Goal: Task Accomplishment & Management: Use online tool/utility

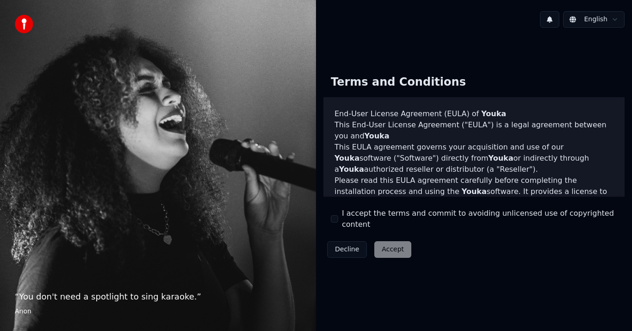
click at [345, 217] on label "I accept the terms and commit to avoiding unlicensed use of copyrighted content" at bounding box center [479, 219] width 275 height 22
click at [338, 217] on button "I accept the terms and commit to avoiding unlicensed use of copyrighted content" at bounding box center [334, 218] width 7 height 7
click at [383, 244] on button "Accept" at bounding box center [392, 249] width 37 height 17
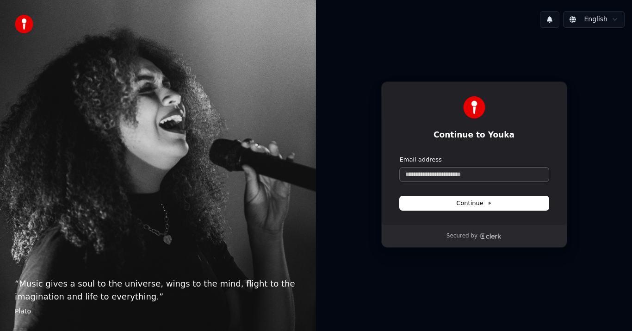
click at [454, 170] on input "Email address" at bounding box center [474, 175] width 149 height 14
click at [400, 155] on button "submit" at bounding box center [400, 155] width 0 height 0
type input "**********"
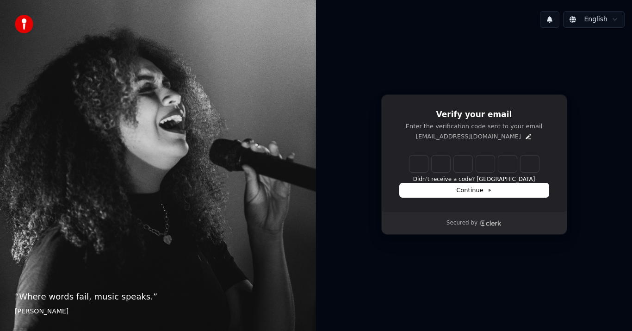
click at [454, 167] on input "Enter verification code" at bounding box center [475, 163] width 130 height 17
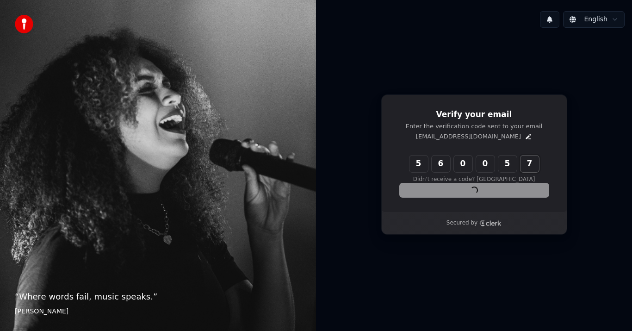
type input "******"
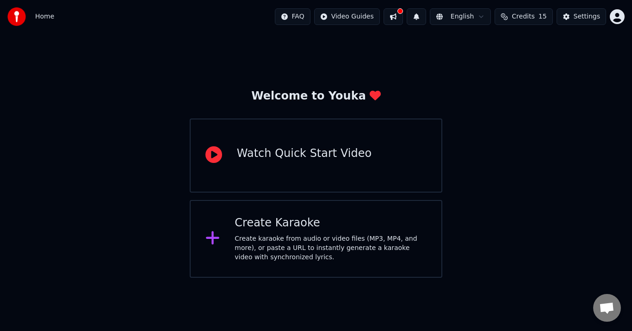
click at [235, 229] on div "Create Karaoke" at bounding box center [331, 223] width 192 height 15
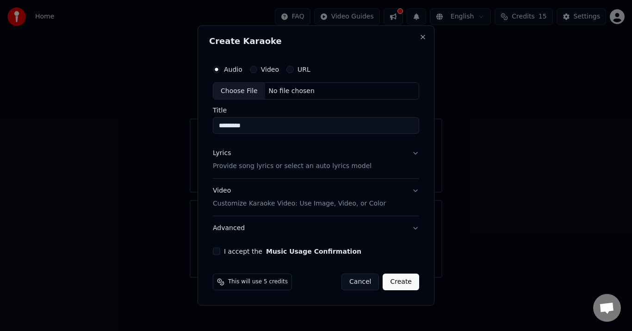
type input "*********"
click at [413, 191] on button "Video Customize Karaoke Video: Use Image, Video, or Color" at bounding box center [316, 197] width 206 height 37
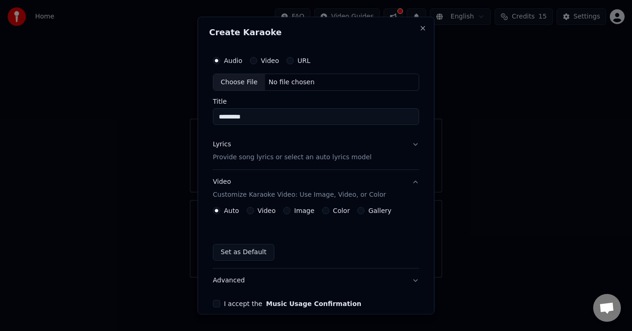
scroll to position [44, 0]
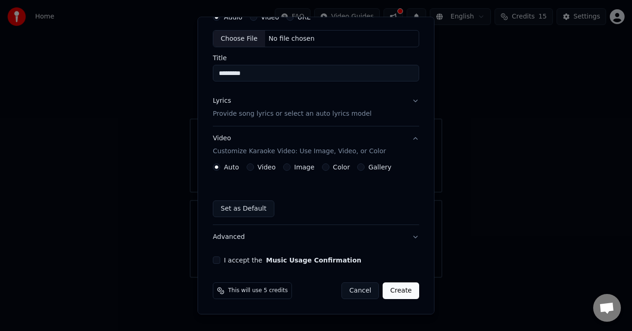
click at [258, 167] on label "Video" at bounding box center [267, 167] width 18 height 6
click at [254, 167] on button "Video" at bounding box center [250, 167] width 7 height 7
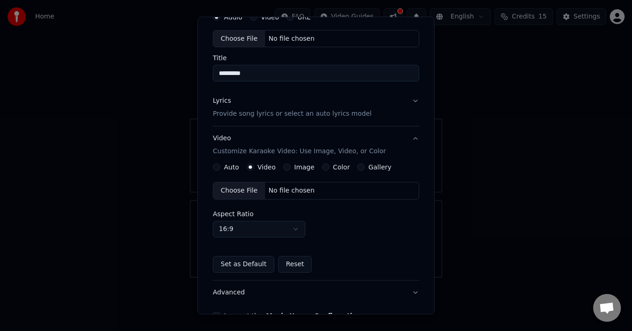
type button "video"
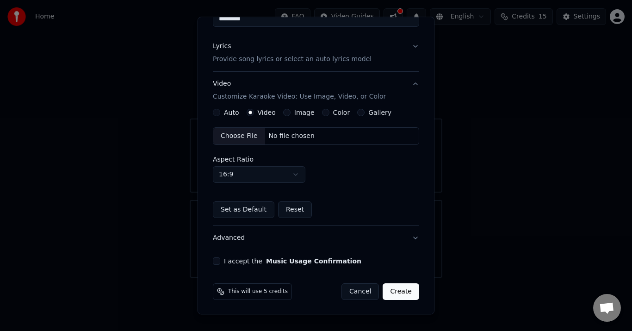
scroll to position [99, 0]
click at [277, 139] on div "No file chosen" at bounding box center [291, 135] width 53 height 9
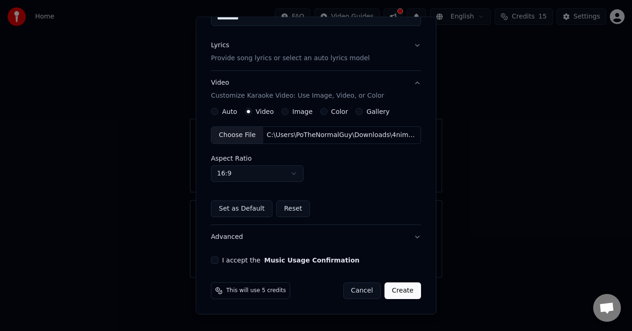
scroll to position [6, 0]
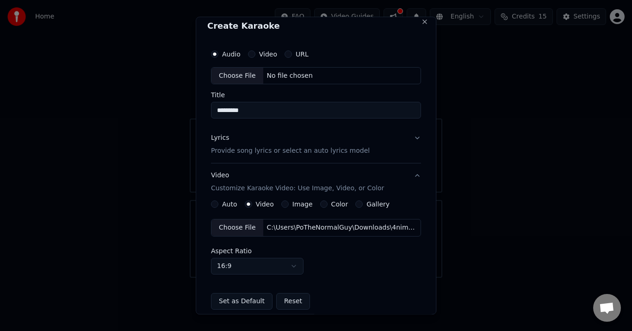
click at [411, 135] on button "Lyrics Provide song lyrics or select an auto lyrics model" at bounding box center [316, 144] width 210 height 37
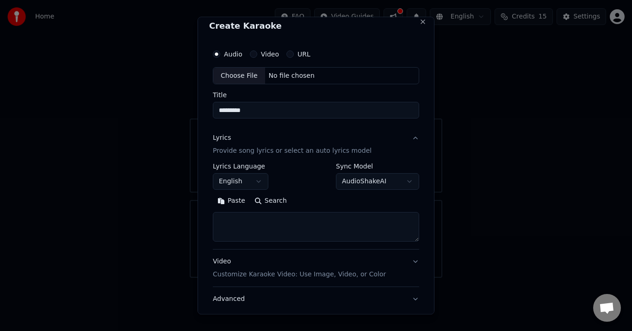
scroll to position [53, 0]
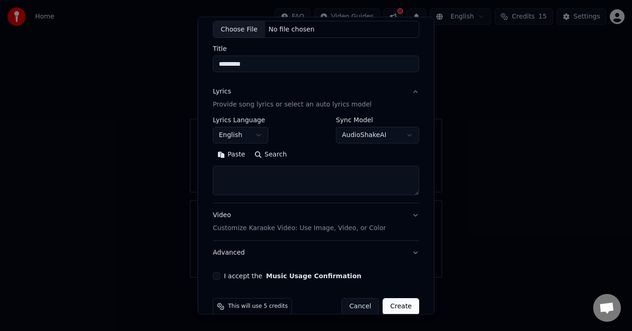
click at [238, 136] on button "English" at bounding box center [241, 135] width 56 height 17
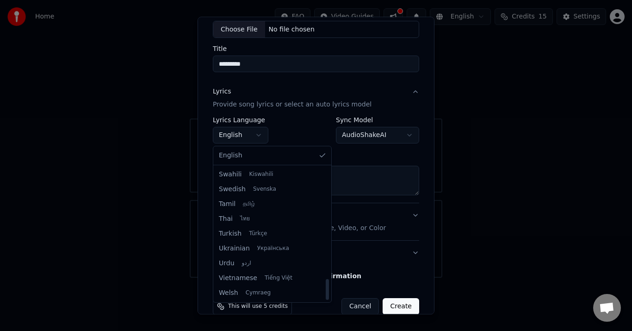
scroll to position [326, 0]
select select "**"
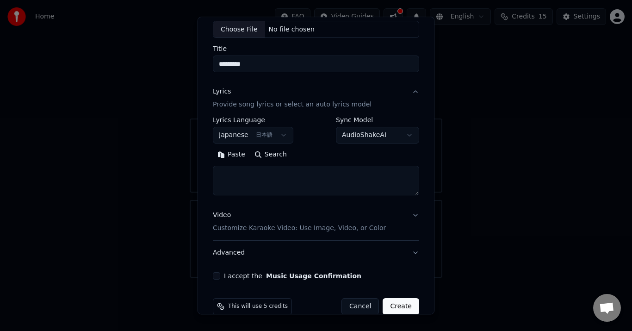
click at [350, 134] on body "**********" at bounding box center [316, 139] width 632 height 278
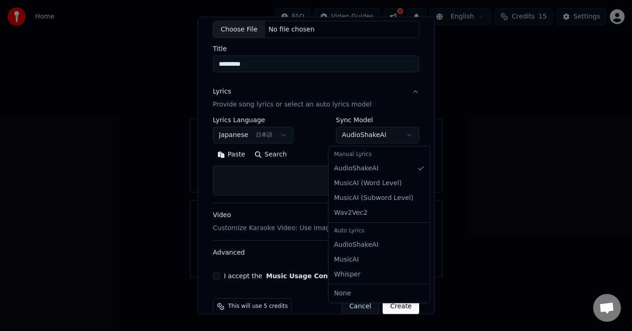
click at [350, 134] on body "**********" at bounding box center [316, 139] width 632 height 278
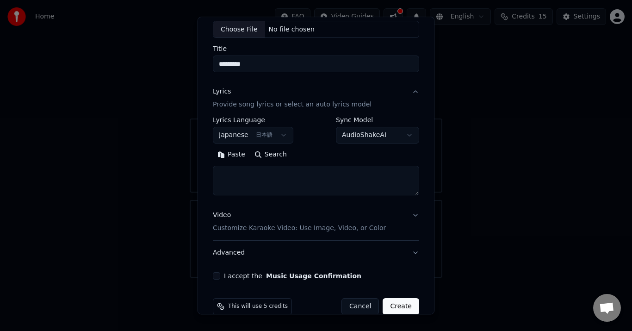
click at [286, 179] on textarea at bounding box center [316, 181] width 206 height 30
paste textarea "**********"
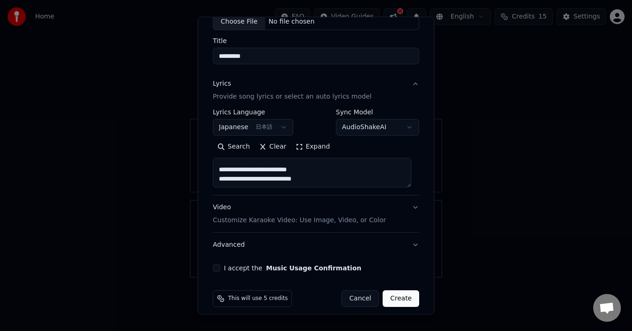
scroll to position [68, 0]
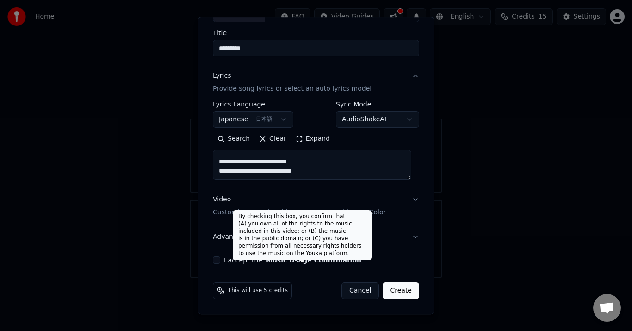
type textarea "**********"
click at [286, 260] on button "Music Usage Confirmation" at bounding box center [313, 260] width 95 height 6
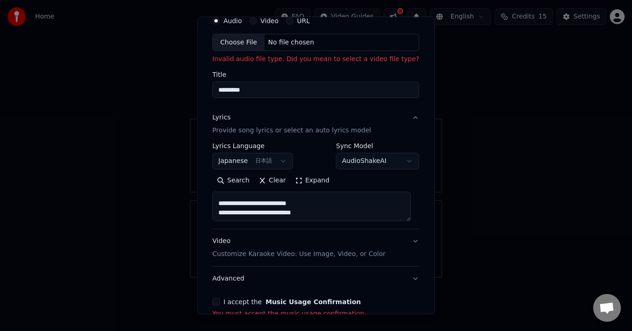
scroll to position [0, 0]
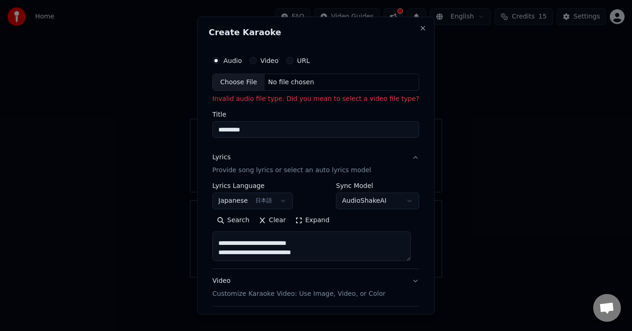
click at [234, 84] on div "Choose File" at bounding box center [239, 82] width 52 height 17
click at [244, 84] on div "Choose File" at bounding box center [239, 82] width 52 height 17
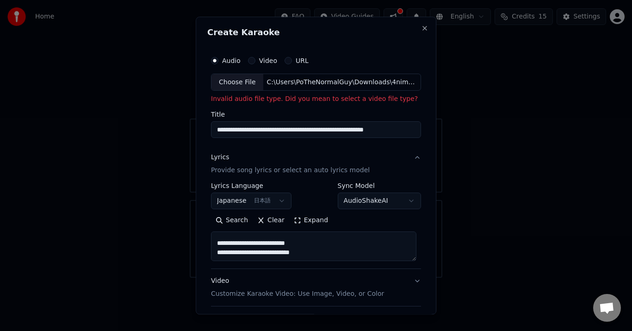
click at [238, 84] on div "Choose File" at bounding box center [237, 82] width 52 height 17
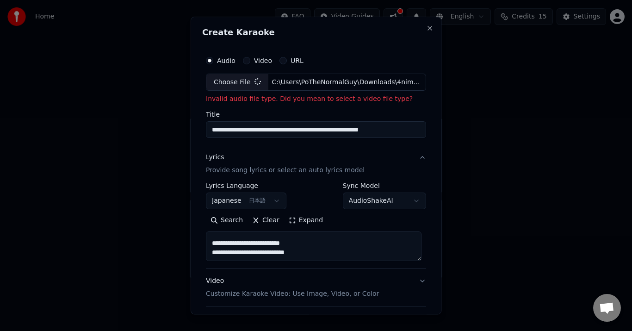
type input "**********"
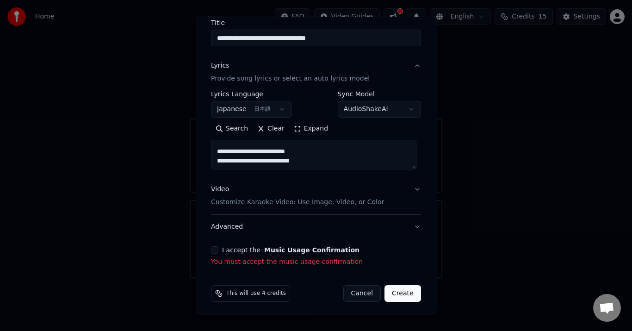
scroll to position [81, 0]
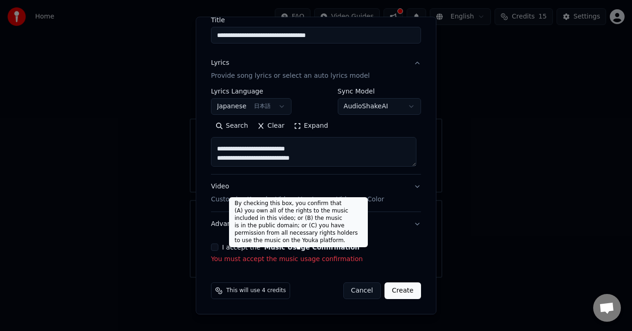
click at [256, 246] on label "I accept the Music Usage Confirmation" at bounding box center [290, 247] width 137 height 6
click at [218, 246] on button "I accept the Music Usage Confirmation" at bounding box center [214, 247] width 7 height 7
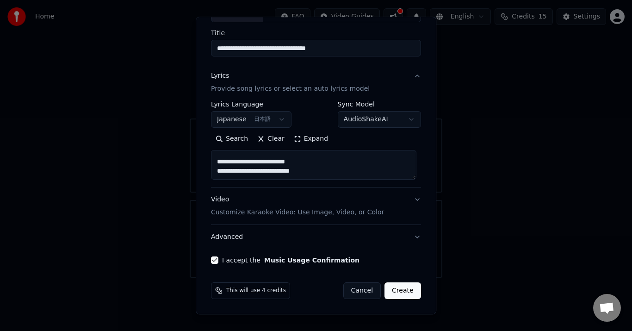
scroll to position [68, 0]
click at [411, 200] on button "Video Customize Karaoke Video: Use Image, Video, or Color" at bounding box center [316, 206] width 210 height 37
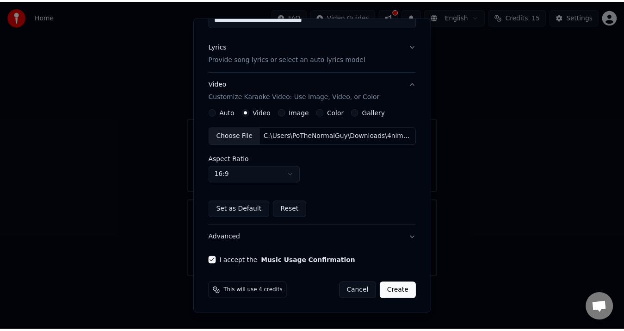
scroll to position [99, 0]
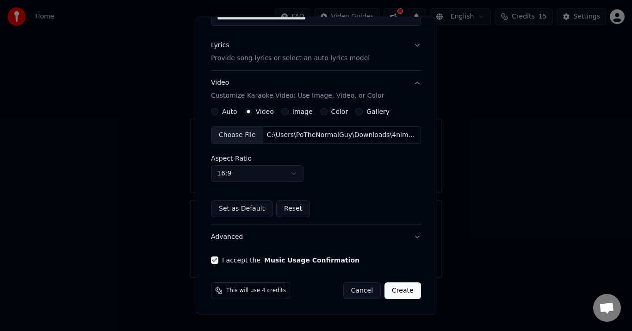
click at [399, 287] on button "Create" at bounding box center [403, 291] width 37 height 17
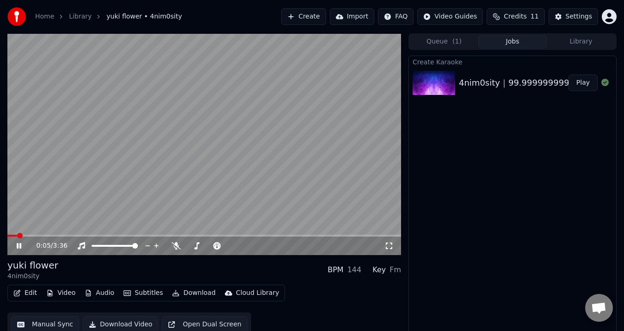
click at [67, 235] on span at bounding box center [204, 236] width 394 height 2
click at [17, 244] on icon at bounding box center [25, 245] width 21 height 7
click at [7, 234] on span at bounding box center [10, 236] width 6 height 6
click at [16, 245] on icon at bounding box center [25, 245] width 21 height 7
click at [19, 246] on icon at bounding box center [19, 246] width 5 height 6
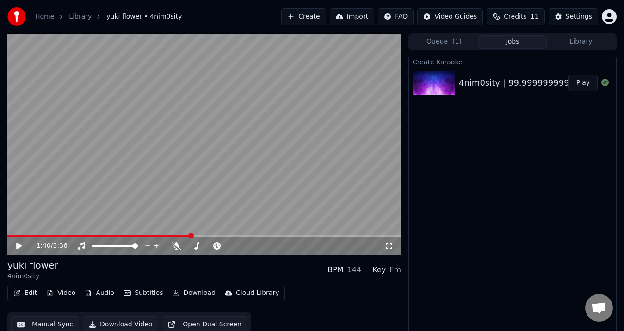
click at [23, 249] on icon at bounding box center [25, 245] width 21 height 7
click at [22, 240] on div "1:47 / 3:36" at bounding box center [204, 245] width 394 height 19
click at [16, 244] on icon at bounding box center [25, 245] width 21 height 7
click at [187, 235] on span at bounding box center [97, 236] width 180 height 2
click at [16, 243] on icon at bounding box center [25, 245] width 21 height 7
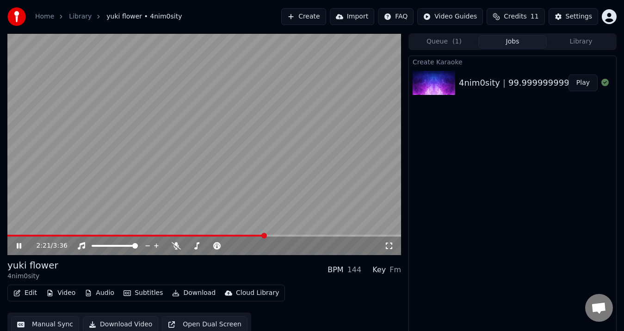
click at [16, 243] on icon at bounding box center [25, 245] width 21 height 7
click at [40, 321] on button "Manual Sync" at bounding box center [45, 324] width 68 height 17
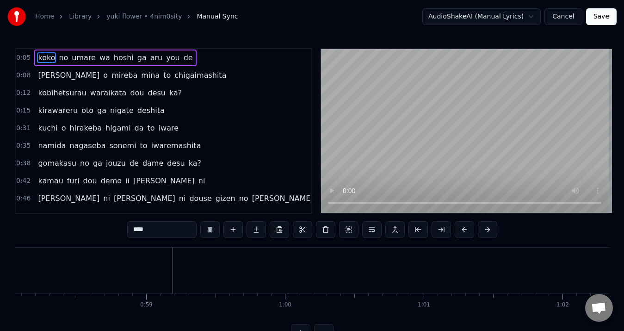
scroll to position [0, 8073]
drag, startPoint x: 124, startPoint y: 273, endPoint x: 247, endPoint y: 288, distance: 124.0
type input "******"
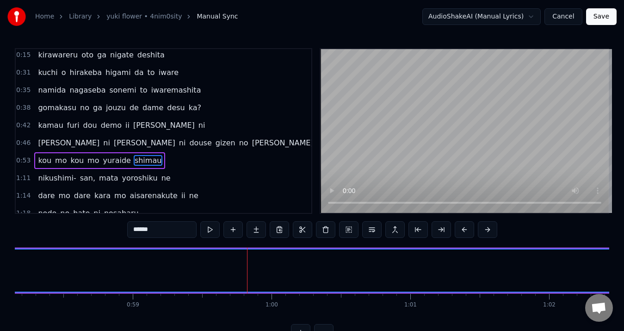
scroll to position [85, 0]
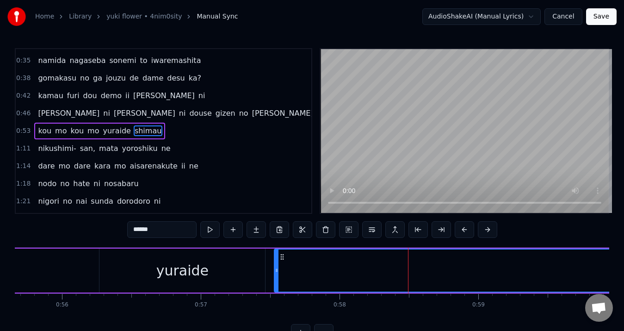
scroll to position [0, 7679]
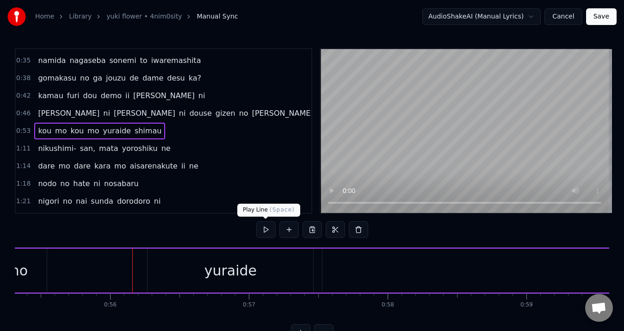
click at [262, 229] on button at bounding box center [265, 229] width 19 height 17
click at [266, 230] on button at bounding box center [265, 229] width 19 height 17
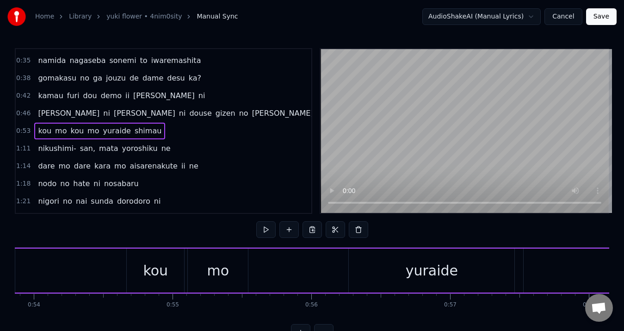
scroll to position [0, 7340]
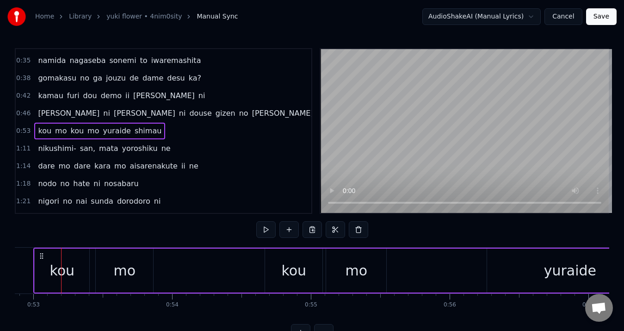
click at [266, 230] on button at bounding box center [265, 229] width 19 height 17
click at [264, 227] on button at bounding box center [265, 229] width 19 height 17
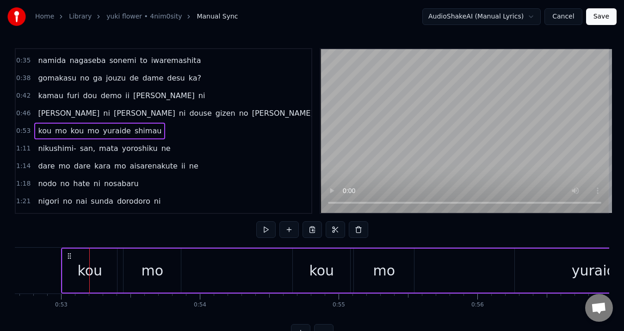
click at [264, 227] on button at bounding box center [265, 229] width 19 height 17
click at [267, 228] on button at bounding box center [265, 229] width 19 height 17
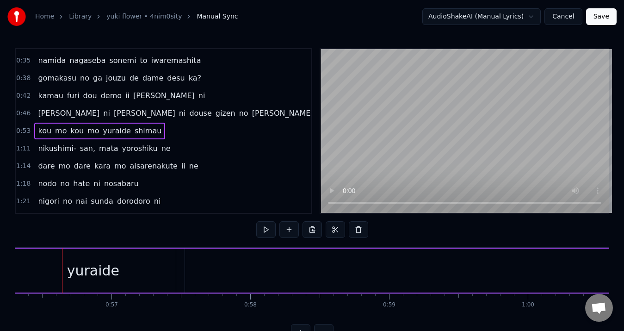
scroll to position [0, 7818]
click at [267, 228] on button at bounding box center [265, 229] width 19 height 17
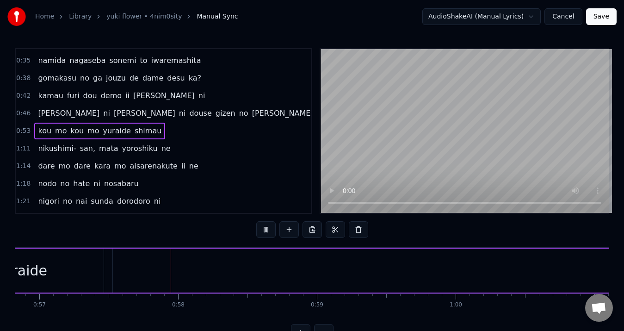
scroll to position [0, 7919]
click at [267, 228] on button at bounding box center [265, 229] width 19 height 17
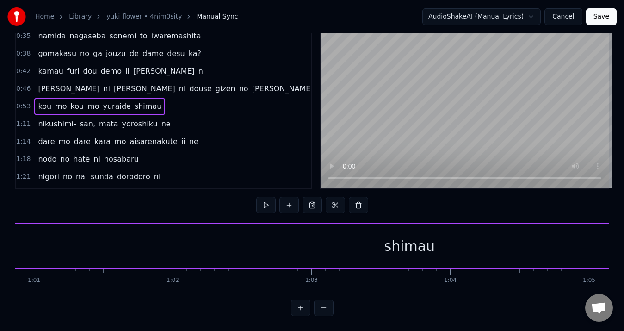
scroll to position [0, 8498]
click at [358, 236] on div "shimau" at bounding box center [361, 246] width 51 height 21
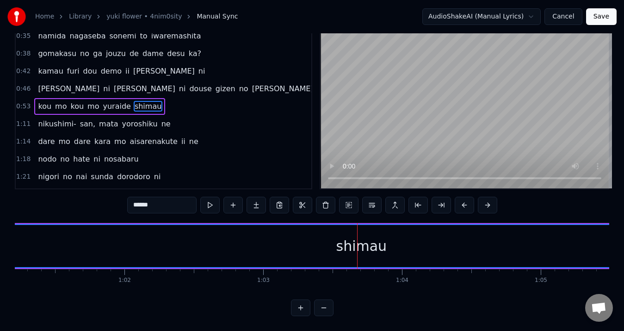
scroll to position [0, 0]
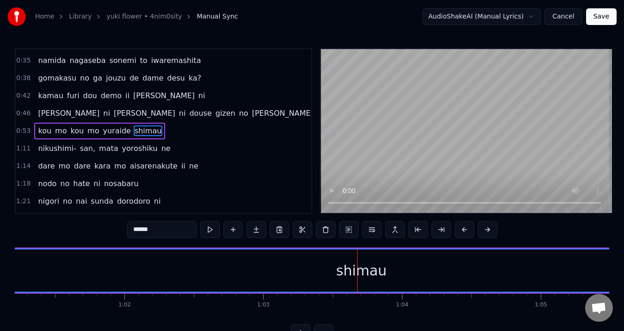
click at [135, 129] on span "shimau" at bounding box center [148, 130] width 29 height 11
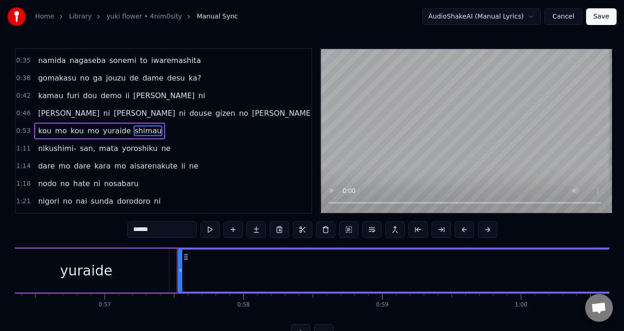
scroll to position [0, 7776]
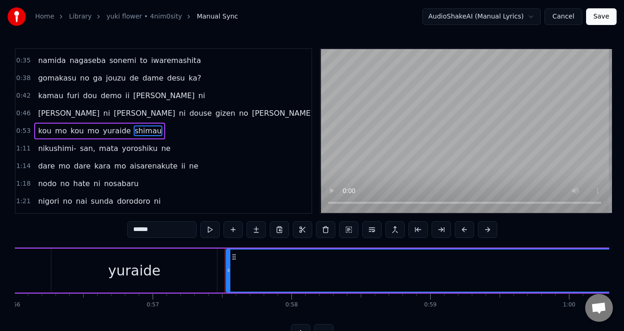
click at [62, 265] on div "yuraide" at bounding box center [134, 271] width 166 height 44
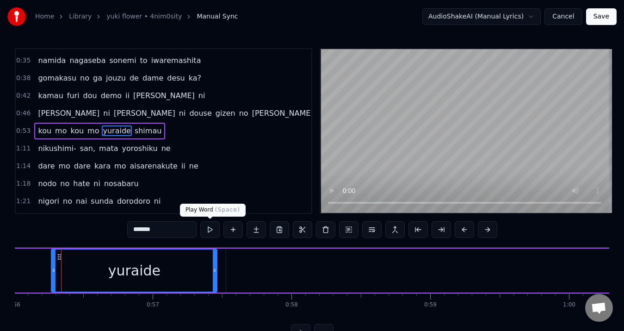
click at [214, 230] on button at bounding box center [209, 229] width 19 height 17
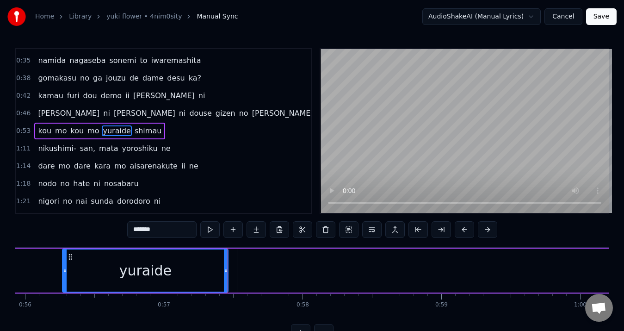
click at [214, 230] on button at bounding box center [209, 229] width 19 height 17
click at [209, 231] on button at bounding box center [209, 229] width 19 height 17
drag, startPoint x: 226, startPoint y: 268, endPoint x: 255, endPoint y: 270, distance: 29.7
click at [210, 269] on icon at bounding box center [211, 270] width 4 height 7
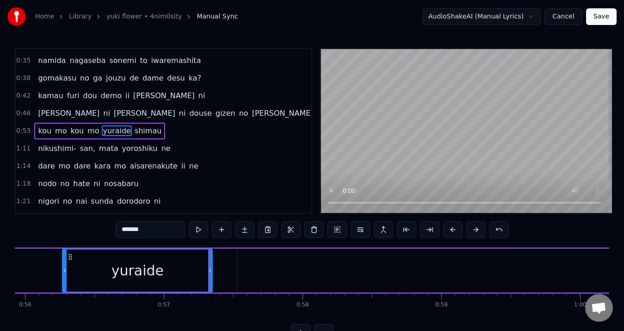
scroll to position [32, 0]
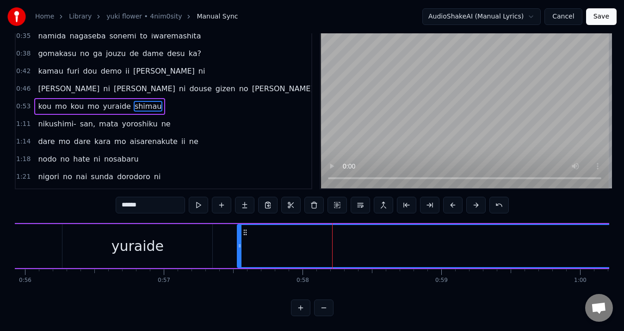
scroll to position [0, 0]
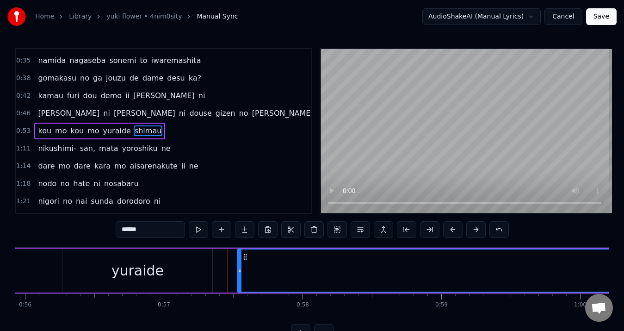
drag, startPoint x: 314, startPoint y: 267, endPoint x: 277, endPoint y: 267, distance: 37.0
drag, startPoint x: 310, startPoint y: 264, endPoint x: 253, endPoint y: 263, distance: 57.4
drag, startPoint x: 239, startPoint y: 267, endPoint x: 215, endPoint y: 270, distance: 24.2
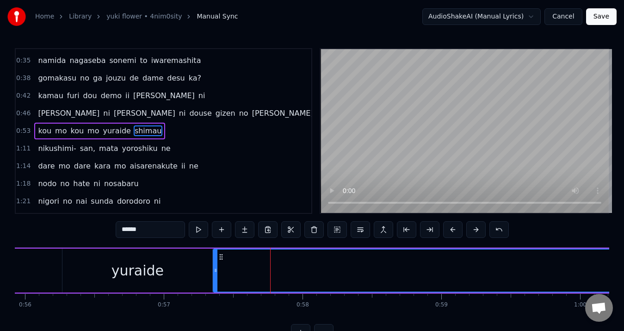
click at [215, 270] on icon at bounding box center [216, 270] width 4 height 7
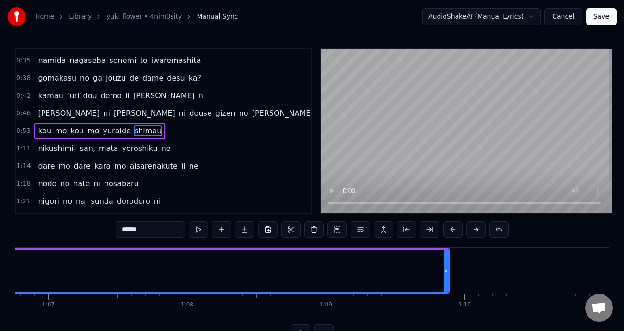
scroll to position [0, 9364]
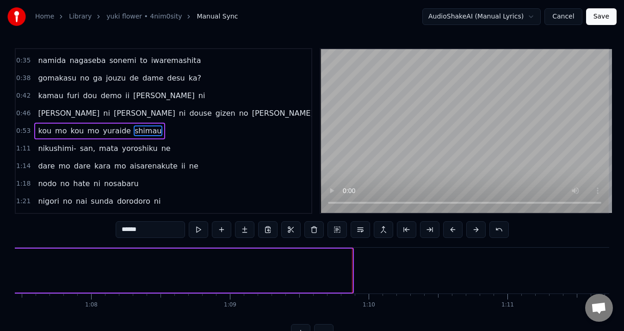
drag, startPoint x: 351, startPoint y: 267, endPoint x: 6, endPoint y: 268, distance: 345.7
click at [6, 268] on div "Home Library yuki flower • 4nim0sity Manual Sync AudioShakeAI (Manual Lyrics) C…" at bounding box center [312, 170] width 624 height 341
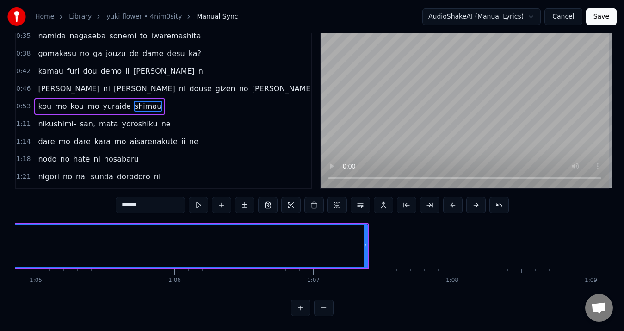
scroll to position [0, 8907]
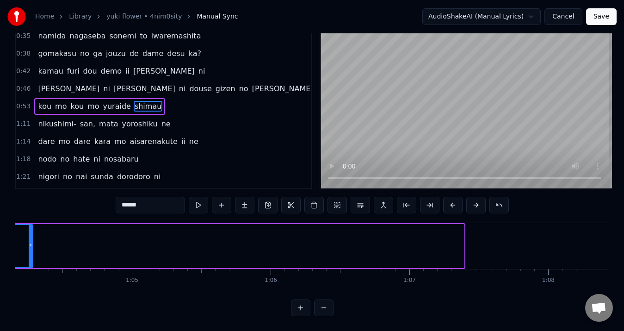
drag, startPoint x: 462, startPoint y: 233, endPoint x: 14, endPoint y: 235, distance: 448.4
click at [14, 235] on div "Home Library yuki flower • 4nim0sity Manual Sync AudioShakeAI (Manual Lyrics) C…" at bounding box center [312, 145] width 624 height 341
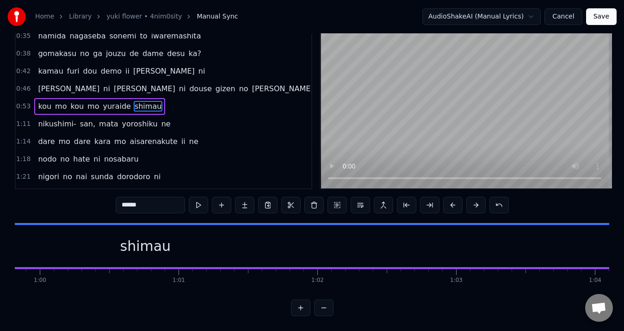
scroll to position [0, 8330]
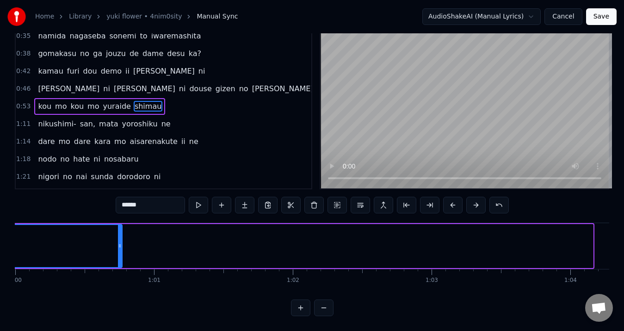
drag, startPoint x: 591, startPoint y: 236, endPoint x: 190, endPoint y: 261, distance: 402.1
click at [118, 230] on div at bounding box center [120, 246] width 4 height 42
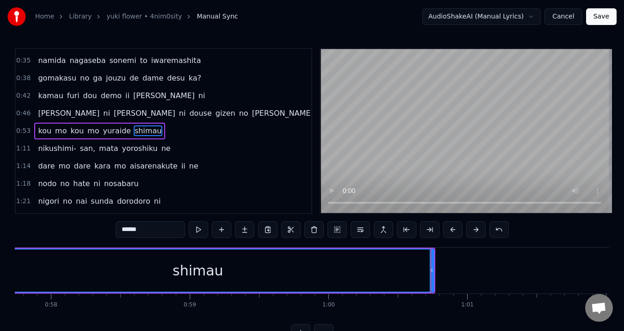
scroll to position [0, 7944]
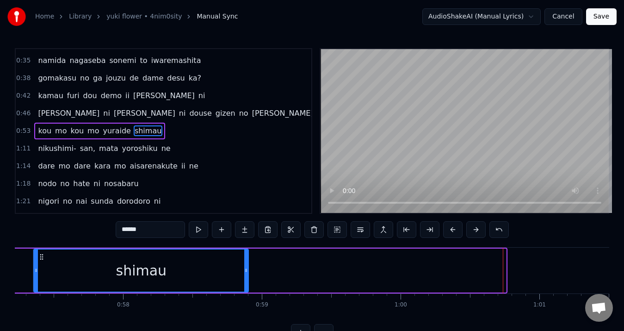
drag, startPoint x: 504, startPoint y: 271, endPoint x: 247, endPoint y: 264, distance: 257.9
click at [247, 264] on div at bounding box center [246, 270] width 4 height 42
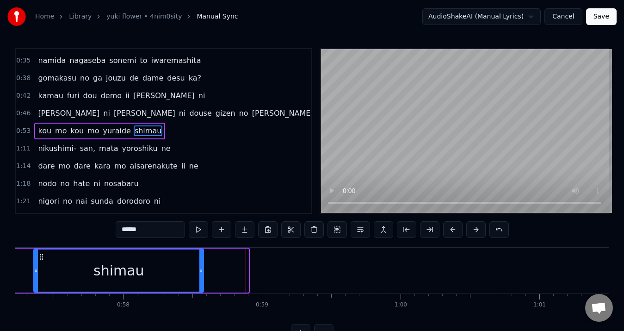
drag, startPoint x: 247, startPoint y: 264, endPoint x: 201, endPoint y: 266, distance: 45.8
click at [201, 266] on div at bounding box center [201, 270] width 4 height 42
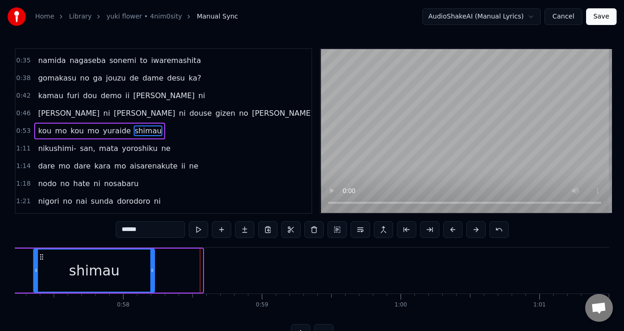
drag, startPoint x: 201, startPoint y: 266, endPoint x: 153, endPoint y: 269, distance: 48.2
click at [153, 269] on div at bounding box center [152, 270] width 4 height 42
drag, startPoint x: 151, startPoint y: 269, endPoint x: 146, endPoint y: 270, distance: 5.6
click at [146, 270] on icon at bounding box center [145, 270] width 4 height 7
click at [109, 127] on span "yuraide" at bounding box center [117, 130] width 30 height 11
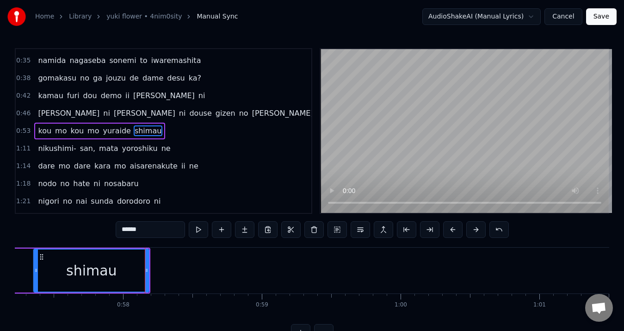
type input "*******"
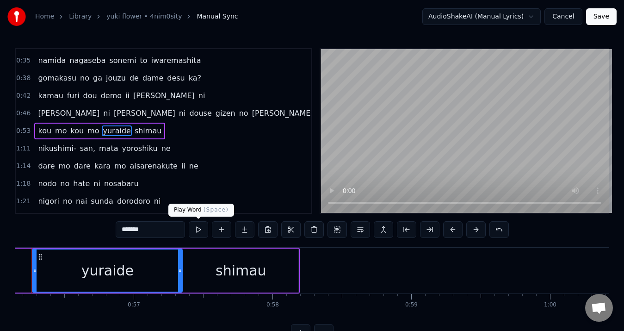
scroll to position [0, 7765]
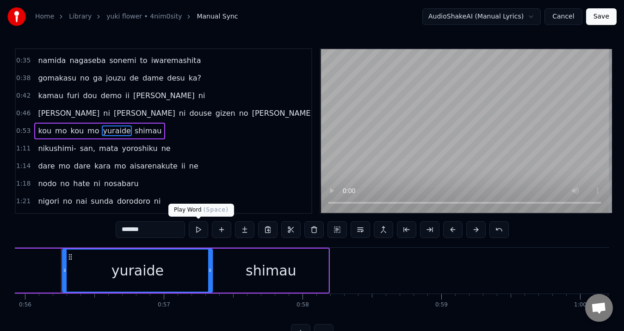
click at [200, 231] on button at bounding box center [198, 229] width 19 height 17
click at [198, 230] on button at bounding box center [198, 229] width 19 height 17
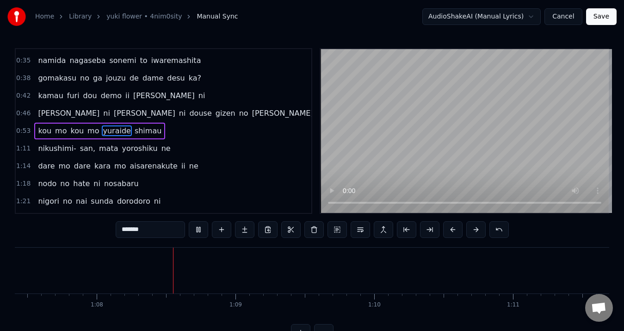
scroll to position [0, 9393]
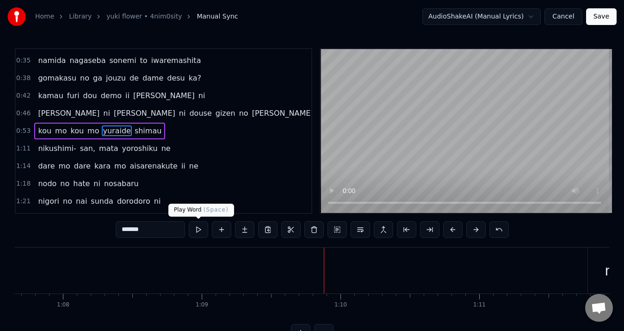
click at [200, 232] on button at bounding box center [198, 229] width 19 height 17
click at [201, 232] on button at bounding box center [198, 229] width 19 height 17
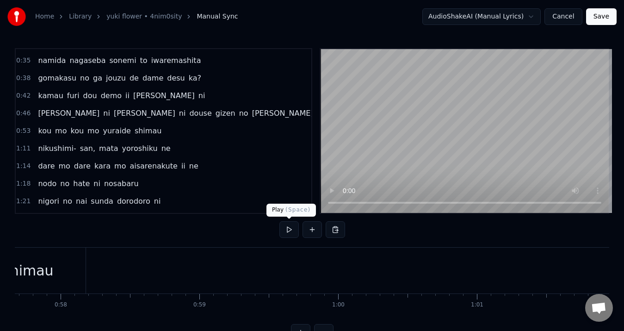
scroll to position [0, 7915]
click at [292, 228] on button at bounding box center [289, 229] width 19 height 17
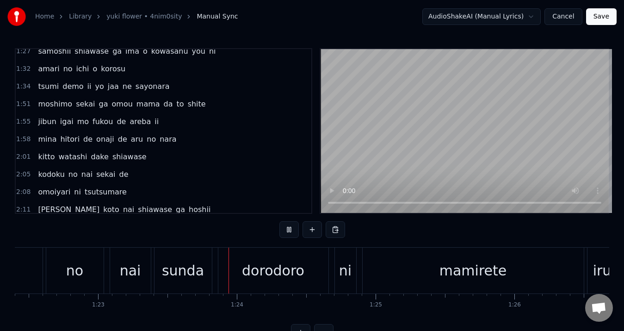
scroll to position [0, 11531]
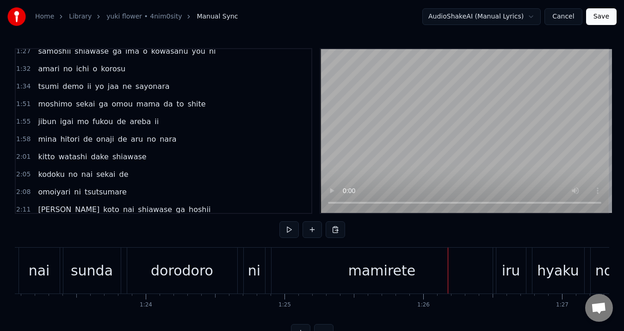
click at [299, 264] on div "mamirete" at bounding box center [382, 271] width 221 height 46
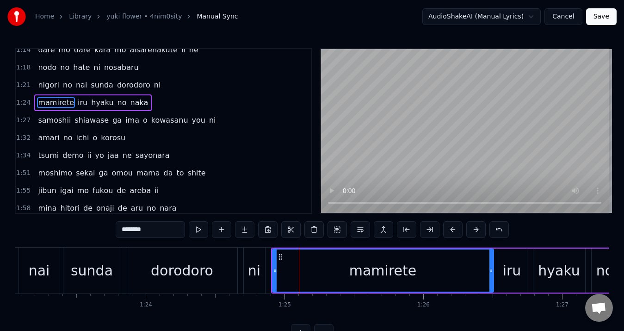
scroll to position [173, 0]
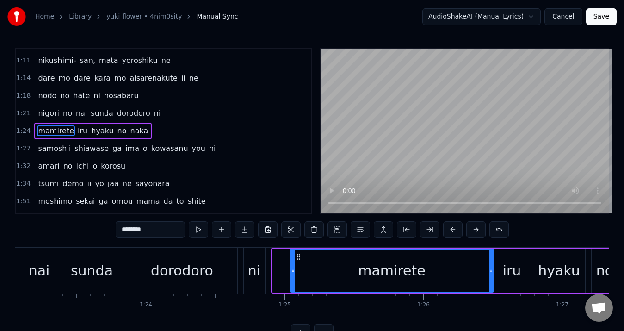
drag, startPoint x: 275, startPoint y: 268, endPoint x: 293, endPoint y: 268, distance: 18.0
click at [293, 268] on icon at bounding box center [293, 270] width 4 height 7
click at [256, 269] on div "ni" at bounding box center [254, 270] width 12 height 21
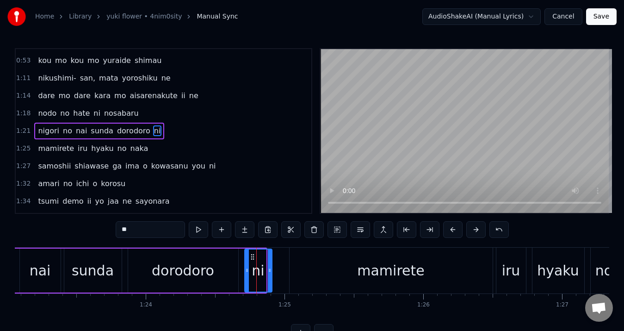
drag, startPoint x: 264, startPoint y: 267, endPoint x: 270, endPoint y: 267, distance: 6.1
click at [270, 267] on icon at bounding box center [270, 270] width 4 height 7
click at [124, 129] on span "dorodoro" at bounding box center [133, 130] width 35 height 11
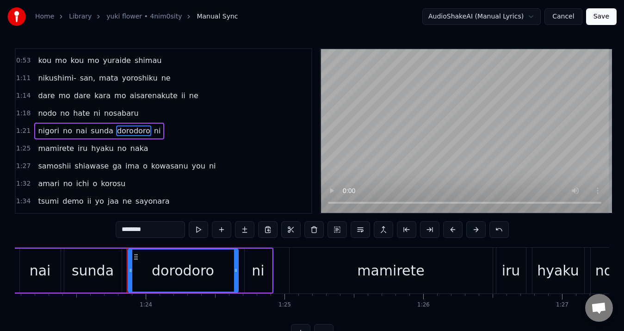
click at [81, 235] on div "0:05 koko no umare wa hoshi ga aru you de 0:08 [PERSON_NAME] o [PERSON_NAME] to…" at bounding box center [312, 194] width 595 height 292
click at [191, 230] on button at bounding box center [198, 229] width 19 height 17
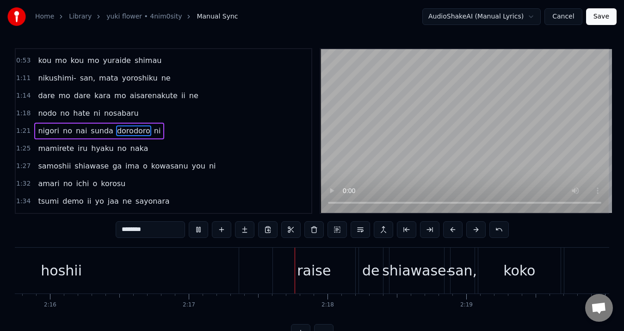
scroll to position [0, 19004]
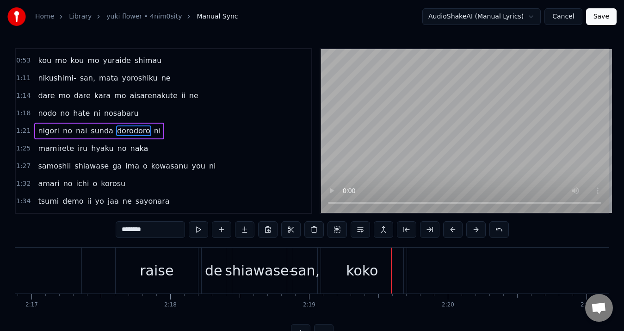
click at [264, 275] on div "shiawase-" at bounding box center [259, 270] width 69 height 21
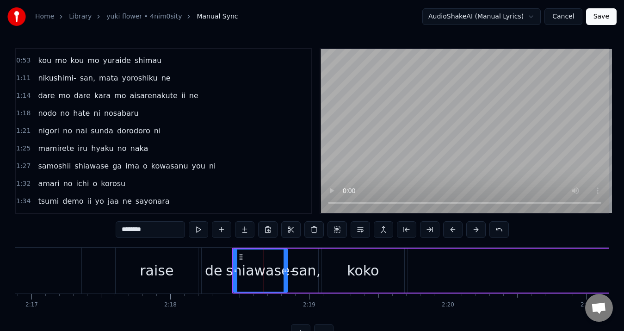
type input "*********"
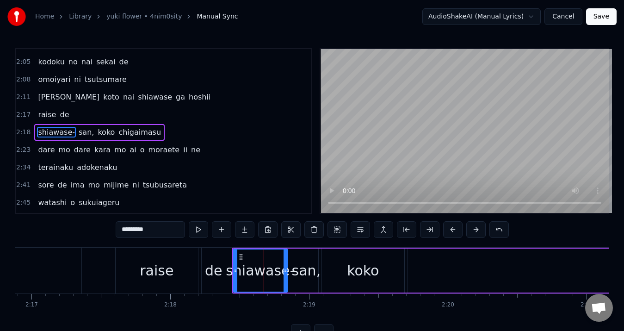
scroll to position [384, 0]
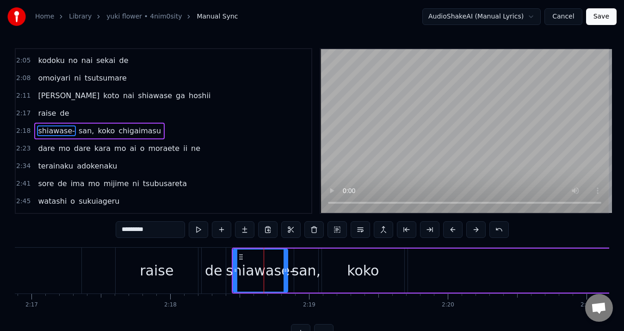
drag, startPoint x: 264, startPoint y: 275, endPoint x: 305, endPoint y: 274, distance: 41.2
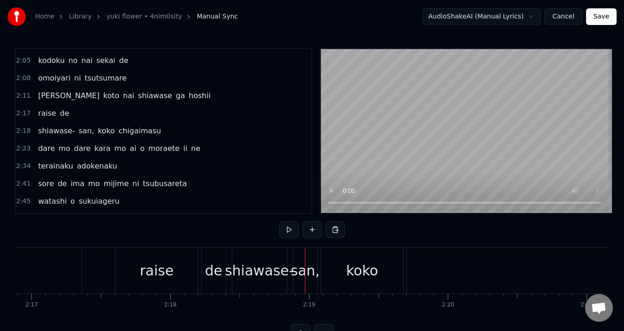
click at [254, 274] on div "shiawase-" at bounding box center [259, 270] width 69 height 21
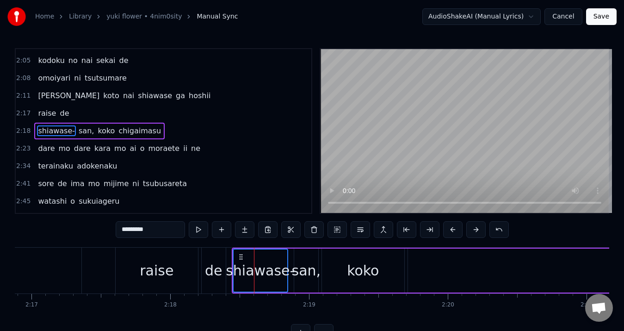
click at [305, 272] on div "san," at bounding box center [306, 270] width 29 height 21
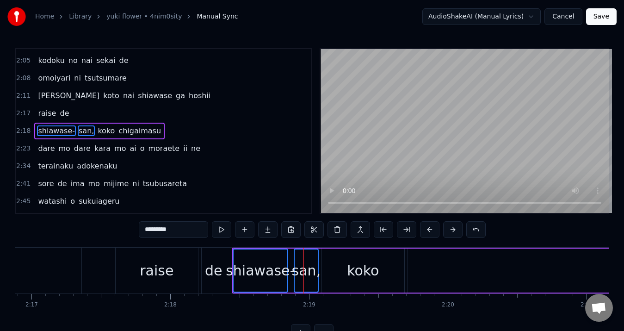
click at [351, 267] on div "koko" at bounding box center [363, 270] width 32 height 21
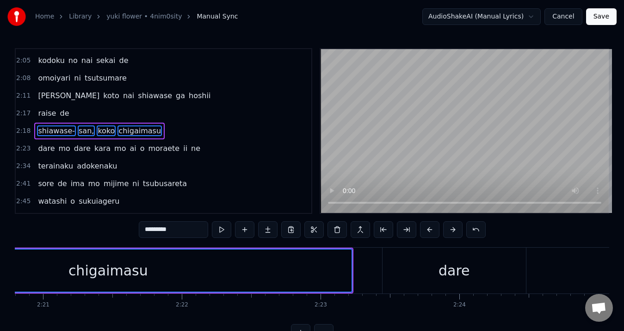
scroll to position [0, 19595]
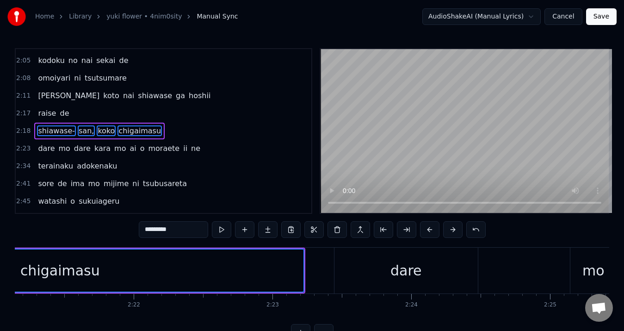
drag, startPoint x: 324, startPoint y: 242, endPoint x: 558, endPoint y: 273, distance: 236.1
click at [558, 273] on div "0:05 koko no umare wa hoshi ga aru you de 0:08 [PERSON_NAME] o [PERSON_NAME] to…" at bounding box center [312, 194] width 595 height 292
click at [394, 271] on div "dare" at bounding box center [406, 270] width 31 height 21
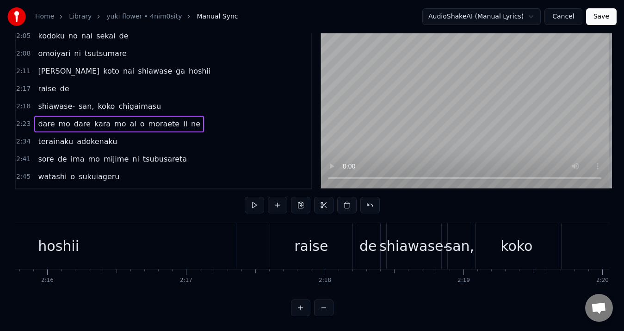
scroll to position [0, 18898]
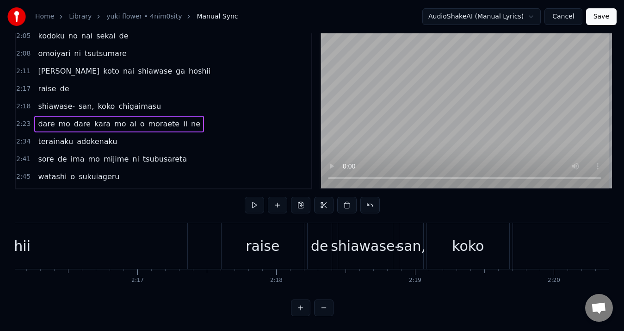
click at [134, 236] on div "hoshii" at bounding box center [10, 246] width 354 height 46
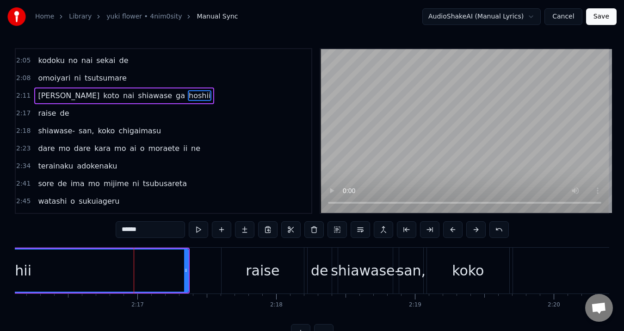
scroll to position [349, 0]
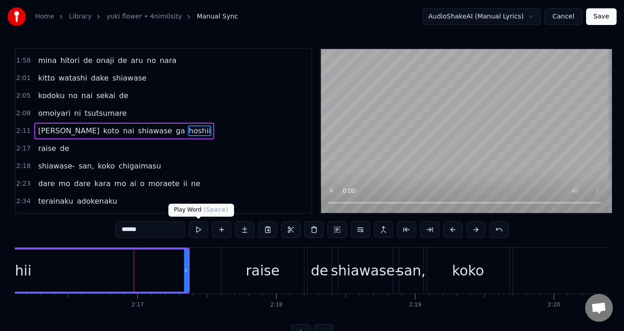
click at [196, 230] on button at bounding box center [198, 229] width 19 height 17
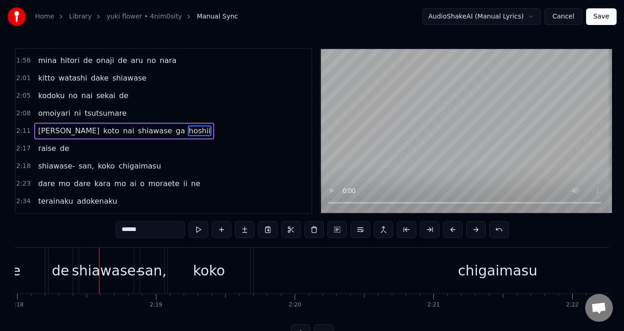
scroll to position [0, 19194]
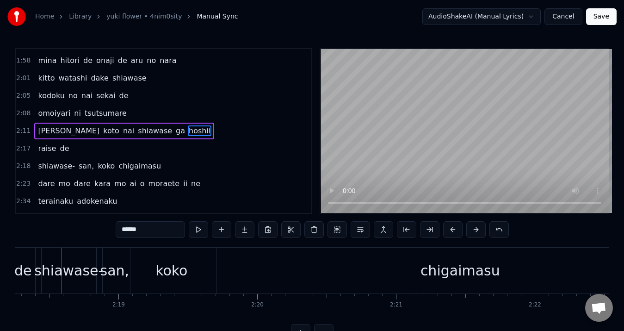
click at [75, 273] on div "shiawase-" at bounding box center [68, 270] width 69 height 21
type input "*********"
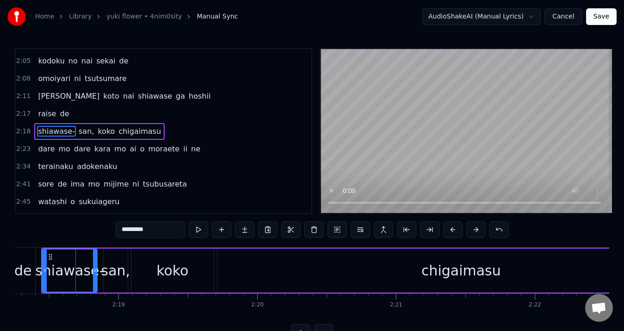
scroll to position [384, 0]
click at [109, 267] on div "san," at bounding box center [115, 270] width 29 height 21
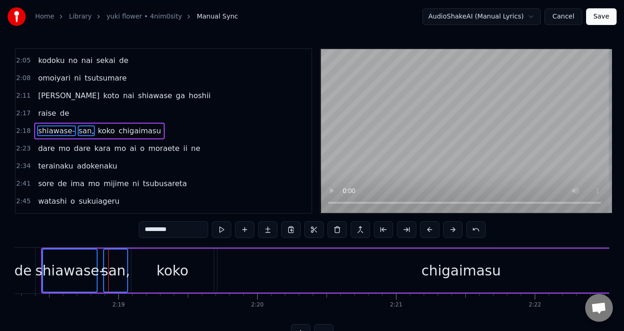
click at [161, 272] on div "koko" at bounding box center [172, 270] width 32 height 21
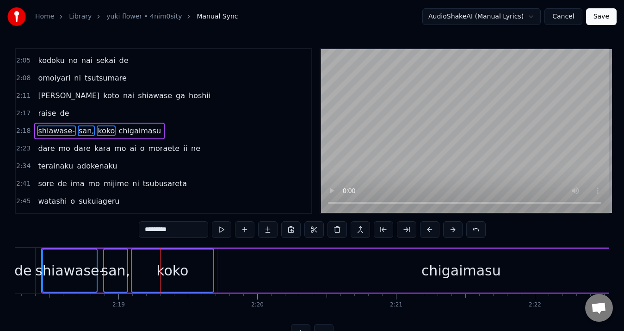
click at [312, 265] on div "chigaimasu" at bounding box center [462, 271] width 488 height 44
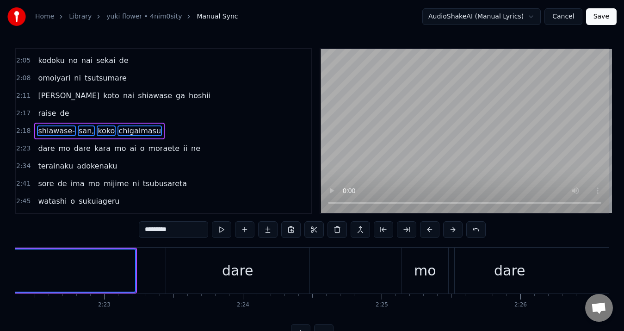
scroll to position [0, 19788]
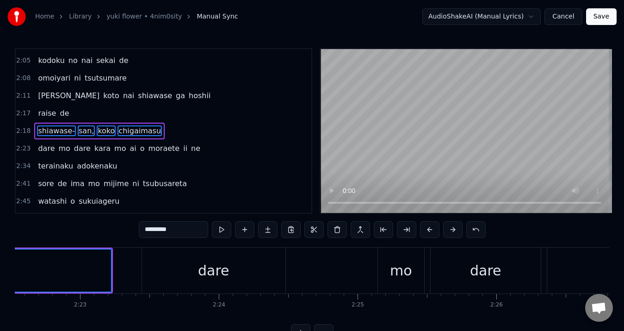
click at [262, 275] on div "dare" at bounding box center [213, 271] width 143 height 46
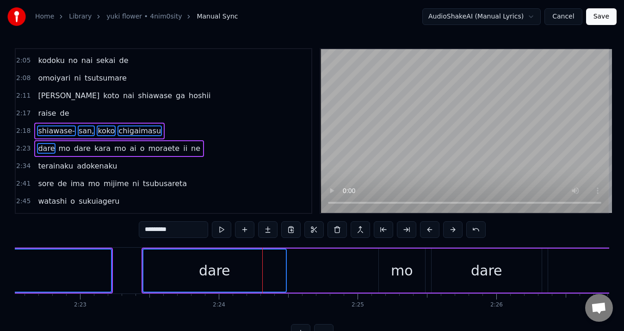
click at [405, 268] on div "mo" at bounding box center [402, 270] width 22 height 21
click at [486, 267] on div "dare" at bounding box center [486, 270] width 31 height 21
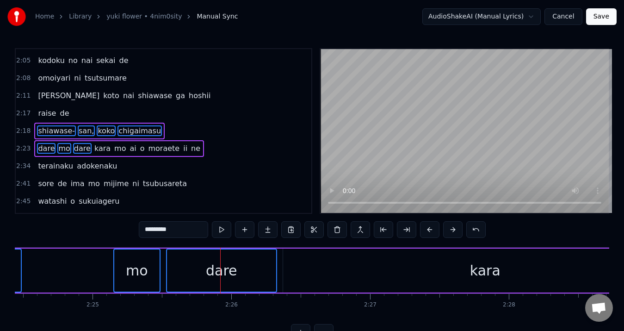
scroll to position [0, 20125]
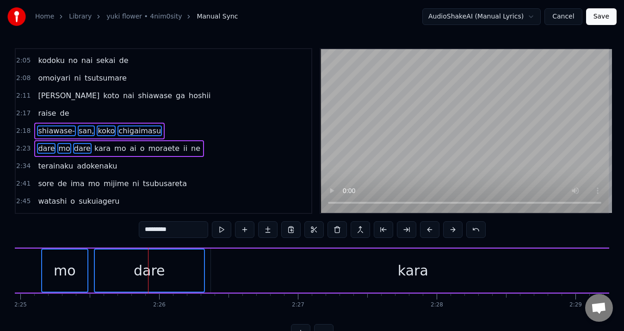
click at [417, 265] on div "kara" at bounding box center [413, 270] width 31 height 21
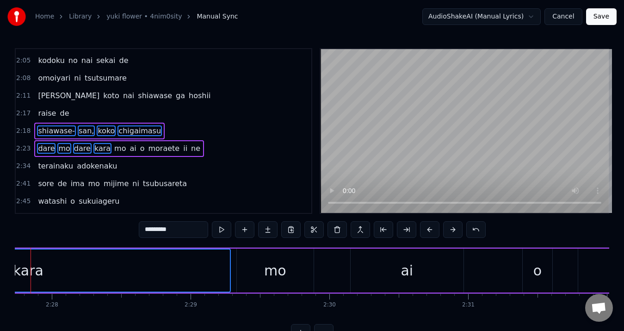
scroll to position [0, 20583]
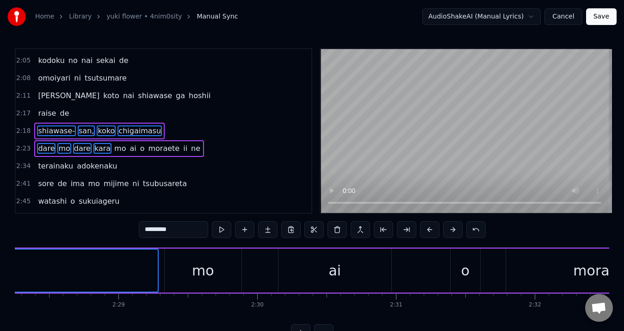
click at [220, 276] on div "mo" at bounding box center [203, 271] width 77 height 44
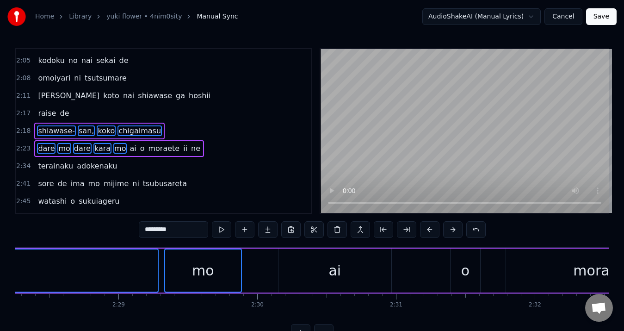
click at [339, 271] on div "ai" at bounding box center [335, 270] width 12 height 21
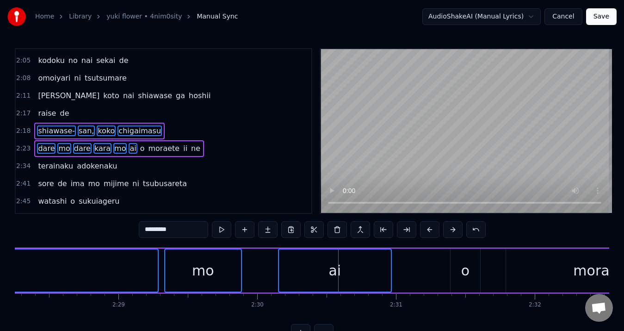
click at [460, 259] on div "o" at bounding box center [466, 271] width 30 height 44
click at [546, 269] on div "moraete" at bounding box center [602, 271] width 193 height 44
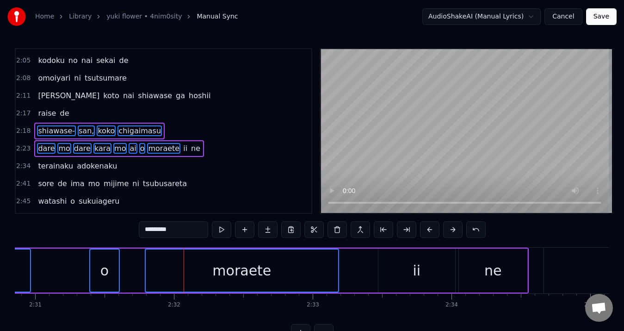
scroll to position [0, 20968]
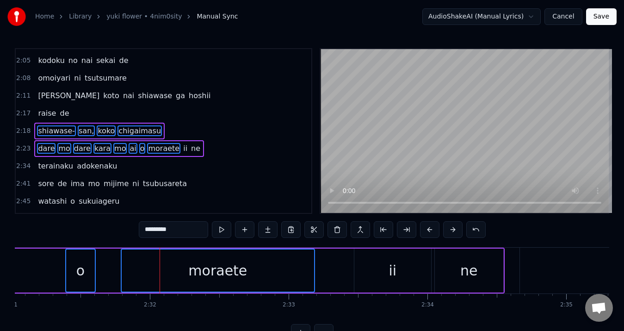
click at [414, 274] on div "ii" at bounding box center [392, 271] width 77 height 44
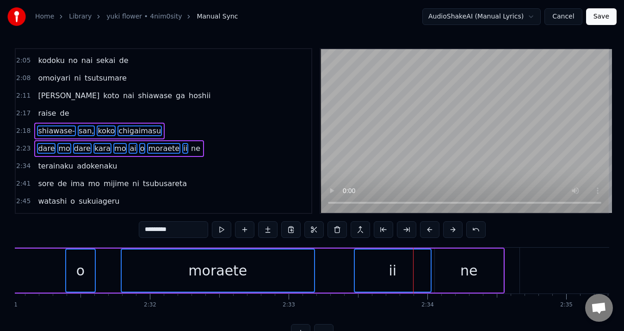
click at [472, 278] on div "ne" at bounding box center [468, 270] width 17 height 21
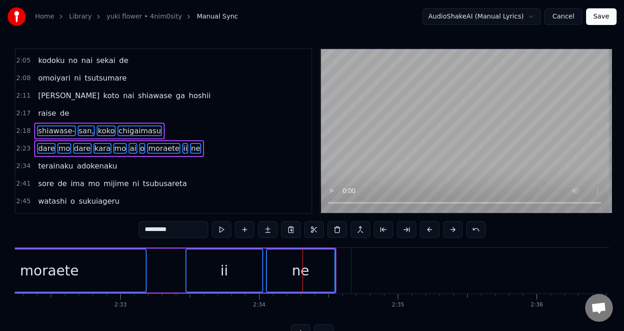
scroll to position [0, 21185]
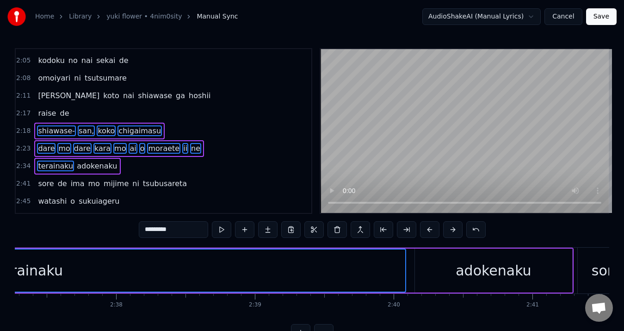
scroll to position [0, 21907]
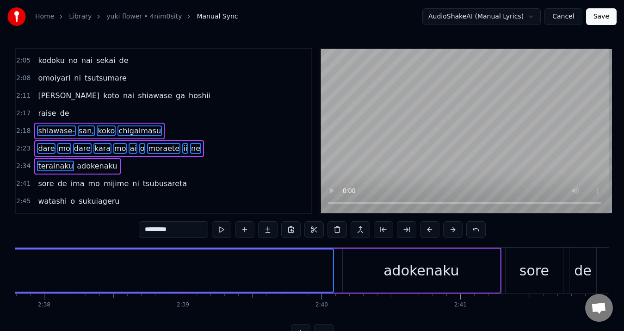
click at [445, 270] on div "adokenaku" at bounding box center [421, 270] width 75 height 21
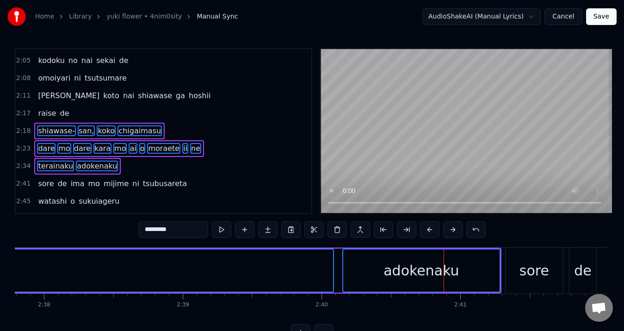
click at [543, 270] on div "sore" at bounding box center [535, 270] width 30 height 21
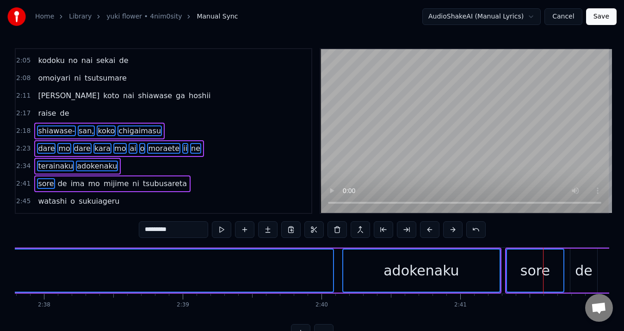
click at [584, 267] on div "de" at bounding box center [584, 270] width 18 height 21
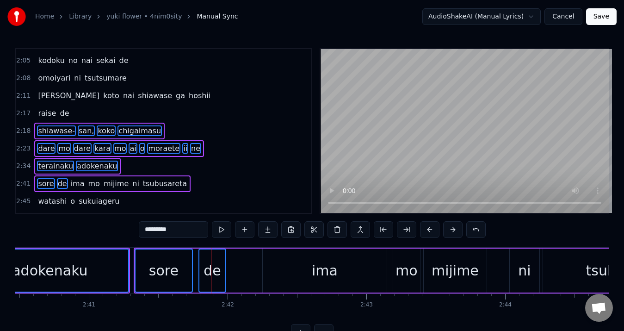
scroll to position [0, 22428]
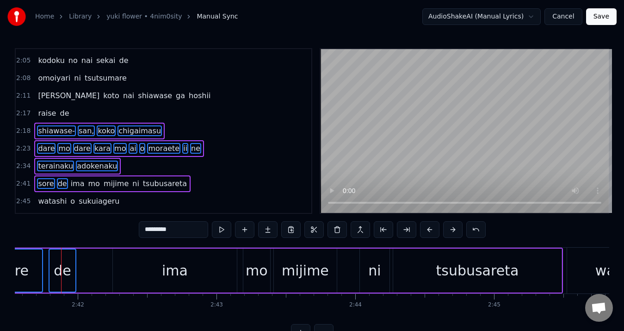
click at [190, 271] on div "ima" at bounding box center [175, 271] width 124 height 44
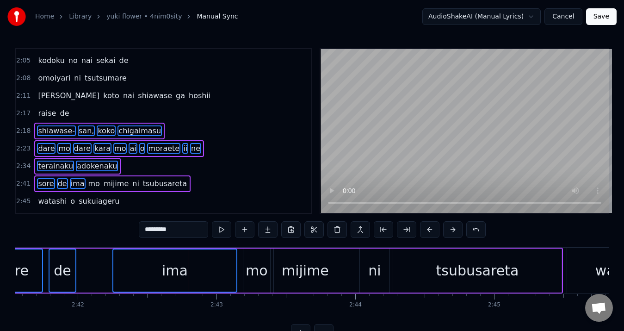
click at [267, 271] on div "mo" at bounding box center [256, 271] width 27 height 44
click at [294, 271] on div "mijime" at bounding box center [305, 270] width 47 height 21
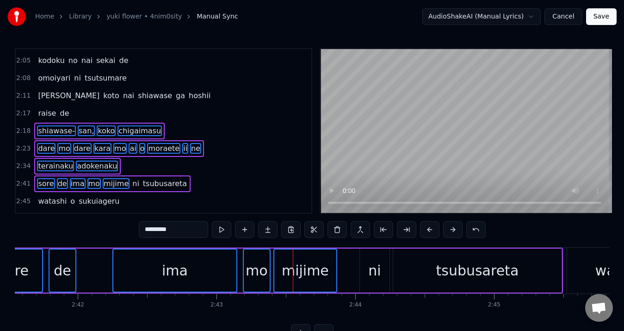
click at [374, 271] on div "ni" at bounding box center [374, 270] width 12 height 21
click at [463, 274] on div "tsubusareta" at bounding box center [477, 270] width 83 height 21
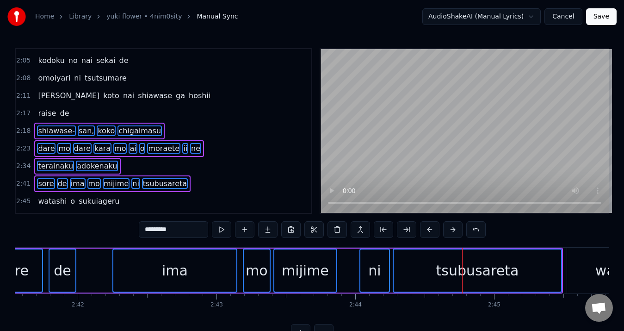
click at [591, 257] on div "watashi" at bounding box center [622, 271] width 110 height 46
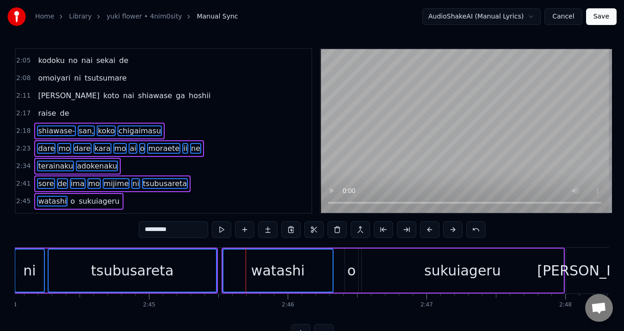
scroll to position [0, 22942]
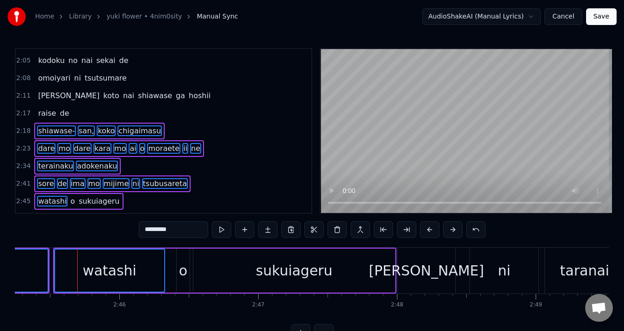
click at [186, 276] on div "o" at bounding box center [183, 270] width 8 height 21
click at [213, 270] on div "sukuiageru" at bounding box center [294, 271] width 202 height 44
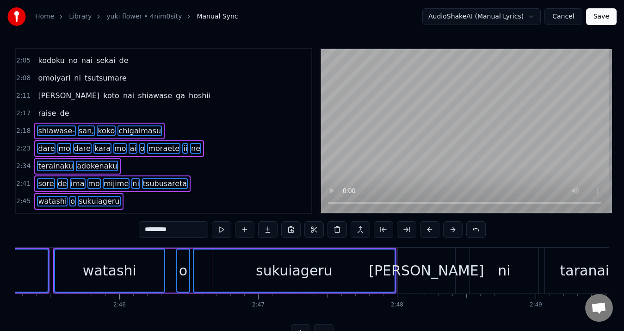
click at [447, 270] on div "[PERSON_NAME]" at bounding box center [426, 271] width 57 height 46
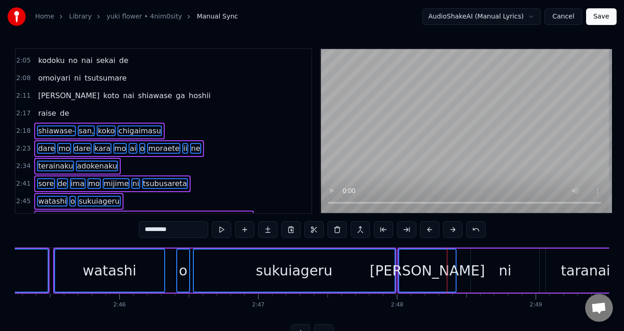
click at [505, 270] on div "ni" at bounding box center [505, 270] width 12 height 21
click at [570, 267] on div "taranai" at bounding box center [586, 270] width 50 height 21
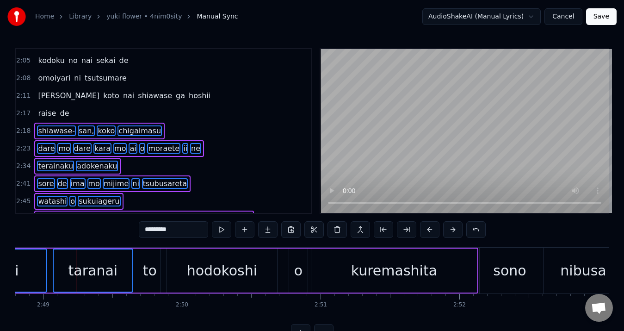
scroll to position [0, 23449]
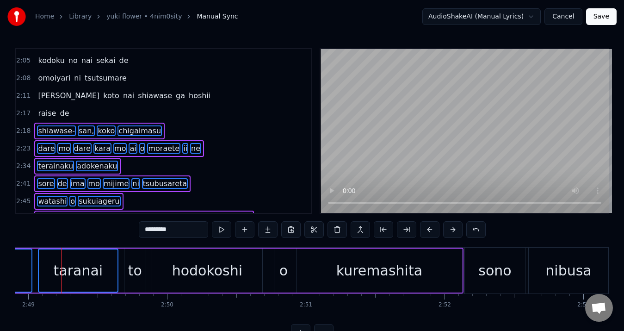
click at [128, 274] on div "to" at bounding box center [135, 270] width 14 height 21
click at [200, 267] on div "hodokoshi" at bounding box center [207, 270] width 70 height 21
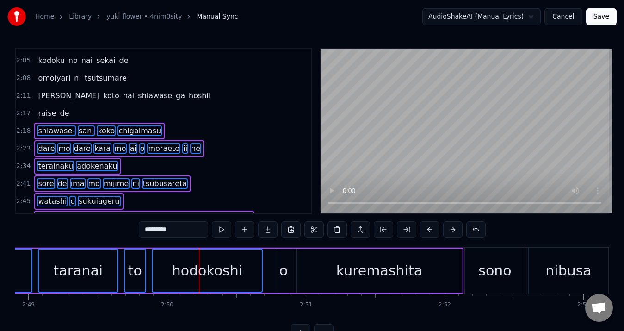
click at [291, 268] on div "o" at bounding box center [283, 271] width 19 height 44
click at [331, 268] on div "kuremashita" at bounding box center [380, 271] width 166 height 44
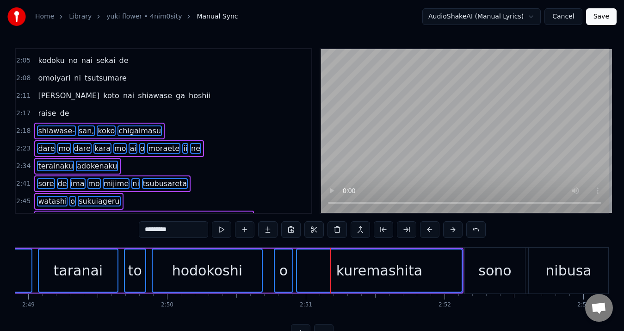
click at [487, 272] on div "sono" at bounding box center [495, 270] width 33 height 21
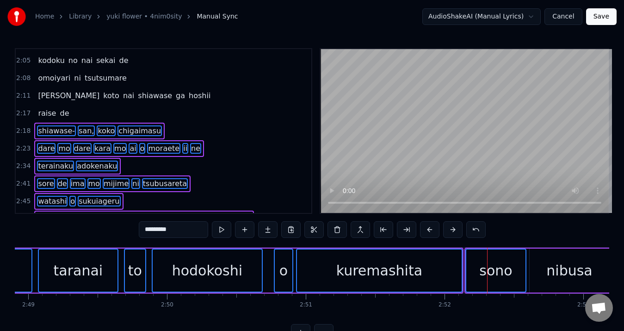
click at [556, 270] on div "nibusa" at bounding box center [570, 270] width 46 height 21
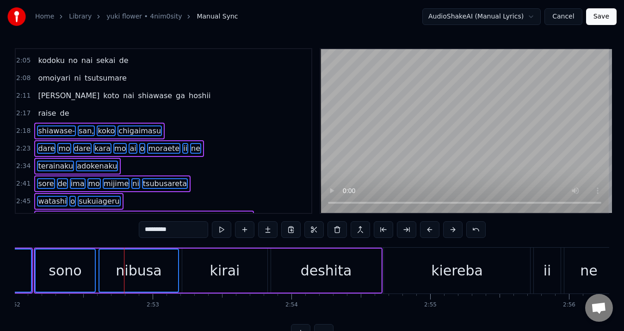
scroll to position [0, 24001]
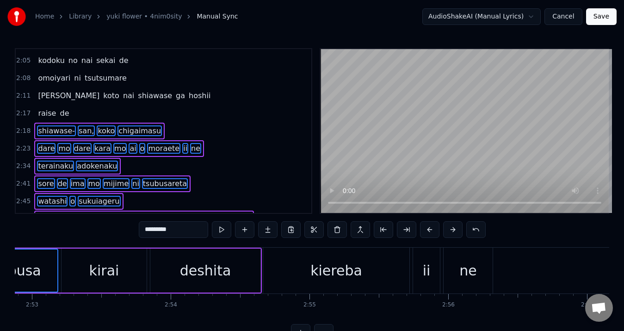
click at [115, 278] on div "kirai" at bounding box center [104, 270] width 30 height 21
click at [202, 267] on div "deshita" at bounding box center [205, 270] width 51 height 21
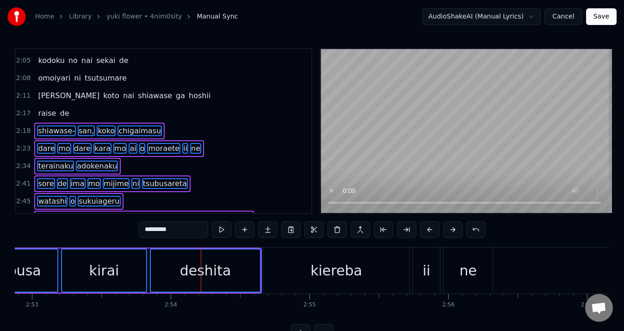
click at [329, 267] on div "kiereba" at bounding box center [337, 270] width 52 height 21
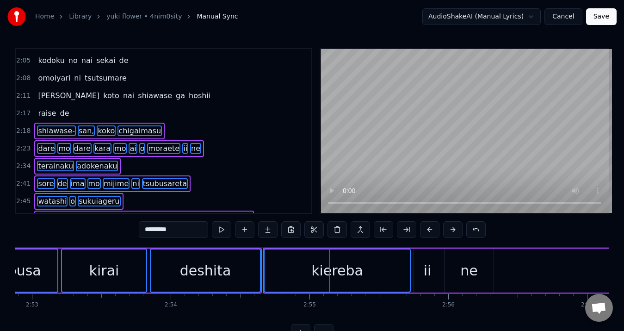
click at [430, 267] on div "ii" at bounding box center [428, 270] width 8 height 21
click at [479, 266] on div "ne" at bounding box center [469, 271] width 49 height 44
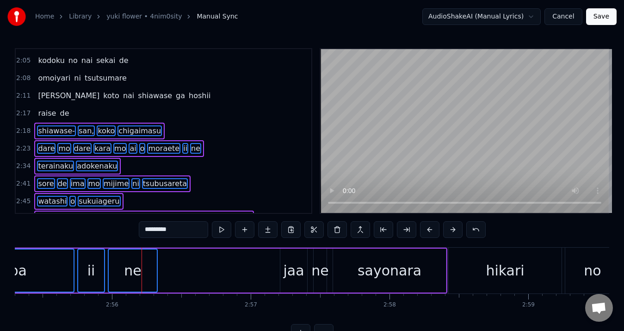
scroll to position [0, 24506]
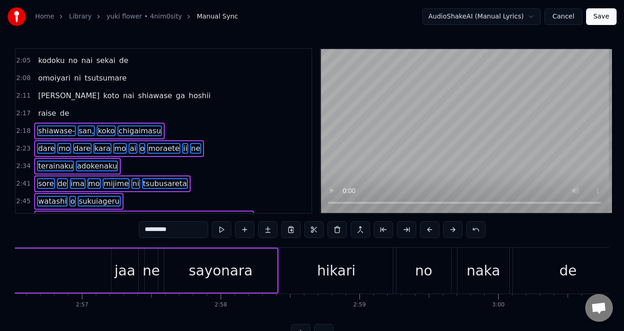
click at [129, 279] on div "jaa" at bounding box center [124, 270] width 21 height 21
click at [149, 273] on div "ne" at bounding box center [151, 270] width 17 height 21
click at [206, 269] on div "sayonara" at bounding box center [221, 270] width 64 height 21
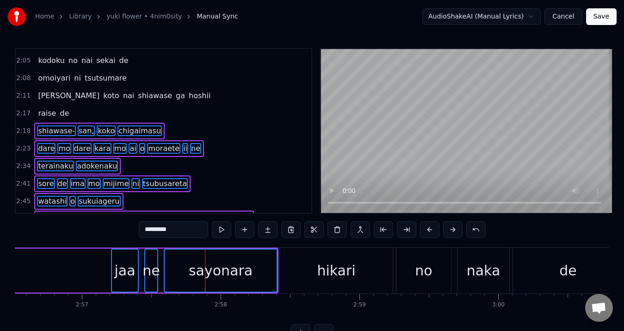
click at [372, 264] on div "hikari" at bounding box center [336, 271] width 113 height 46
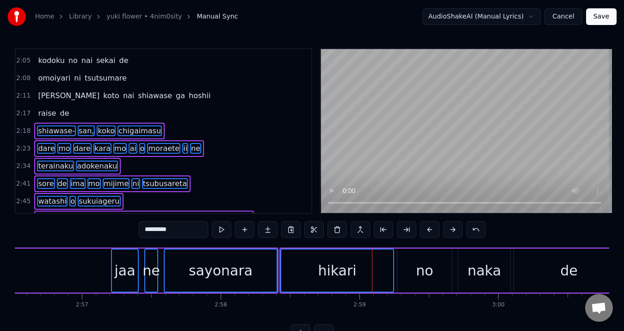
click at [428, 266] on div "no" at bounding box center [424, 270] width 17 height 21
click at [486, 273] on div "naka" at bounding box center [485, 270] width 34 height 21
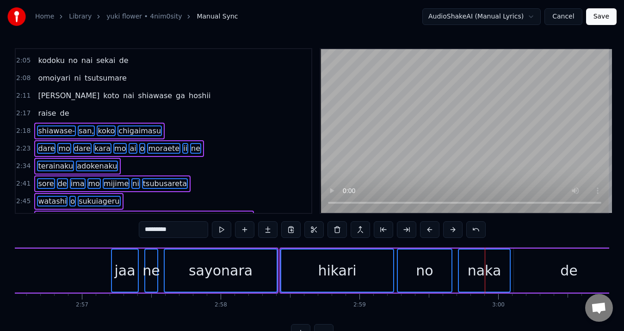
click at [549, 272] on div "de" at bounding box center [569, 271] width 110 height 44
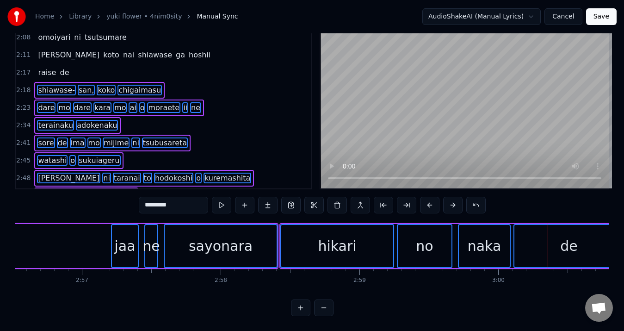
scroll to position [384, 0]
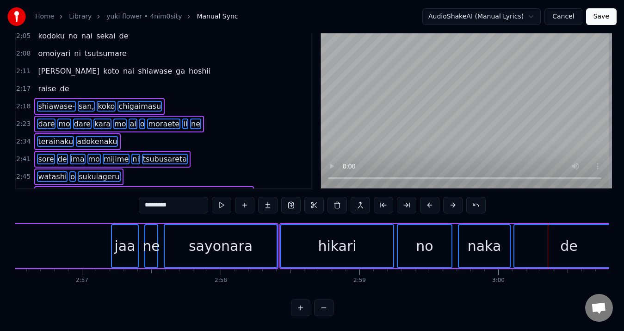
click at [173, 98] on div "2:18 shiawase- san, koko chigaimasu" at bounding box center [164, 107] width 296 height 18
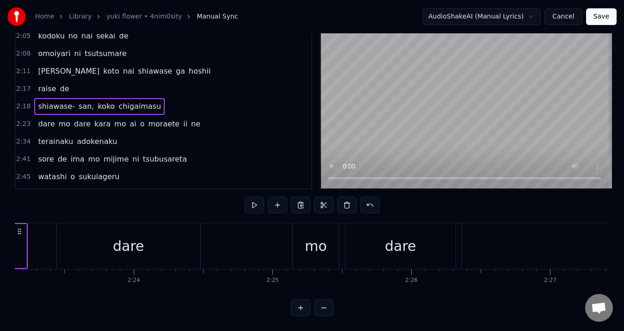
scroll to position [0, 19174]
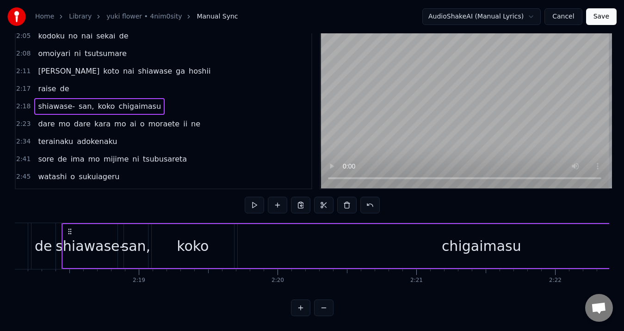
click at [183, 117] on div "dare mo dare kara mo ai o moraete ii ne" at bounding box center [119, 124] width 170 height 17
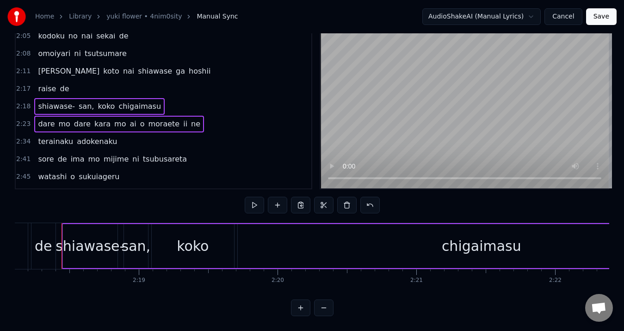
click at [221, 137] on div "2:34 terainaku adokenaku" at bounding box center [164, 142] width 296 height 18
drag, startPoint x: 237, startPoint y: 104, endPoint x: 193, endPoint y: 195, distance: 101.2
click at [193, 195] on div "0:05 koko no umare wa hoshi ga aru you de 0:08 [PERSON_NAME] o [PERSON_NAME] to…" at bounding box center [312, 170] width 595 height 292
drag, startPoint x: 229, startPoint y: 87, endPoint x: 161, endPoint y: 155, distance: 96.2
click at [141, 155] on div "0:05 koko no umare wa hoshi ga aru you de 0:08 [PERSON_NAME] o [PERSON_NAME] to…" at bounding box center [164, 107] width 298 height 166
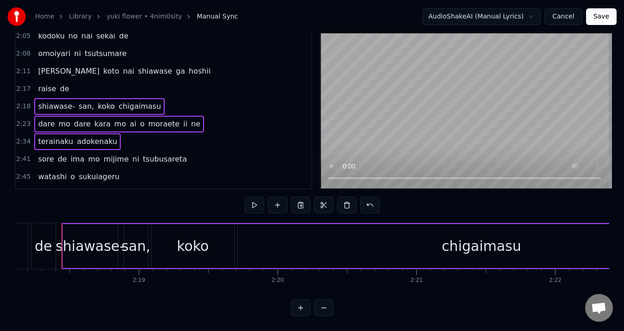
click at [171, 151] on div "sore de ima mo mijime ni tsubusareta" at bounding box center [112, 159] width 156 height 17
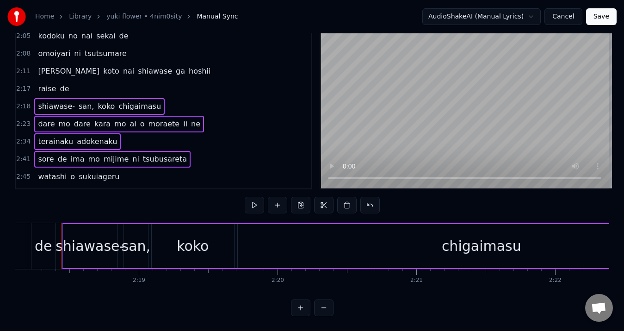
click at [69, 171] on span "o" at bounding box center [72, 176] width 6 height 11
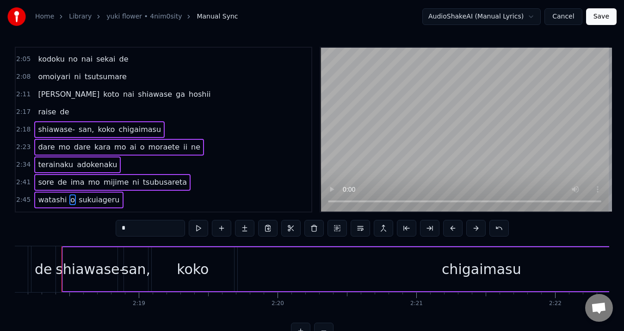
scroll to position [454, 0]
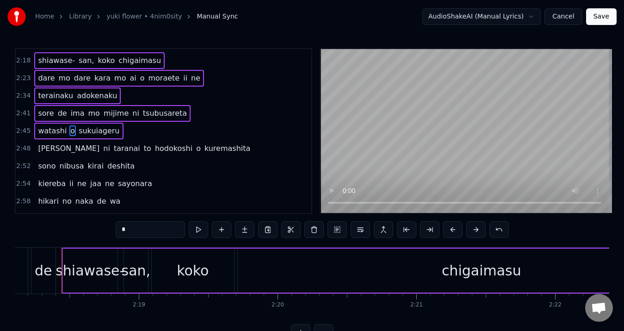
click at [96, 146] on div "[PERSON_NAME] ni [PERSON_NAME] to hodokoshi o kuremashita" at bounding box center [144, 148] width 220 height 17
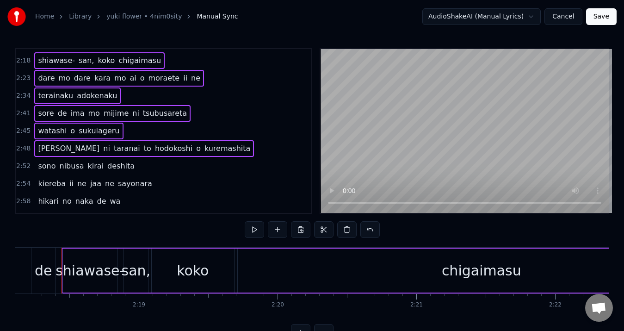
click at [90, 168] on span "kirai" at bounding box center [96, 166] width 18 height 11
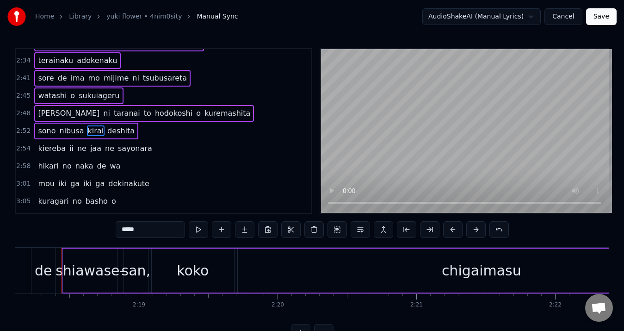
click at [94, 179] on span "ga" at bounding box center [99, 183] width 11 height 11
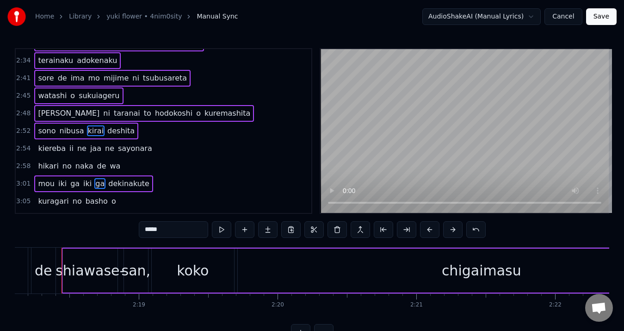
click at [81, 147] on div "kiereba ii ne jaa ne sayonara" at bounding box center [94, 148] width 121 height 17
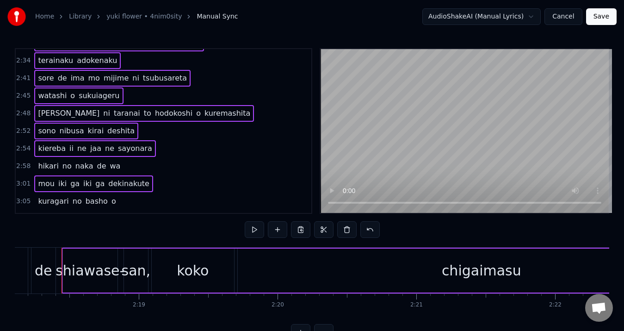
click at [80, 162] on span "naka" at bounding box center [85, 166] width 20 height 11
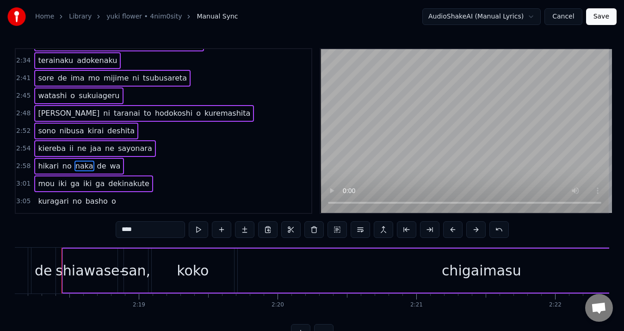
scroll to position [525, 0]
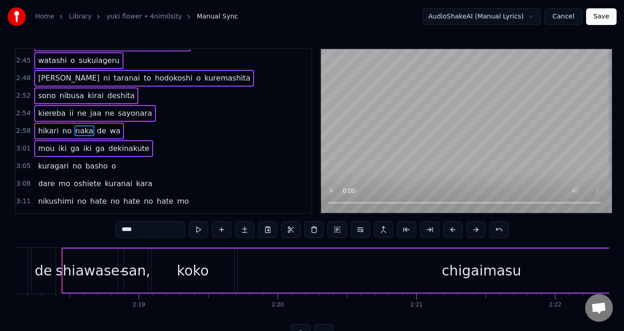
click at [85, 162] on span "basho" at bounding box center [97, 166] width 24 height 11
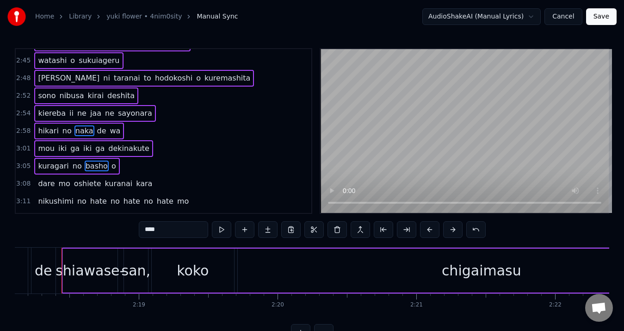
click at [77, 177] on div "dare mo oshiete kuranai kara" at bounding box center [95, 183] width 122 height 17
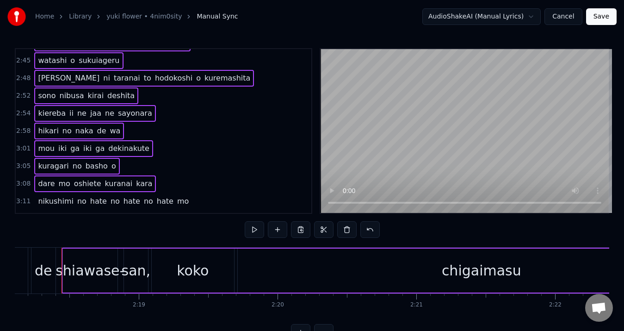
click at [79, 193] on div "[PERSON_NAME] no hate no hate no hate mo" at bounding box center [113, 201] width 158 height 17
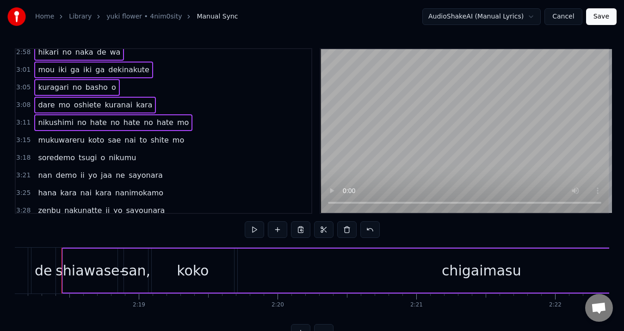
scroll to position [610, 0]
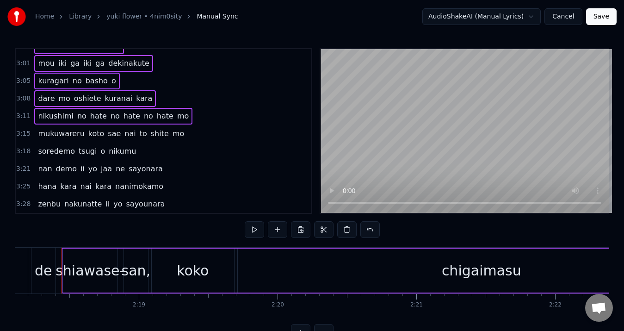
click at [87, 136] on span "koto" at bounding box center [96, 133] width 18 height 11
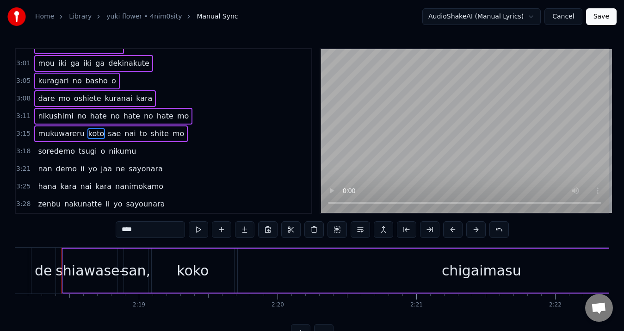
click at [81, 149] on span "tsugi" at bounding box center [88, 151] width 20 height 11
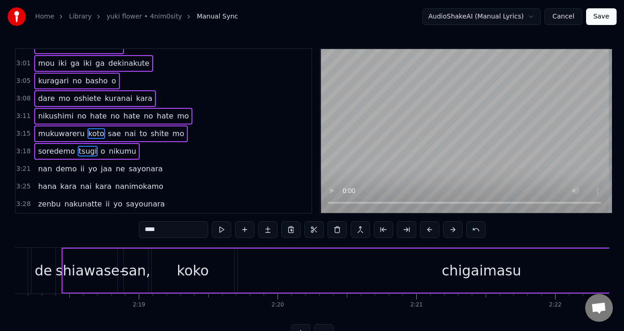
click at [87, 173] on span "yo" at bounding box center [92, 168] width 11 height 11
click at [81, 181] on span "nai" at bounding box center [86, 186] width 13 height 11
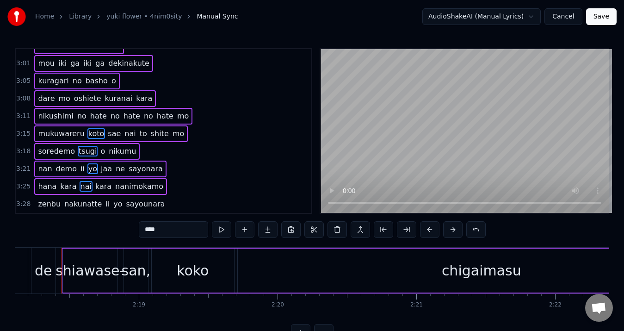
click at [79, 201] on span "nakunatte" at bounding box center [82, 204] width 39 height 11
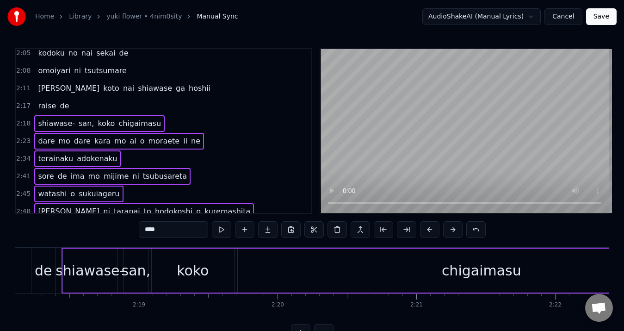
scroll to position [379, 0]
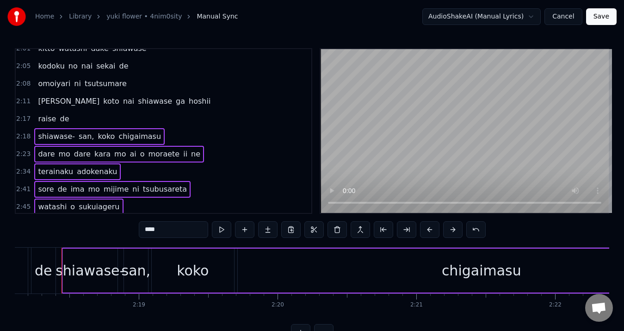
drag, startPoint x: 70, startPoint y: 135, endPoint x: 59, endPoint y: 168, distance: 34.7
click at [59, 168] on div "0:05 koko no umare wa hoshi ga aru you de 0:08 [PERSON_NAME] o [PERSON_NAME] to…" at bounding box center [164, 131] width 298 height 166
click at [19, 135] on span "2:18" at bounding box center [23, 136] width 14 height 9
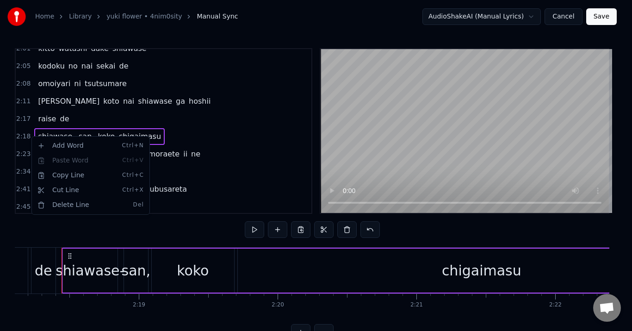
click at [0, 196] on html "Home Library yuki flower • 4nim0sity Manual Sync AudioShakeAI (Manual Lyrics) C…" at bounding box center [316, 177] width 632 height 355
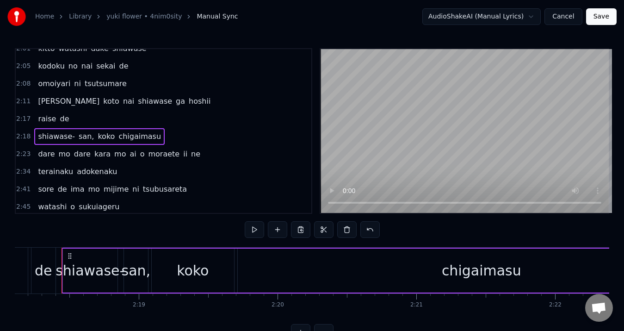
click at [70, 255] on icon at bounding box center [69, 255] width 7 height 7
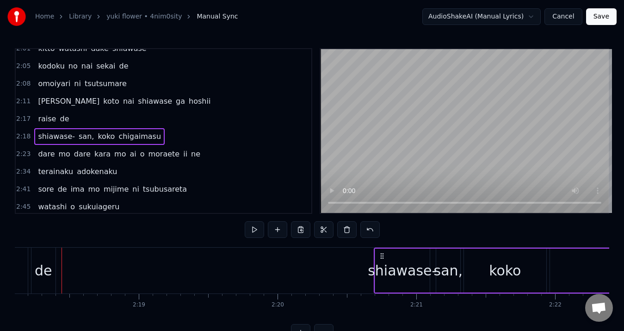
drag, startPoint x: 70, startPoint y: 255, endPoint x: 382, endPoint y: 264, distance: 312.5
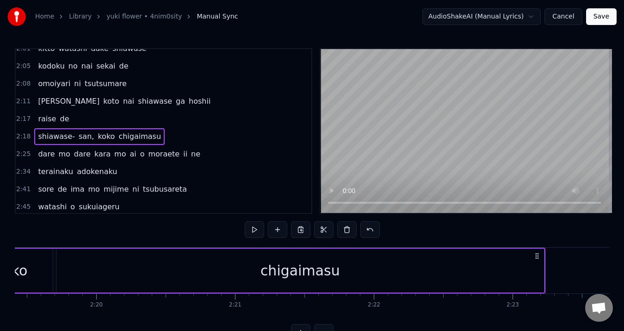
scroll to position [0, 19018]
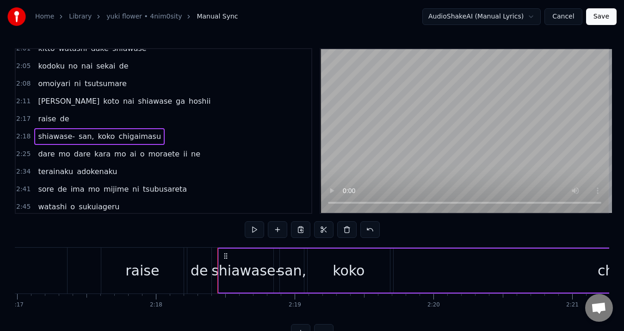
click at [57, 156] on span "mo" at bounding box center [63, 154] width 13 height 11
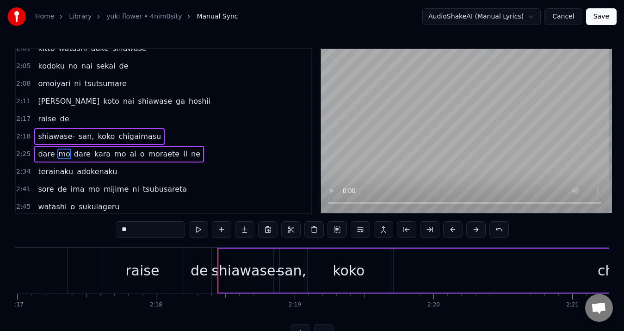
scroll to position [402, 0]
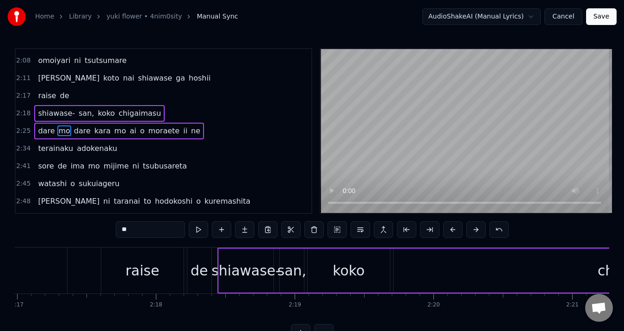
click at [53, 150] on span "terainaku" at bounding box center [55, 148] width 37 height 11
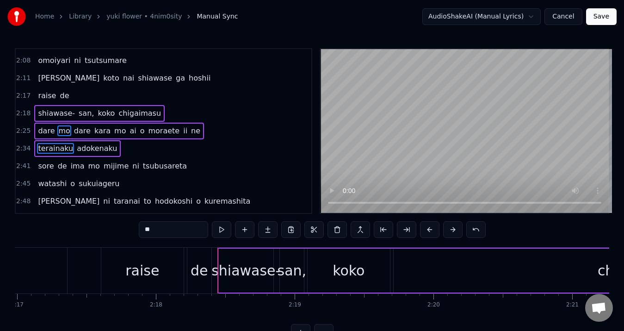
click at [48, 167] on span "sore" at bounding box center [46, 166] width 18 height 11
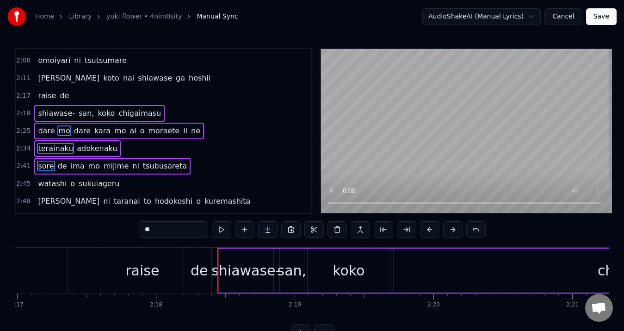
click at [50, 179] on span "watashi" at bounding box center [52, 183] width 31 height 11
click at [102, 197] on span "ni" at bounding box center [106, 201] width 9 height 11
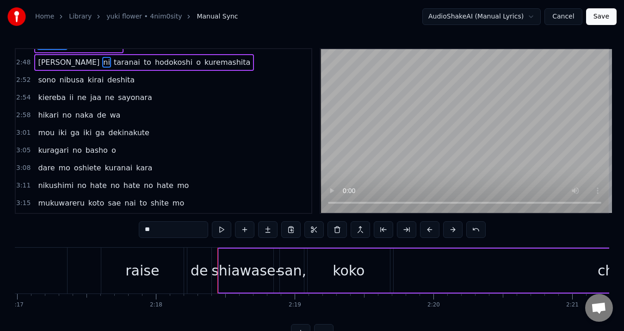
click at [88, 85] on span "kirai" at bounding box center [96, 80] width 18 height 11
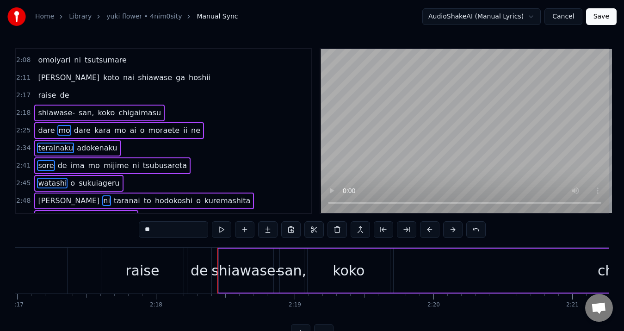
click at [64, 103] on div "0:05 koko no umare wa hoshi ga aru you de 0:08 [PERSON_NAME] o [PERSON_NAME] to…" at bounding box center [164, 131] width 298 height 166
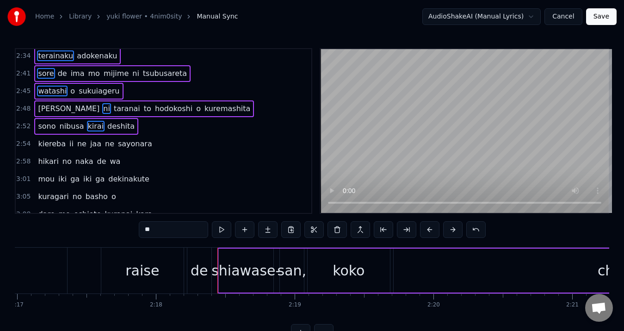
scroll to position [541, 0]
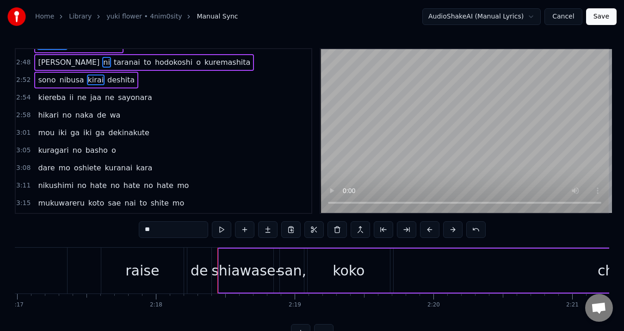
click at [80, 101] on div "kiereba ii ne jaa ne sayonara" at bounding box center [94, 97] width 121 height 17
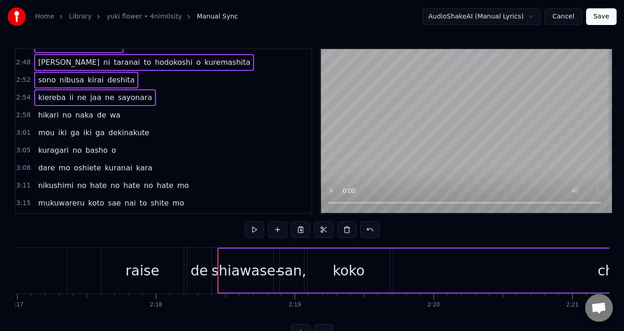
click at [77, 118] on span "naka" at bounding box center [85, 115] width 20 height 11
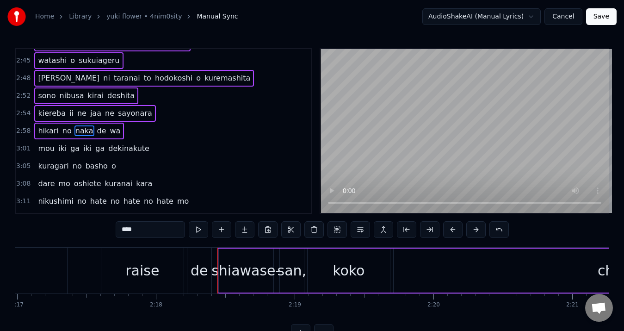
click at [77, 136] on span "naka" at bounding box center [85, 130] width 20 height 11
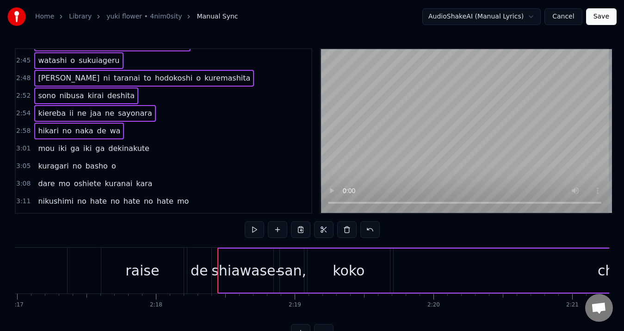
click at [82, 147] on span "iki" at bounding box center [87, 148] width 10 height 11
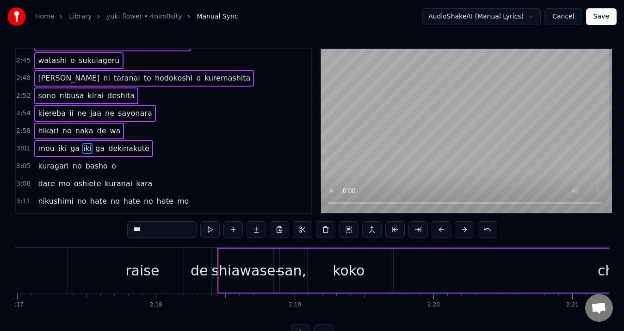
scroll to position [542, 0]
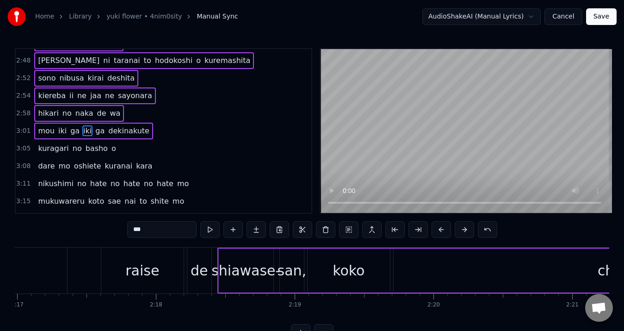
click at [85, 148] on span "basho" at bounding box center [97, 148] width 24 height 11
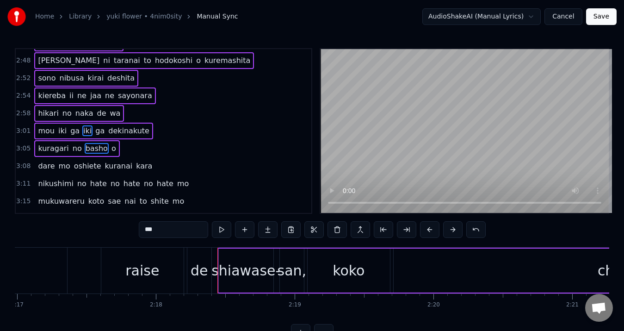
click at [84, 161] on span "oshiete" at bounding box center [87, 166] width 29 height 11
click at [83, 176] on div "[PERSON_NAME] no hate no hate no hate mo" at bounding box center [113, 183] width 158 height 17
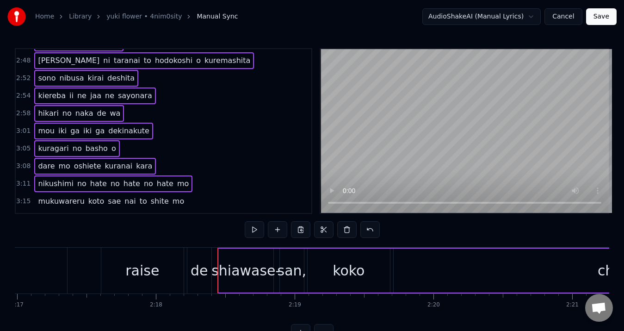
click at [81, 193] on div "mukuwareru koto sae nai to shite mo" at bounding box center [111, 201] width 154 height 17
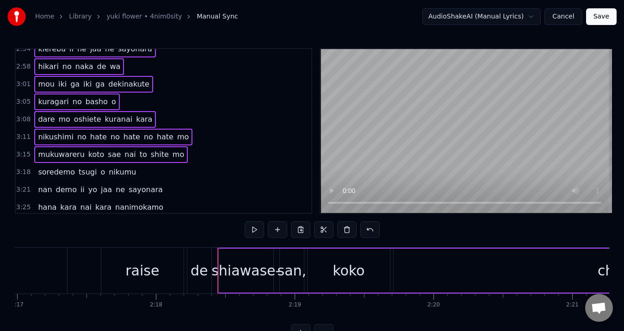
scroll to position [610, 0]
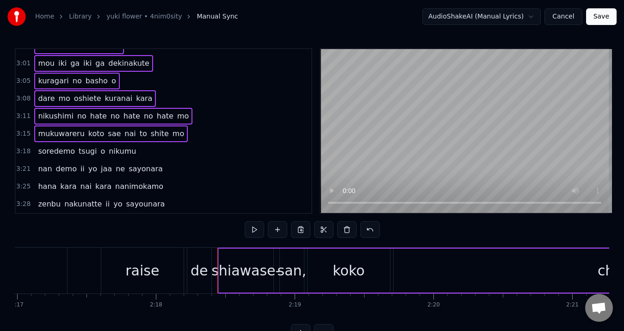
click at [99, 147] on span "o" at bounding box center [102, 151] width 6 height 11
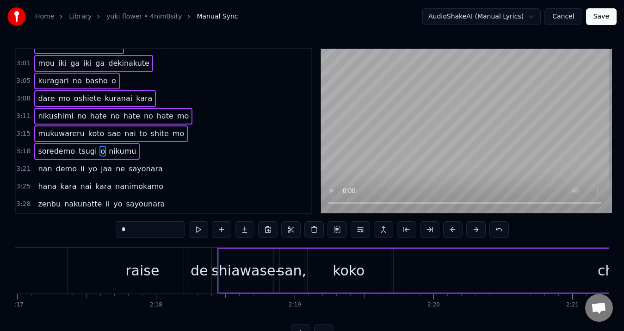
click at [87, 166] on span "yo" at bounding box center [92, 168] width 11 height 11
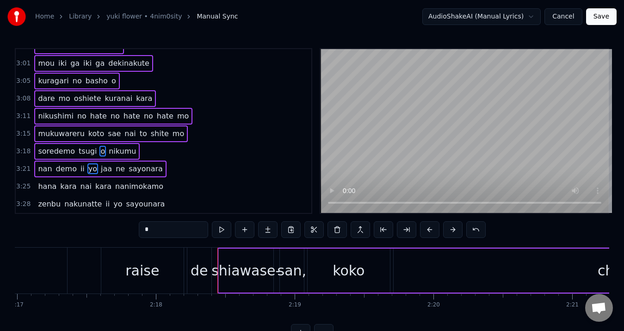
click at [94, 184] on span "kara" at bounding box center [103, 186] width 18 height 11
click at [85, 203] on span "nakunatte" at bounding box center [82, 204] width 39 height 11
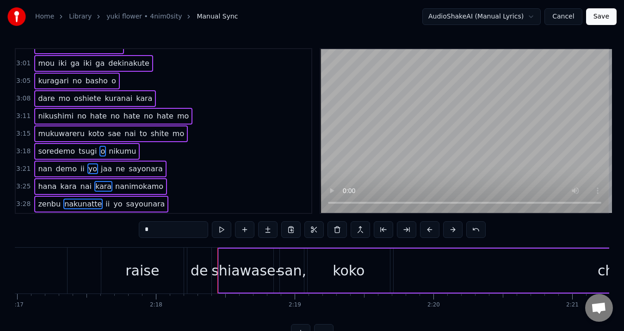
drag, startPoint x: 237, startPoint y: 265, endPoint x: 362, endPoint y: 272, distance: 125.1
click at [361, 273] on div "shiawase- san, koko chigaimasu" at bounding box center [550, 271] width 665 height 46
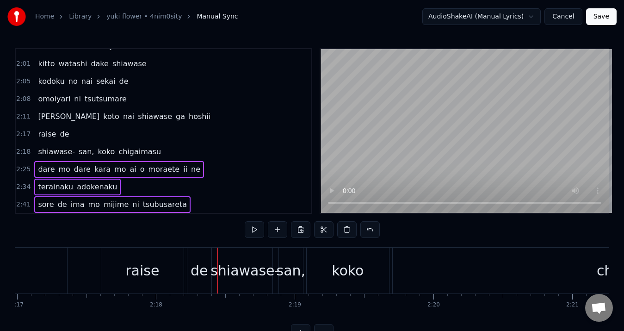
scroll to position [379, 0]
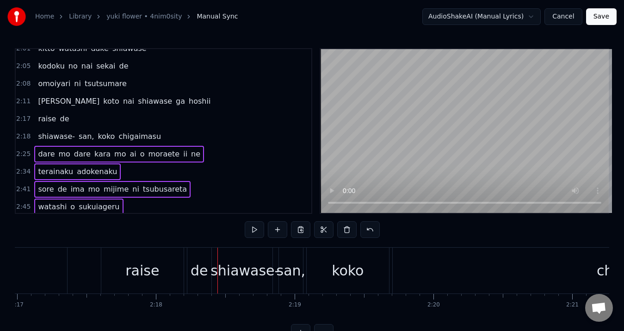
click at [97, 138] on span "koko" at bounding box center [106, 136] width 19 height 11
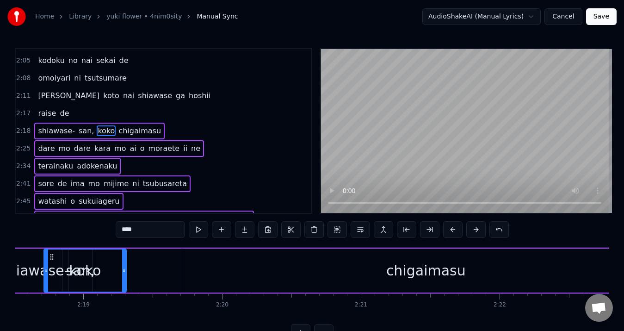
scroll to position [0, 19220]
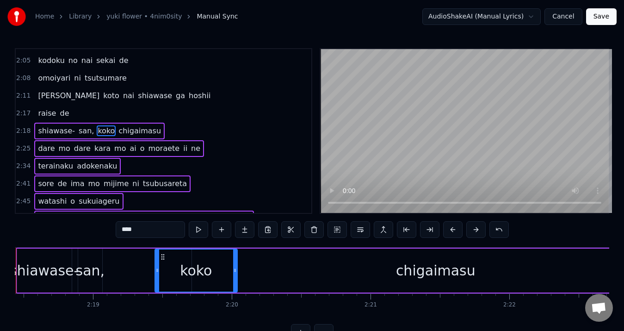
drag, startPoint x: 314, startPoint y: 257, endPoint x: 162, endPoint y: 243, distance: 153.3
click at [162, 243] on div "0:05 koko no umare wa hoshi ga aru you de 0:08 [PERSON_NAME] o [PERSON_NAME] to…" at bounding box center [312, 194] width 595 height 292
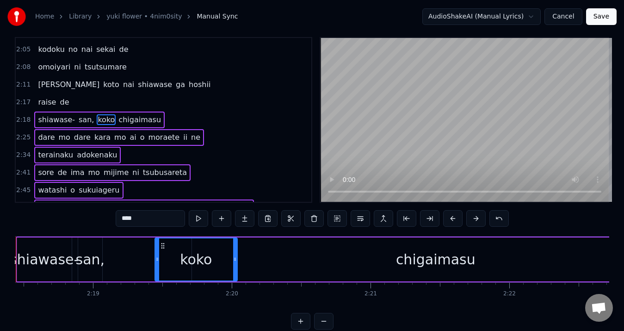
scroll to position [0, 0]
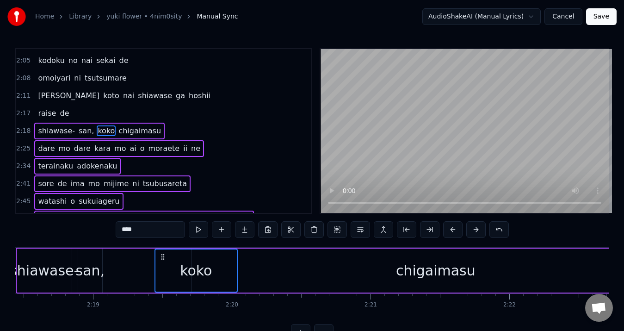
click at [52, 129] on span "shiawase-" at bounding box center [56, 130] width 39 height 11
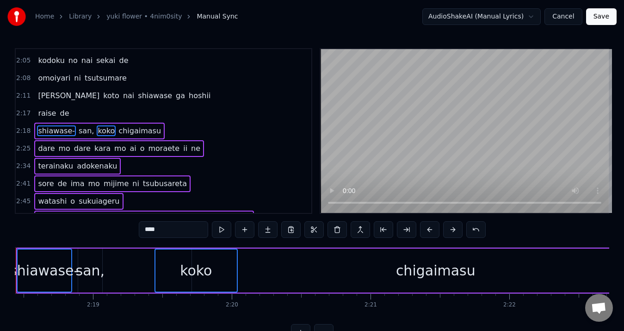
click at [97, 126] on span "koko" at bounding box center [106, 130] width 19 height 11
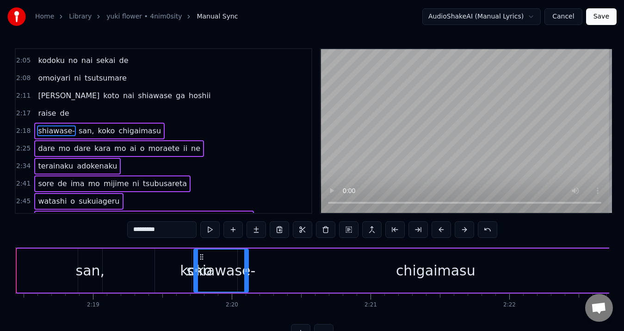
drag, startPoint x: 22, startPoint y: 255, endPoint x: 199, endPoint y: 258, distance: 176.8
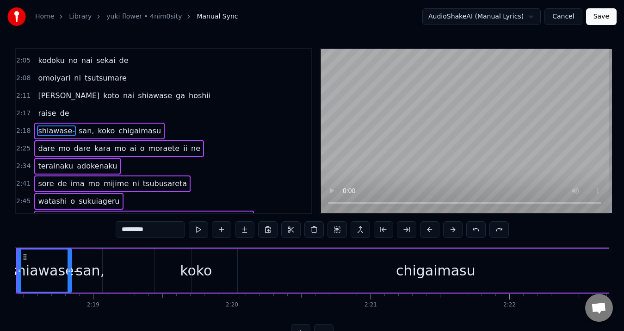
scroll to position [32, 0]
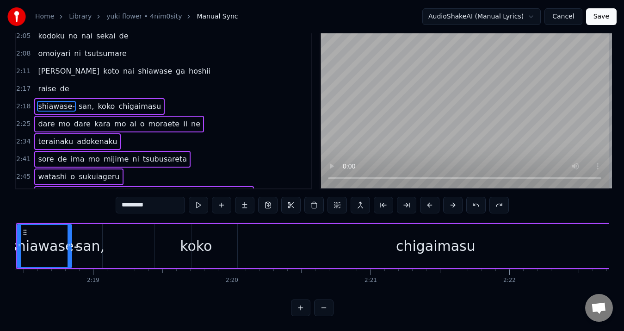
click at [225, 323] on html "Home Library yuki flower • 4nim0sity Manual Sync AudioShakeAI (Manual Lyrics) C…" at bounding box center [312, 152] width 624 height 355
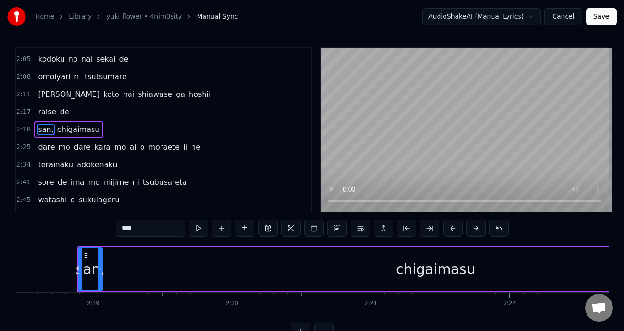
scroll to position [0, 0]
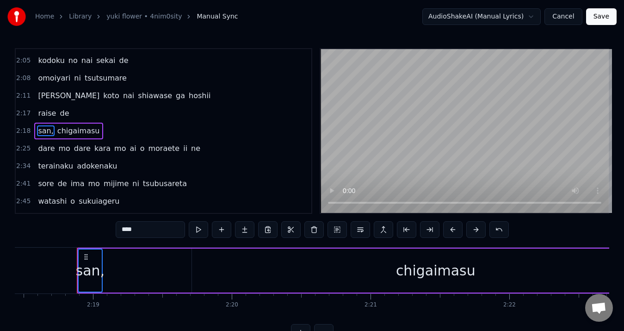
click at [81, 132] on span "chigaimasu" at bounding box center [78, 130] width 44 height 11
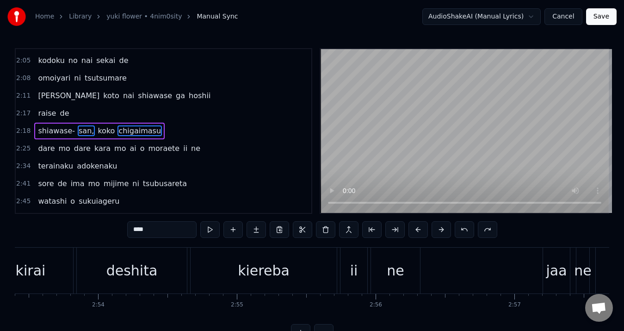
click at [297, 282] on div "kiereba" at bounding box center [264, 271] width 146 height 46
type input "*******"
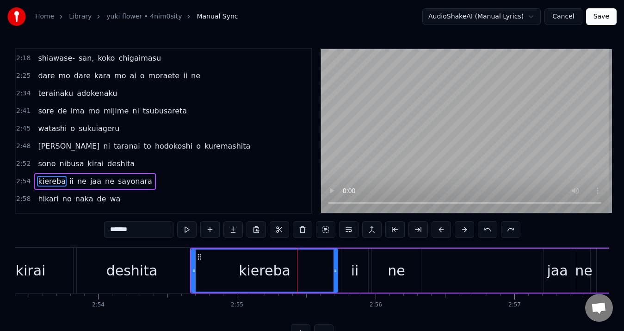
scroll to position [507, 0]
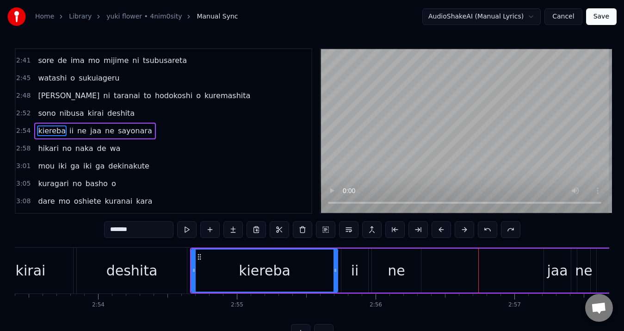
drag, startPoint x: 556, startPoint y: 271, endPoint x: 535, endPoint y: 266, distance: 22.4
click at [504, 271] on div "kiereba ii ne jaa ne sayonara" at bounding box center [450, 271] width 521 height 46
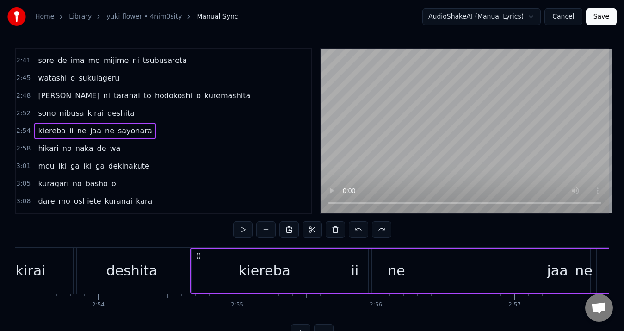
click at [563, 267] on div "jaa" at bounding box center [557, 270] width 21 height 21
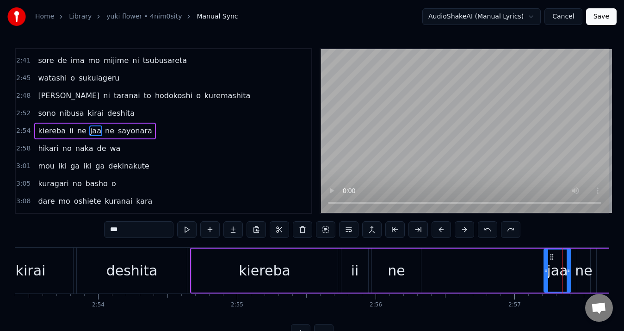
drag, startPoint x: 558, startPoint y: 267, endPoint x: 540, endPoint y: 269, distance: 17.6
click at [539, 269] on div "kiereba ii ne jaa ne sayonara" at bounding box center [450, 271] width 521 height 46
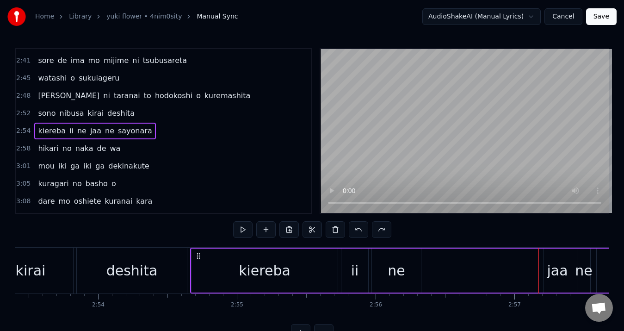
click at [553, 258] on div "jaa" at bounding box center [557, 271] width 27 height 44
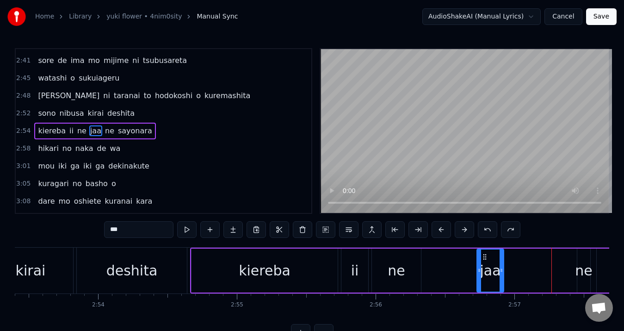
drag, startPoint x: 524, startPoint y: 255, endPoint x: 483, endPoint y: 255, distance: 40.7
click at [483, 255] on icon at bounding box center [484, 256] width 7 height 7
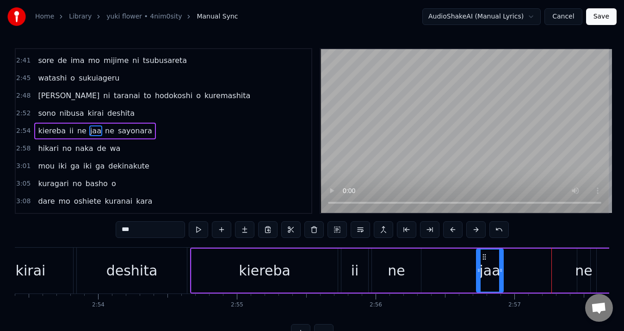
click at [408, 268] on div "ne" at bounding box center [396, 271] width 49 height 44
type input "**"
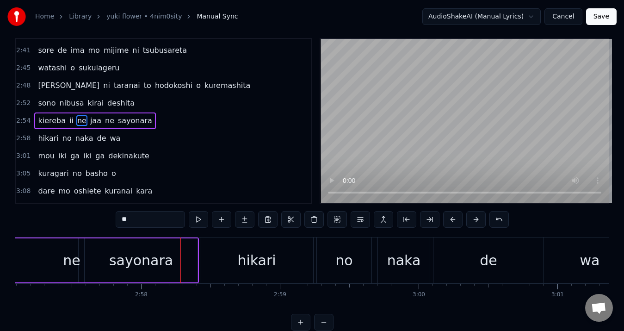
scroll to position [0, 0]
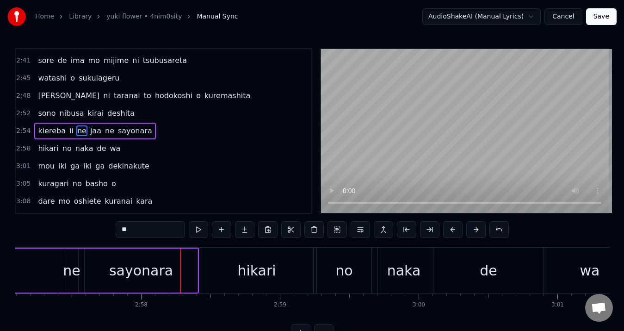
drag, startPoint x: 75, startPoint y: 269, endPoint x: 44, endPoint y: 266, distance: 31.1
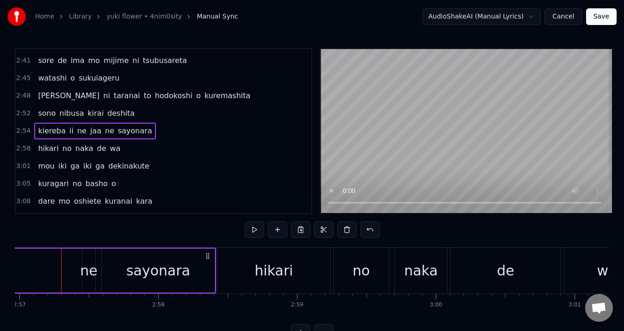
scroll to position [0, 24049]
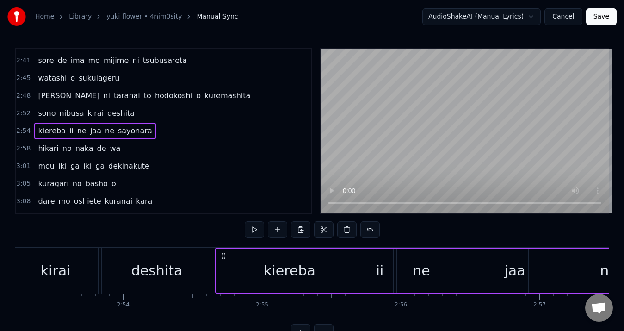
click at [260, 263] on div "kiereba" at bounding box center [290, 271] width 146 height 44
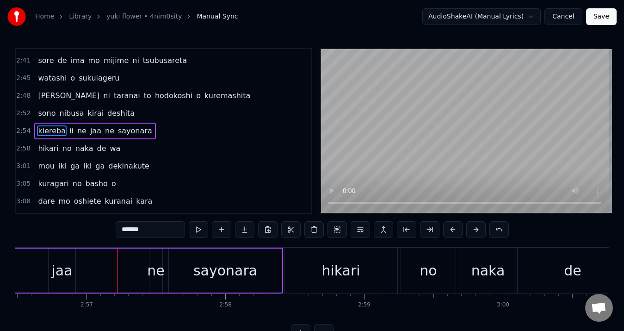
scroll to position [0, 24558]
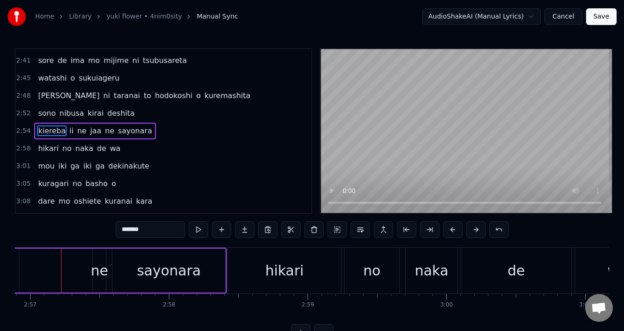
click at [99, 277] on div "ne" at bounding box center [99, 270] width 17 height 21
type input "**"
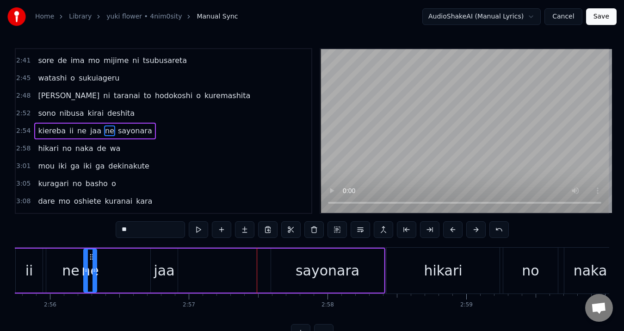
scroll to position [0, 24390]
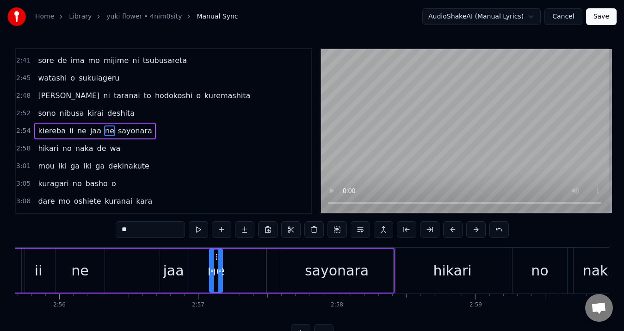
drag, startPoint x: 71, startPoint y: 258, endPoint x: 178, endPoint y: 252, distance: 106.6
click at [215, 263] on div "ne" at bounding box center [216, 270] width 12 height 42
click at [147, 258] on div "kiereba ii ne jaa ne sayonara" at bounding box center [134, 271] width 521 height 46
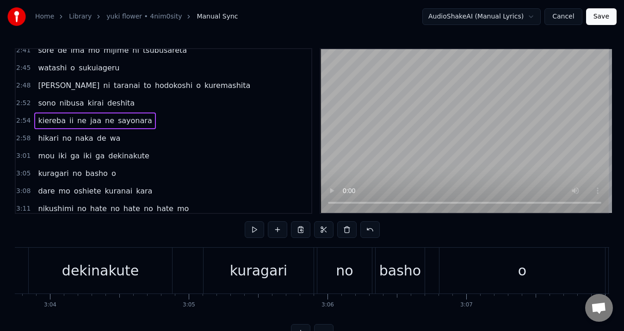
scroll to position [471, 0]
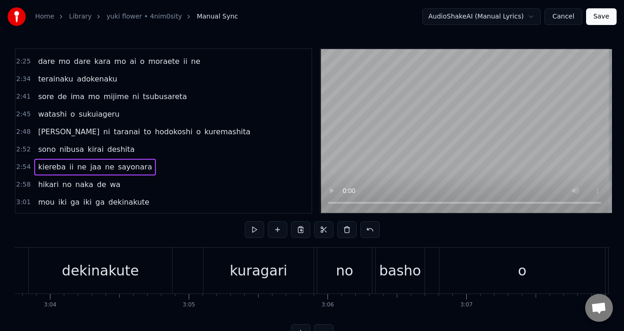
click at [226, 248] on div "kuragari" at bounding box center [258, 271] width 111 height 46
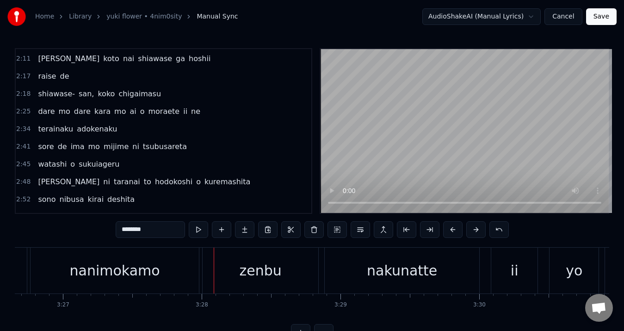
scroll to position [375, 0]
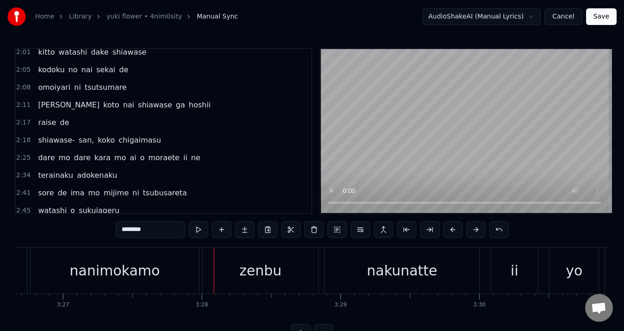
click at [57, 136] on span "shiawase-" at bounding box center [56, 140] width 39 height 11
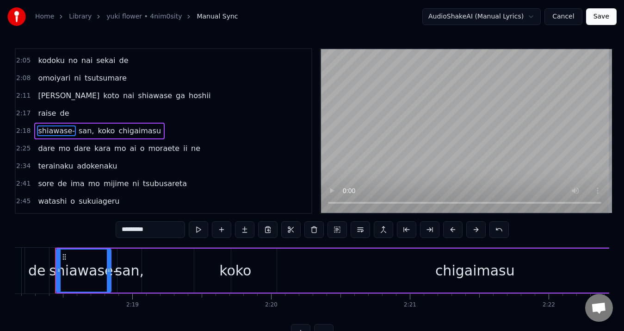
scroll to position [0, 19174]
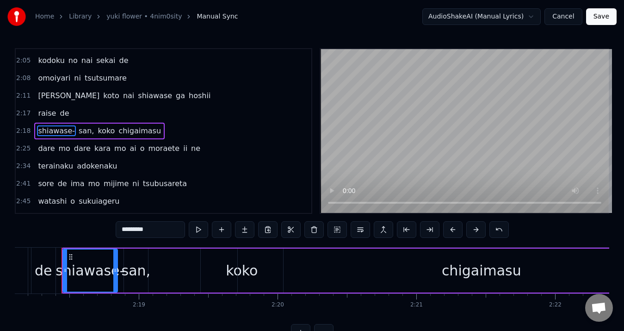
click at [49, 111] on span "raise" at bounding box center [47, 113] width 20 height 11
type input "*****"
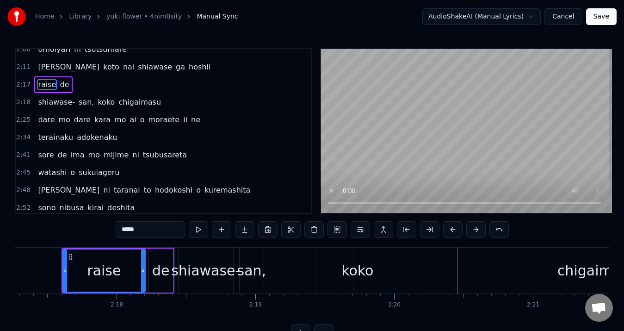
scroll to position [459, 0]
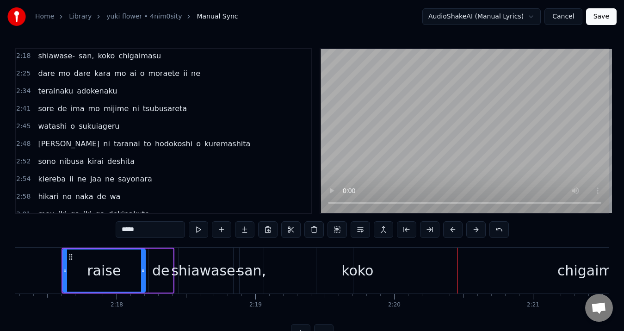
click at [68, 168] on div "sono nibusa kirai deshita" at bounding box center [86, 161] width 104 height 17
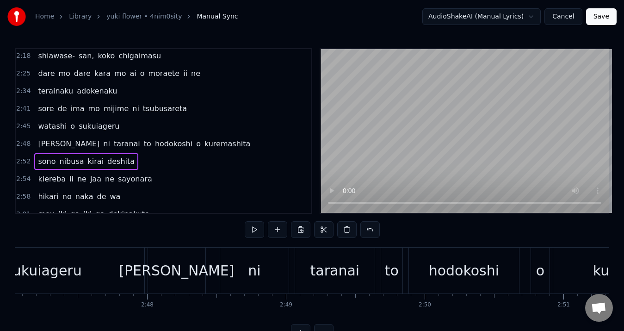
scroll to position [0, 23853]
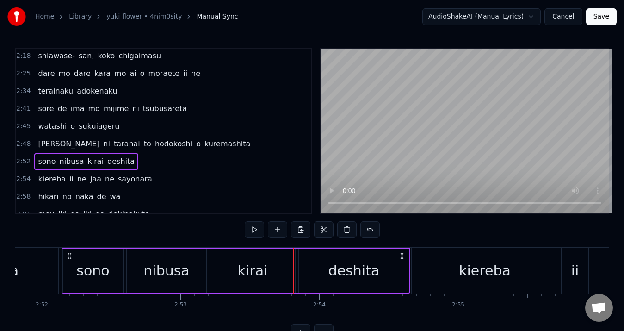
click at [45, 144] on span "[PERSON_NAME]" at bounding box center [68, 143] width 63 height 11
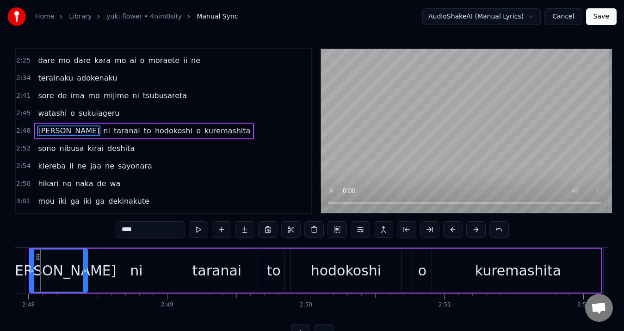
scroll to position [0, 23289]
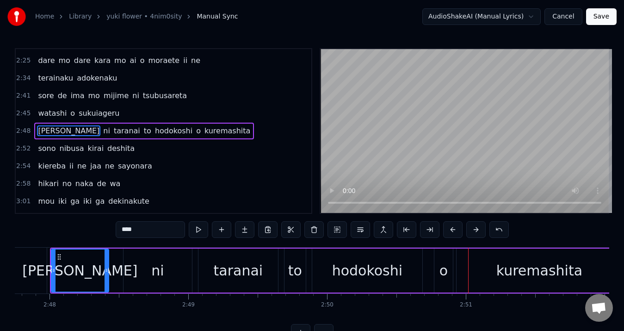
click at [55, 109] on span "watashi" at bounding box center [52, 113] width 31 height 11
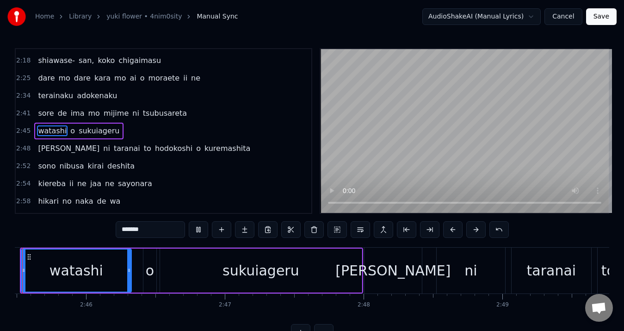
scroll to position [0, 22933]
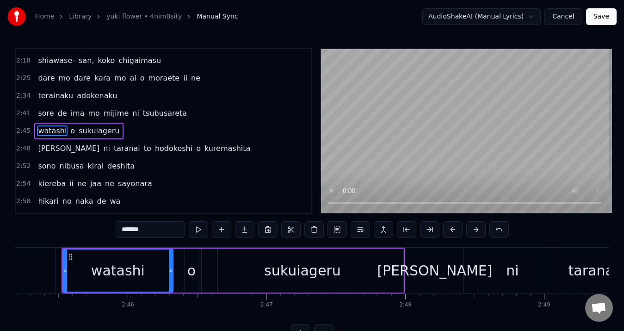
click at [57, 111] on span "de" at bounding box center [62, 113] width 11 height 11
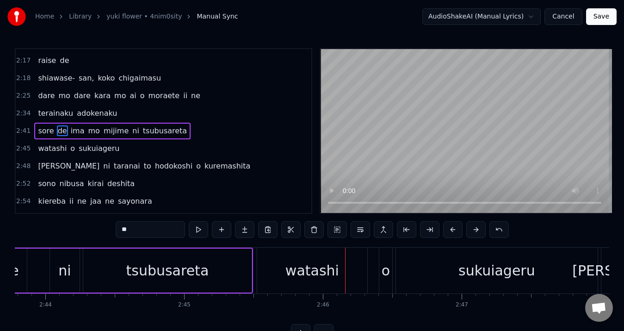
scroll to position [0, 22953]
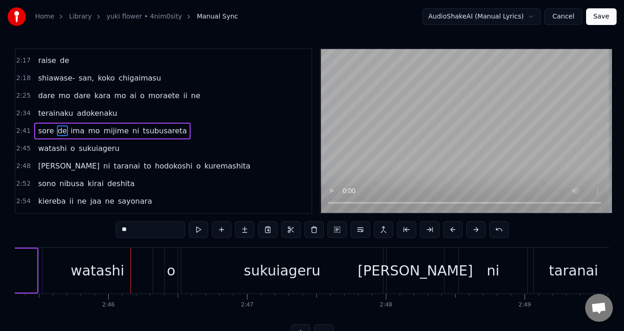
click at [76, 110] on span "adokenaku" at bounding box center [97, 113] width 42 height 11
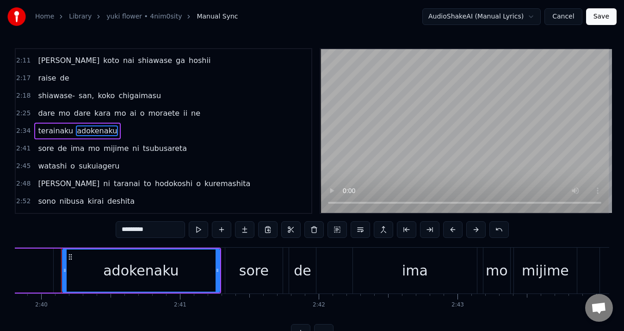
scroll to position [0, 22187]
click at [63, 115] on span "mo" at bounding box center [63, 113] width 13 height 11
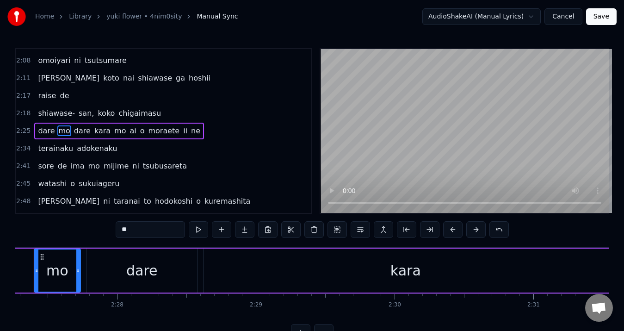
scroll to position [0, 20416]
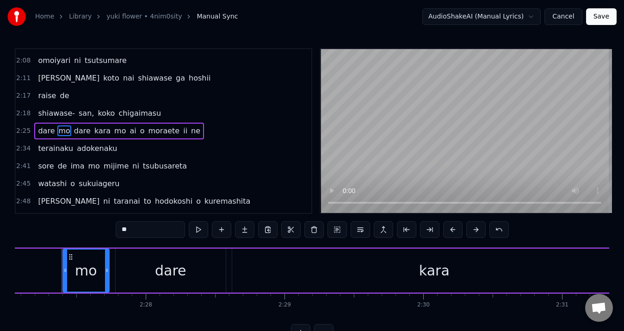
click at [53, 113] on span "shiawase-" at bounding box center [56, 113] width 39 height 11
type input "*********"
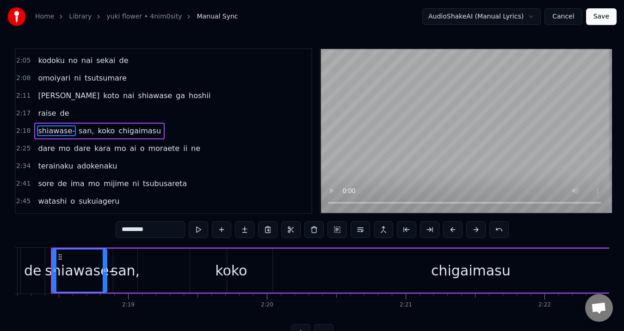
scroll to position [0, 19174]
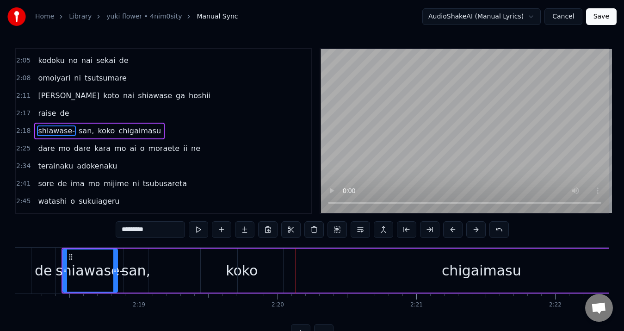
click at [51, 149] on div "dare mo dare kara mo ai o moraete ii ne" at bounding box center [119, 148] width 170 height 17
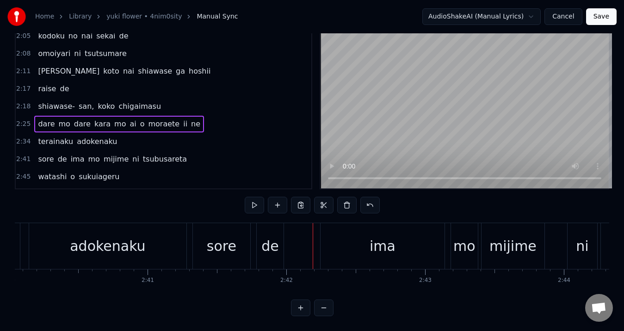
scroll to position [0, 22172]
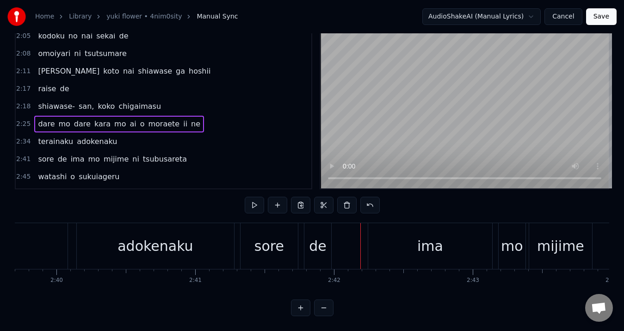
click at [175, 236] on div "adokenaku" at bounding box center [155, 246] width 75 height 21
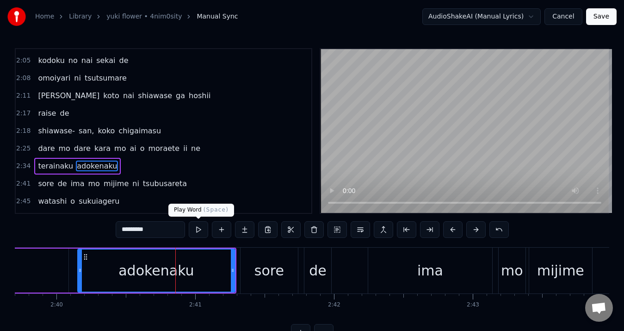
scroll to position [419, 0]
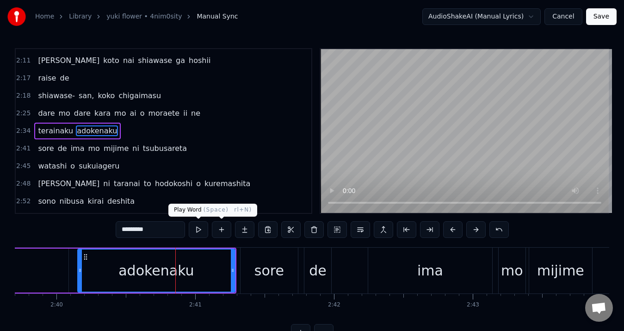
click at [200, 231] on button at bounding box center [198, 229] width 19 height 17
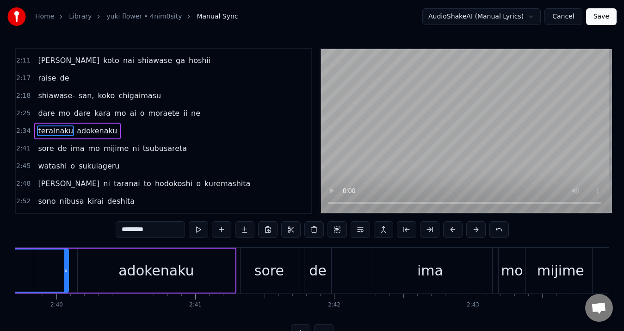
scroll to position [0, 22144]
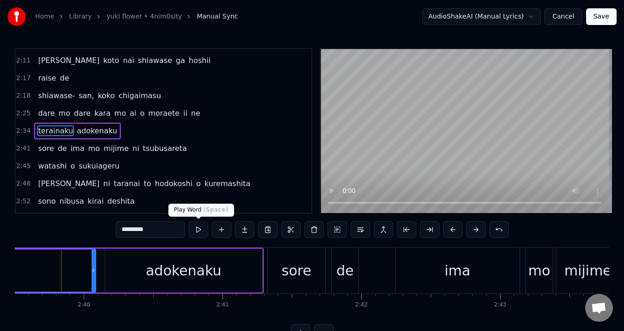
click at [199, 230] on button at bounding box center [198, 229] width 19 height 17
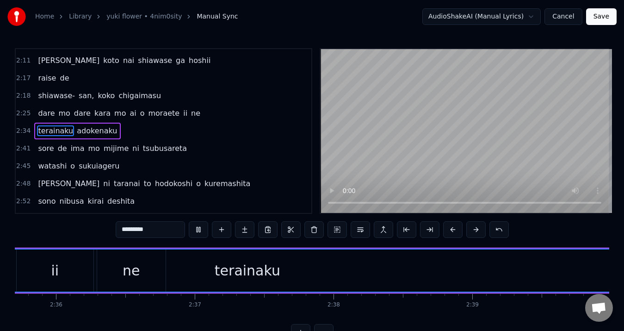
scroll to position [0, 21509]
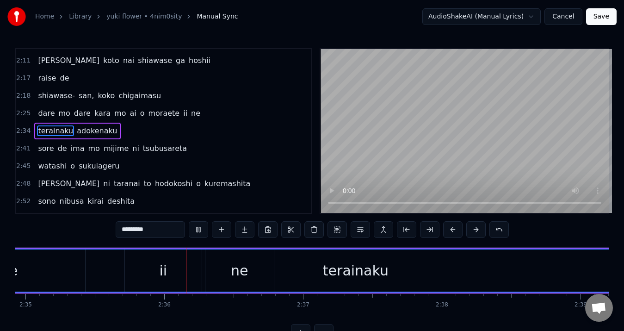
click at [199, 230] on button at bounding box center [198, 229] width 19 height 17
click at [325, 271] on div "terainaku" at bounding box center [356, 270] width 751 height 42
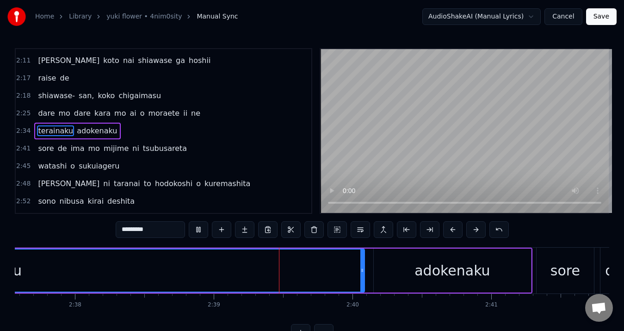
scroll to position [0, 22011]
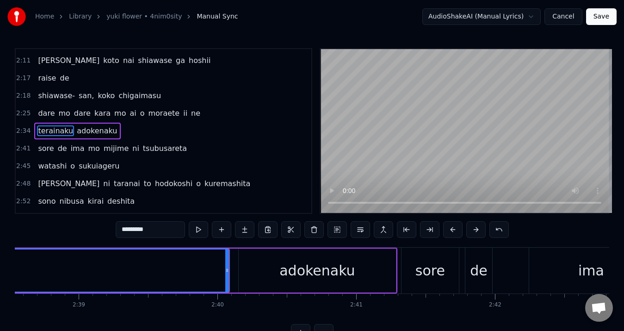
click at [305, 255] on div "adokenaku" at bounding box center [317, 271] width 157 height 44
type input "*********"
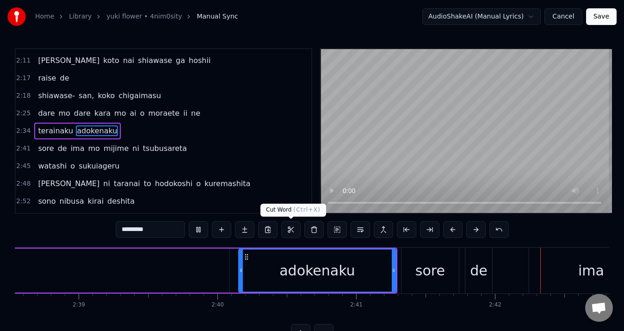
click at [275, 270] on div "adokenaku" at bounding box center [317, 270] width 156 height 42
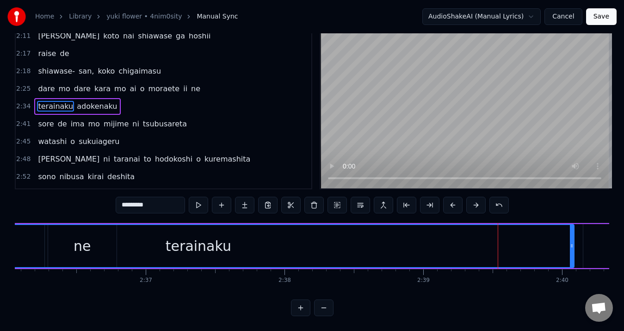
scroll to position [0, 21618]
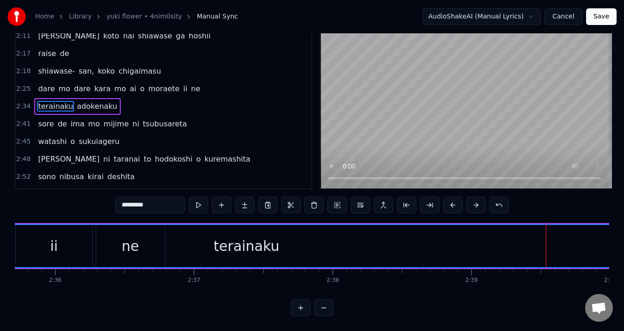
click at [251, 224] on div "terainaku" at bounding box center [246, 246] width 752 height 44
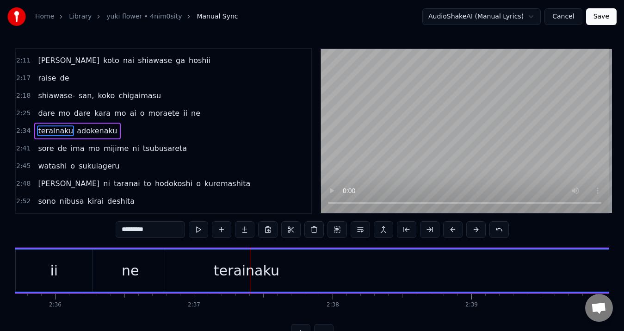
click at [269, 277] on div "terainaku" at bounding box center [247, 270] width 66 height 21
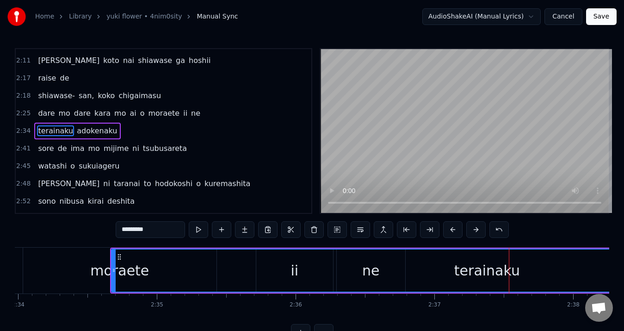
scroll to position [0, 21329]
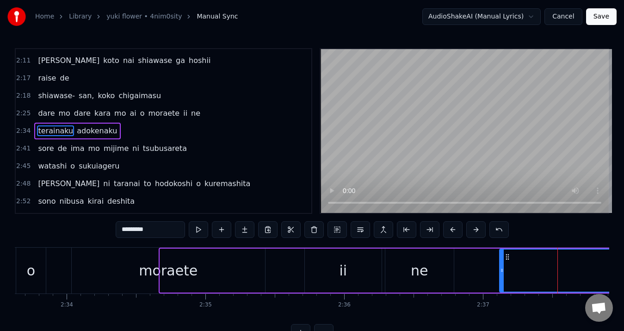
drag, startPoint x: 164, startPoint y: 275, endPoint x: 504, endPoint y: 264, distance: 339.9
click at [504, 264] on div at bounding box center [502, 270] width 4 height 42
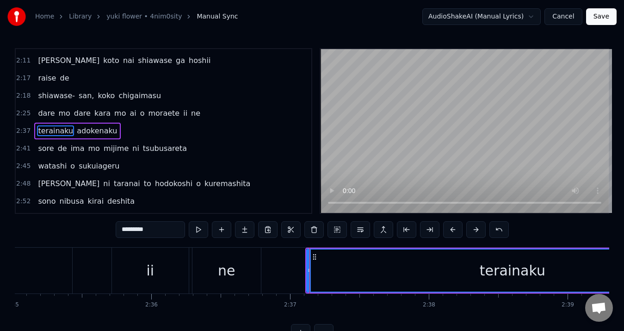
scroll to position [0, 21594]
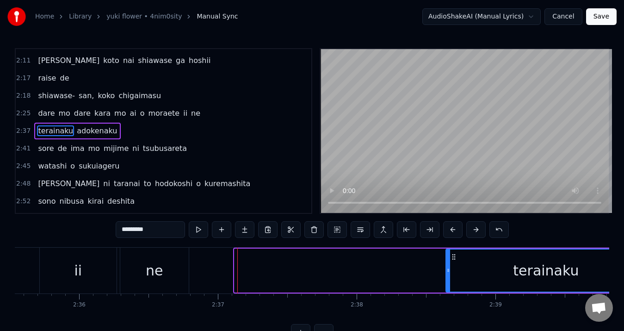
drag, startPoint x: 235, startPoint y: 276, endPoint x: 453, endPoint y: 298, distance: 219.1
click at [447, 275] on div at bounding box center [449, 270] width 4 height 42
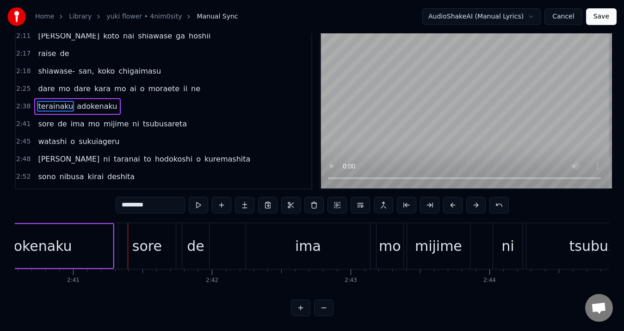
scroll to position [0, 0]
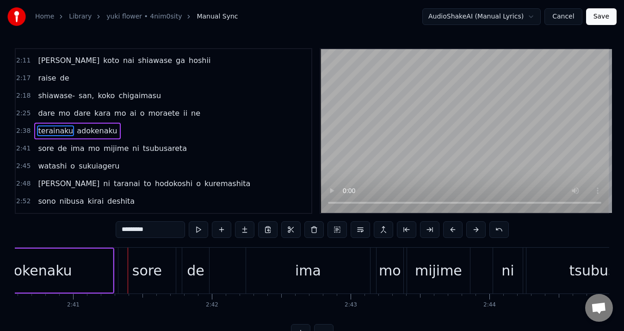
click at [62, 270] on div "adokenaku" at bounding box center [33, 270] width 75 height 21
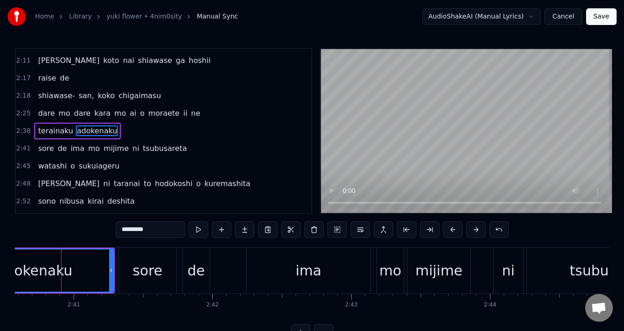
scroll to position [0, 21773]
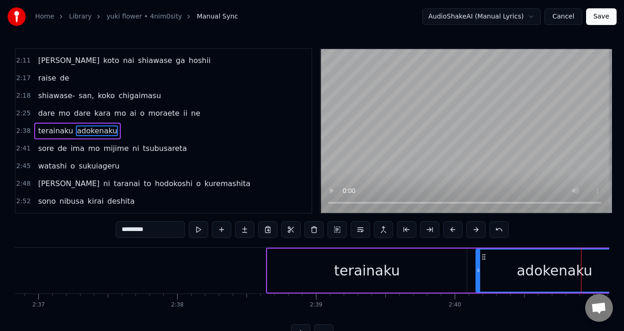
click at [361, 266] on div "terainaku" at bounding box center [367, 270] width 66 height 21
type input "*********"
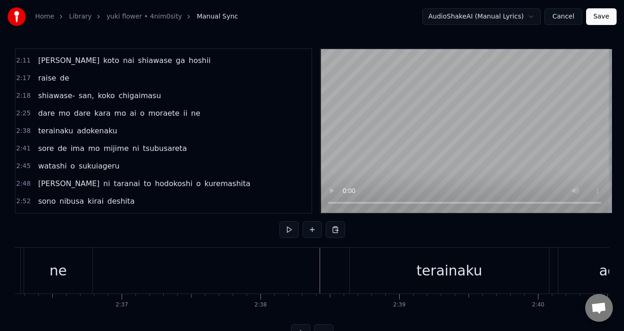
scroll to position [0, 21642]
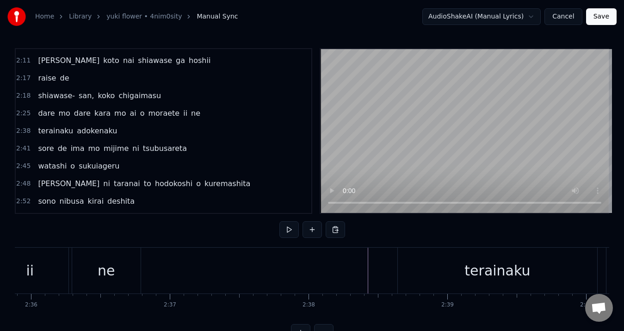
click at [423, 272] on div "terainaku" at bounding box center [497, 271] width 199 height 46
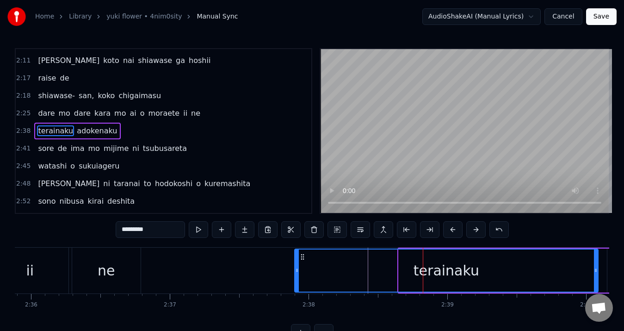
drag, startPoint x: 399, startPoint y: 269, endPoint x: 295, endPoint y: 268, distance: 104.1
click at [295, 268] on icon at bounding box center [297, 270] width 4 height 7
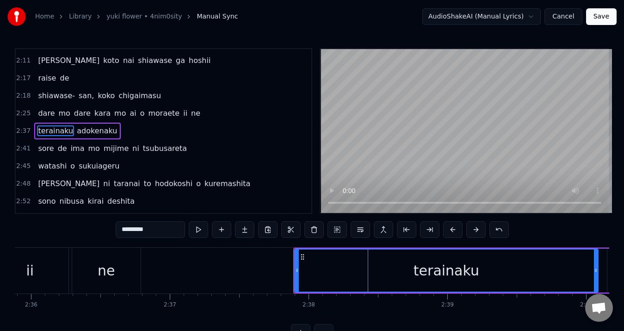
click at [298, 265] on div at bounding box center [297, 270] width 4 height 42
click at [198, 227] on button at bounding box center [198, 229] width 19 height 17
click at [198, 229] on button at bounding box center [198, 229] width 19 height 17
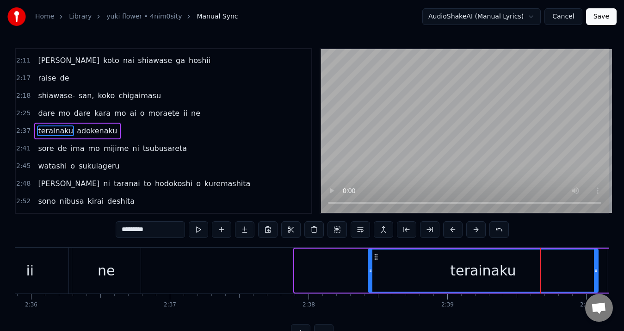
drag, startPoint x: 295, startPoint y: 274, endPoint x: 369, endPoint y: 269, distance: 73.8
click at [369, 269] on div at bounding box center [371, 270] width 4 height 42
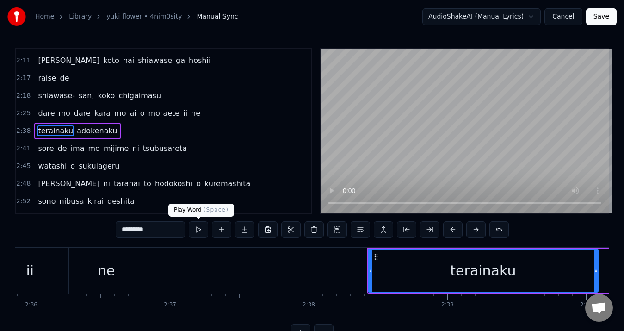
click at [197, 230] on button at bounding box center [198, 229] width 19 height 17
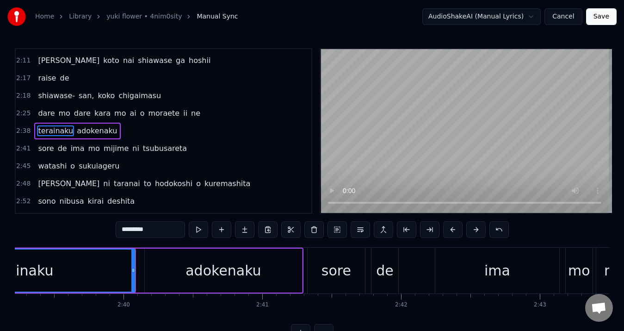
scroll to position [0, 22152]
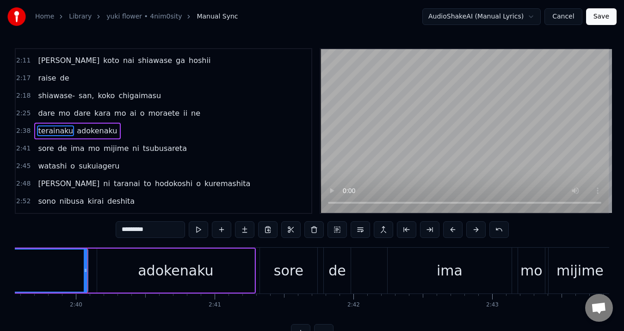
click at [197, 230] on button at bounding box center [198, 229] width 19 height 17
click at [200, 230] on button at bounding box center [198, 229] width 19 height 17
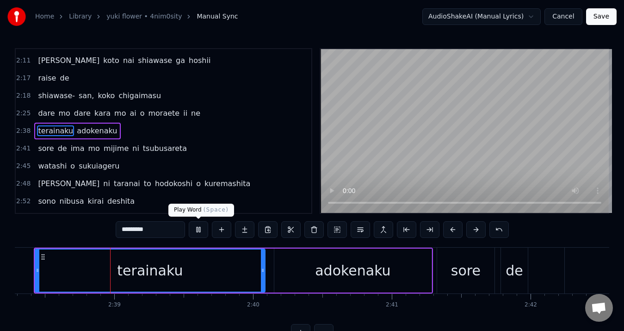
scroll to position [0, 21989]
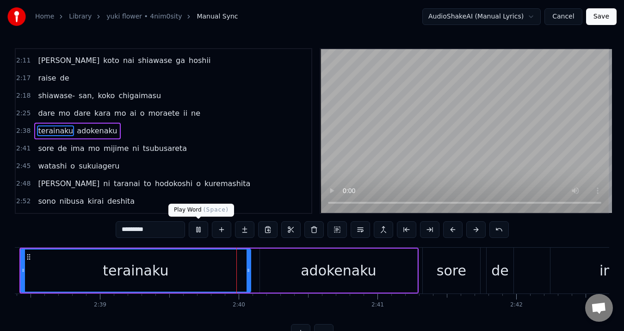
click at [200, 229] on button at bounding box center [198, 229] width 19 height 17
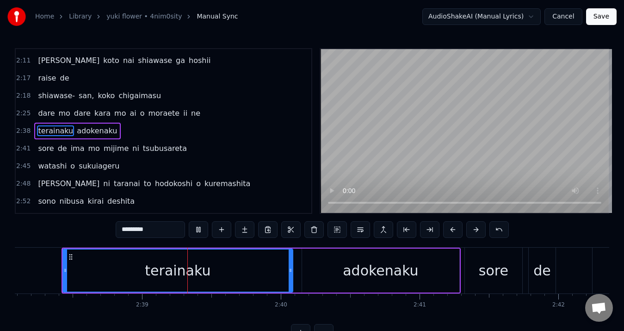
click at [200, 229] on button at bounding box center [198, 229] width 19 height 17
drag, startPoint x: 64, startPoint y: 267, endPoint x: 70, endPoint y: 266, distance: 5.7
click at [70, 266] on div at bounding box center [71, 270] width 4 height 42
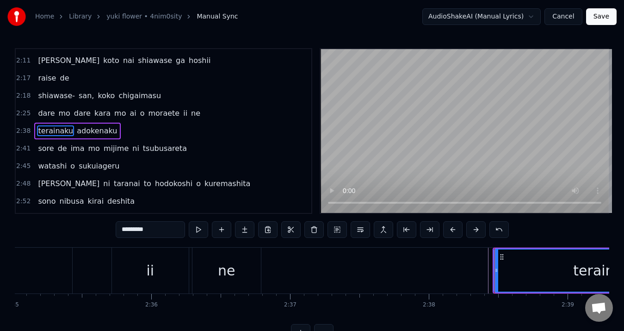
scroll to position [0, 21473]
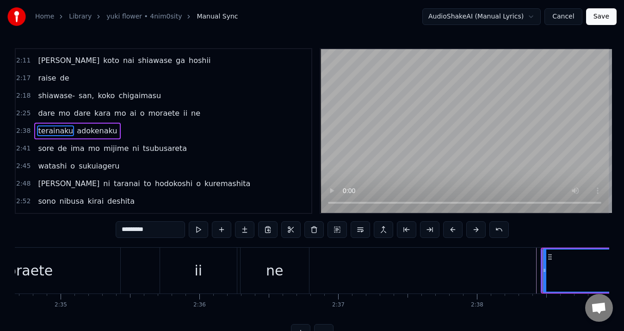
click at [286, 274] on div "ne" at bounding box center [275, 271] width 68 height 46
type input "**"
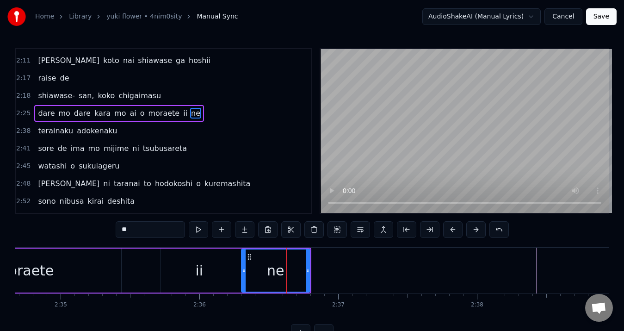
scroll to position [402, 0]
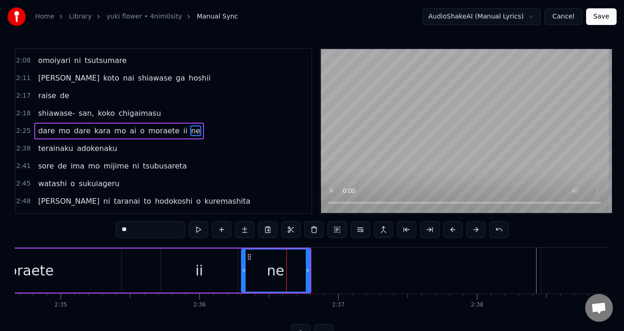
drag, startPoint x: 269, startPoint y: 274, endPoint x: 464, endPoint y: 274, distance: 194.8
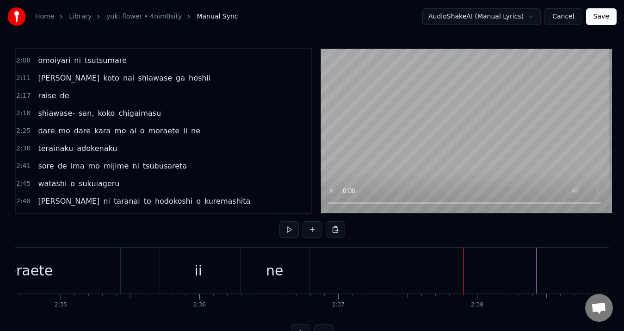
click at [266, 268] on div "ne" at bounding box center [275, 271] width 68 height 46
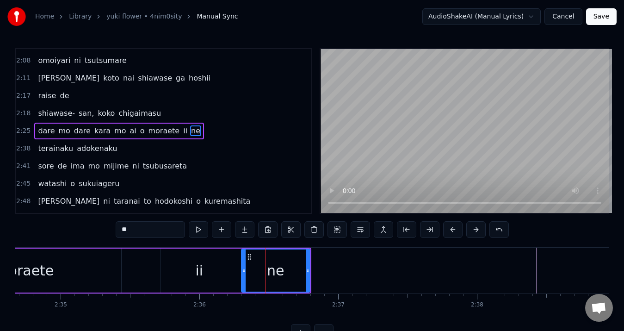
click at [34, 121] on div "shiawase- san, koko chigaimasu" at bounding box center [99, 113] width 131 height 17
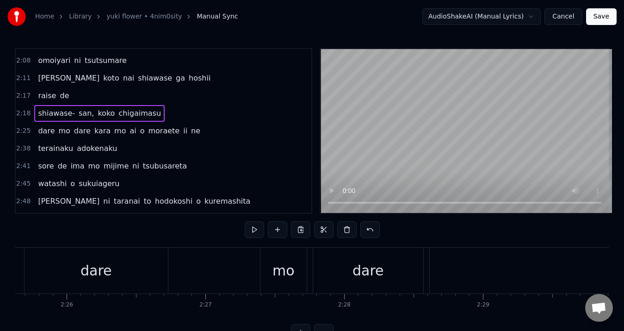
click at [34, 126] on div "dare mo dare kara mo ai o moraete ii ne" at bounding box center [119, 131] width 170 height 17
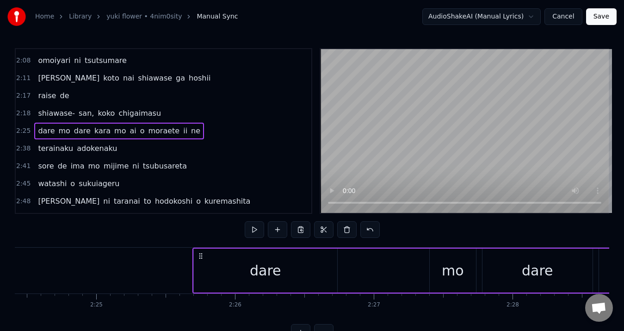
scroll to position [0, 20180]
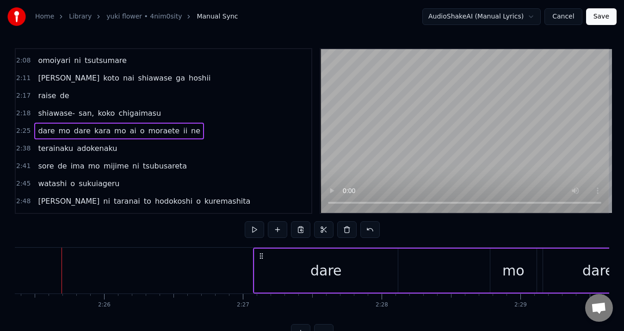
drag, startPoint x: 68, startPoint y: 254, endPoint x: 260, endPoint y: 265, distance: 191.9
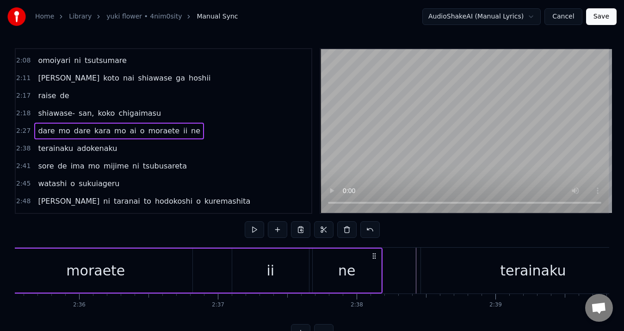
scroll to position [0, 21618]
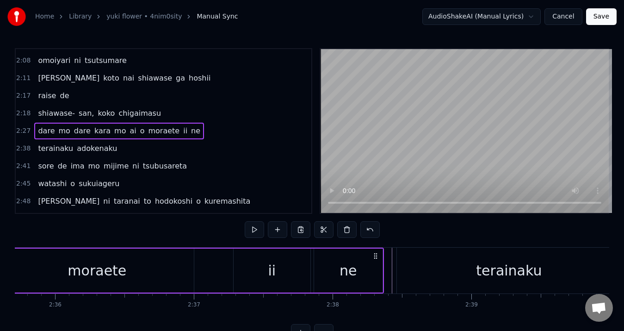
drag, startPoint x: 348, startPoint y: 255, endPoint x: 373, endPoint y: 256, distance: 25.5
click at [373, 256] on icon at bounding box center [375, 255] width 7 height 7
click at [340, 264] on div "ne" at bounding box center [348, 271] width 68 height 44
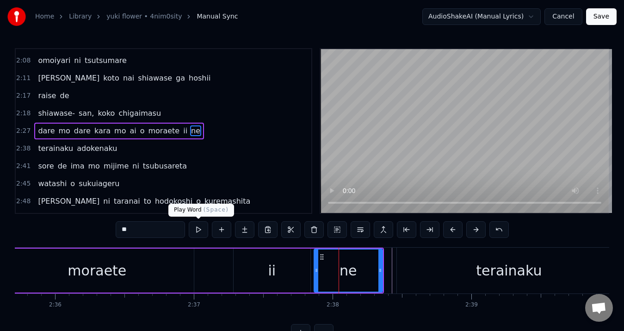
click at [200, 229] on button at bounding box center [198, 229] width 19 height 17
click at [286, 273] on div "ii" at bounding box center [272, 271] width 77 height 44
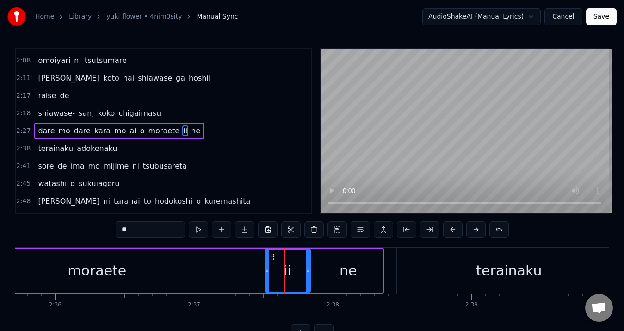
drag, startPoint x: 236, startPoint y: 271, endPoint x: 270, endPoint y: 268, distance: 33.9
click at [269, 268] on icon at bounding box center [268, 270] width 4 height 7
click at [343, 268] on div "ne" at bounding box center [348, 270] width 17 height 21
type input "**"
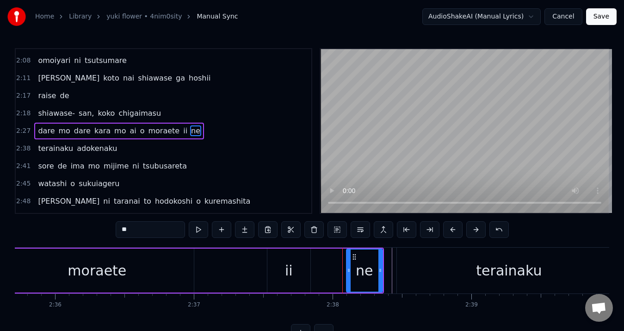
drag, startPoint x: 316, startPoint y: 269, endPoint x: 361, endPoint y: 265, distance: 44.6
click at [349, 265] on div at bounding box center [349, 270] width 4 height 42
click at [361, 265] on div "ne" at bounding box center [364, 270] width 17 height 21
click at [206, 228] on button at bounding box center [198, 229] width 19 height 17
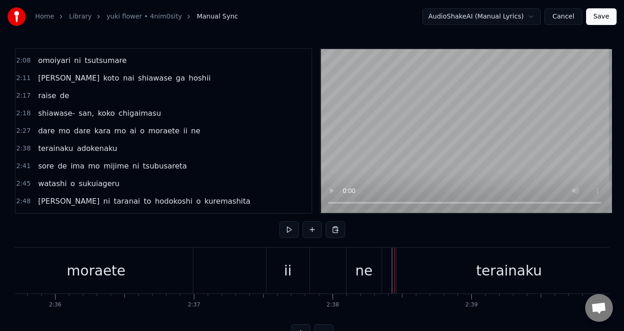
click at [367, 267] on div "ne" at bounding box center [363, 270] width 17 height 21
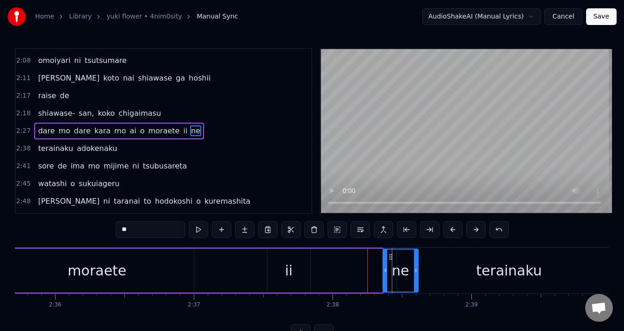
drag, startPoint x: 386, startPoint y: 255, endPoint x: 392, endPoint y: 255, distance: 6.0
click at [392, 255] on icon at bounding box center [390, 256] width 7 height 7
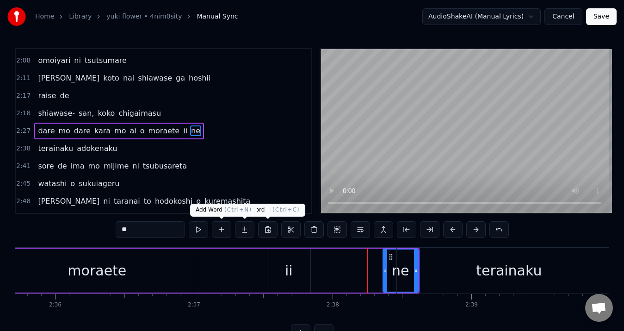
click at [204, 230] on button at bounding box center [198, 229] width 19 height 17
drag, startPoint x: 395, startPoint y: 270, endPoint x: 388, endPoint y: 270, distance: 7.0
click at [388, 270] on div "ne" at bounding box center [401, 270] width 34 height 42
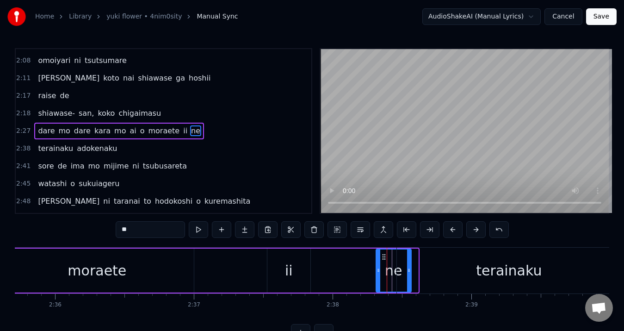
click at [385, 256] on circle at bounding box center [385, 256] width 0 height 0
click at [197, 230] on button at bounding box center [198, 229] width 19 height 17
drag, startPoint x: 284, startPoint y: 269, endPoint x: 346, endPoint y: 271, distance: 62.0
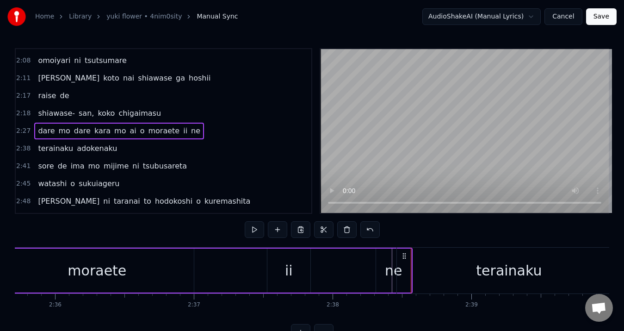
click at [293, 263] on div "ii" at bounding box center [288, 271] width 43 height 44
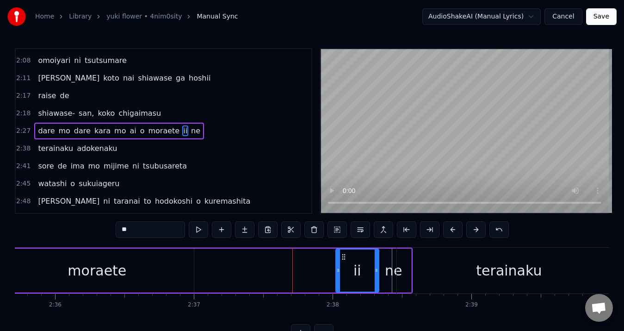
drag, startPoint x: 312, startPoint y: 260, endPoint x: 347, endPoint y: 263, distance: 34.4
click at [347, 263] on div "ii" at bounding box center [357, 270] width 42 height 42
click at [205, 228] on button at bounding box center [198, 229] width 19 height 17
click at [199, 229] on button at bounding box center [198, 229] width 19 height 17
click at [397, 270] on div "terainaku" at bounding box center [509, 271] width 224 height 46
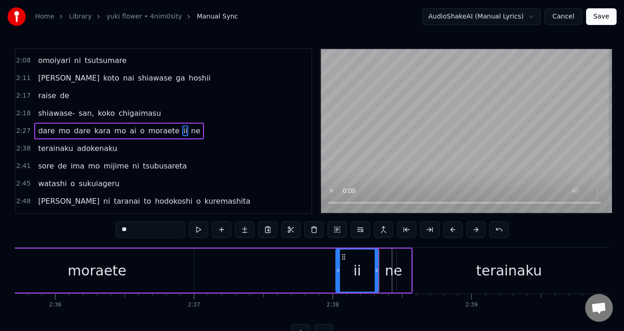
type input "*********"
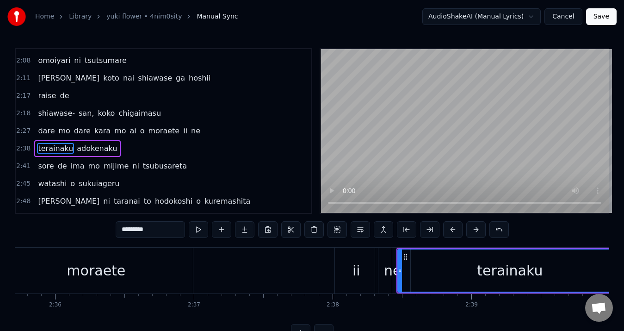
scroll to position [419, 0]
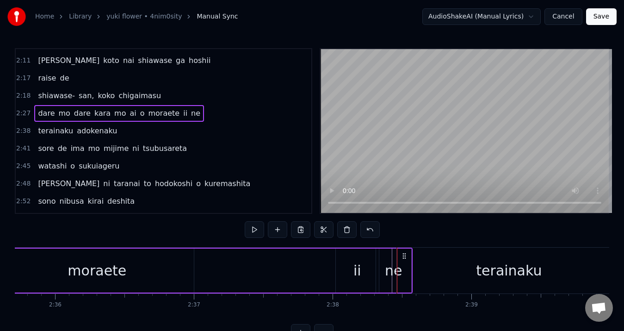
click at [116, 278] on div "moraete" at bounding box center [97, 270] width 59 height 21
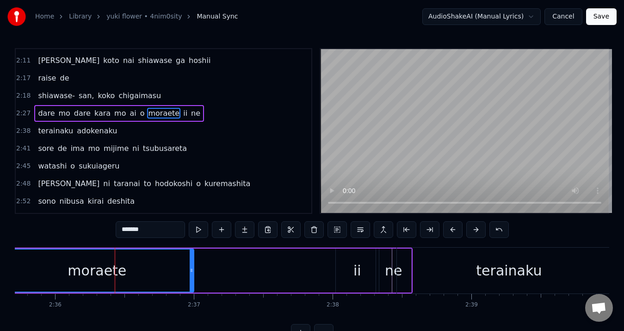
scroll to position [402, 0]
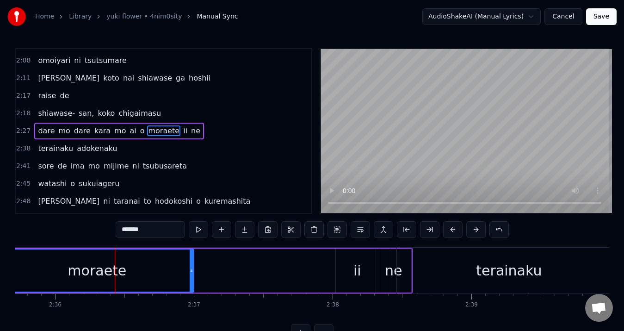
drag, startPoint x: 85, startPoint y: 275, endPoint x: 251, endPoint y: 277, distance: 166.2
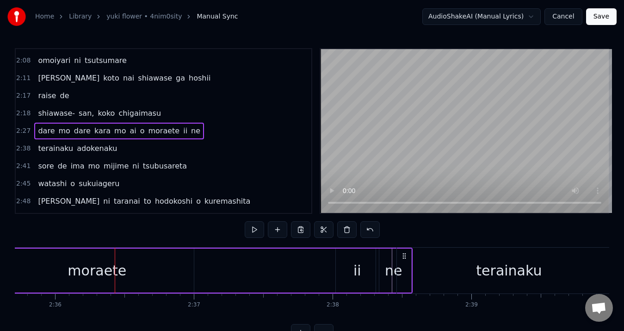
click at [173, 262] on div "moraete" at bounding box center [96, 271] width 193 height 44
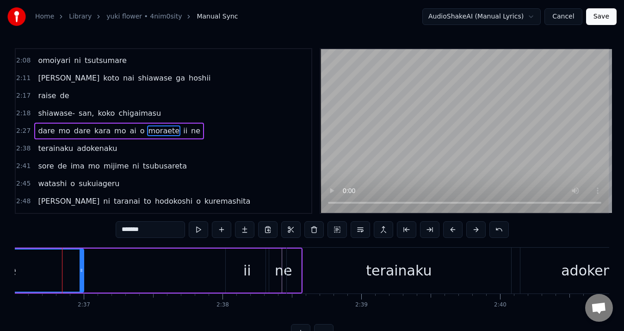
scroll to position [0, 21729]
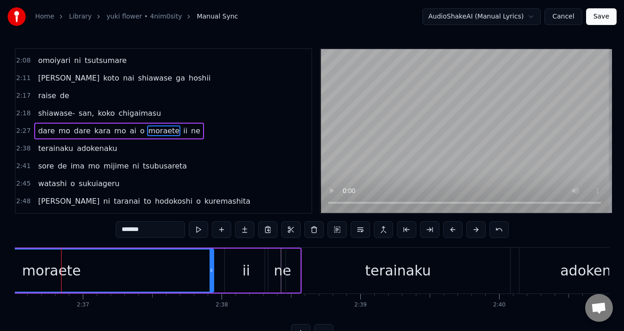
drag, startPoint x: 81, startPoint y: 267, endPoint x: 212, endPoint y: 267, distance: 131.0
click at [212, 267] on icon at bounding box center [212, 270] width 4 height 7
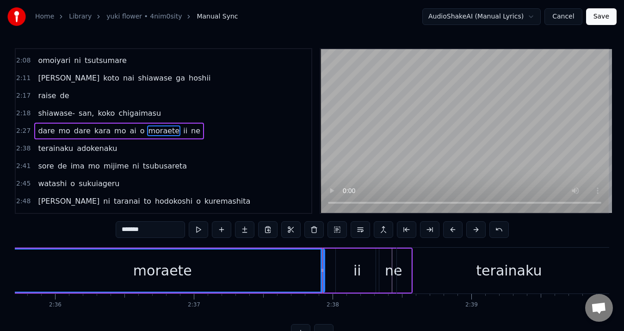
scroll to position [0, 21593]
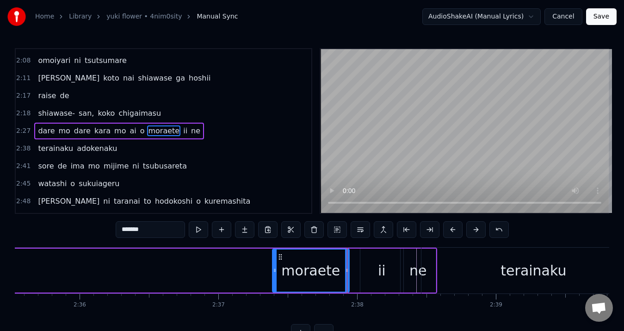
drag, startPoint x: 27, startPoint y: 267, endPoint x: 274, endPoint y: 271, distance: 247.6
click at [274, 271] on icon at bounding box center [275, 270] width 4 height 7
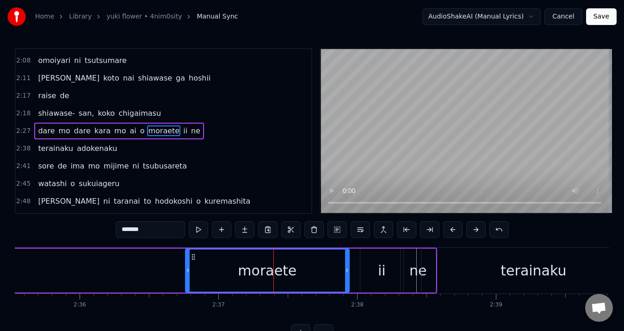
drag, startPoint x: 274, startPoint y: 271, endPoint x: 187, endPoint y: 274, distance: 87.5
click at [187, 274] on div at bounding box center [188, 270] width 4 height 42
click at [198, 231] on button at bounding box center [198, 229] width 19 height 17
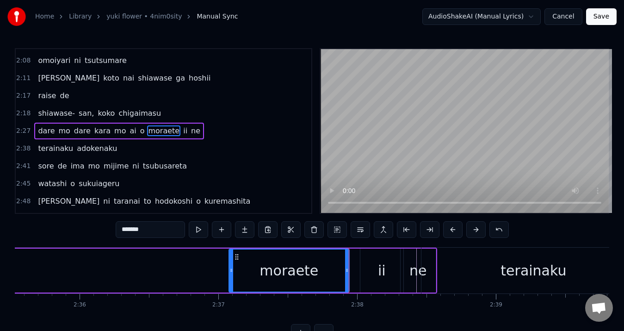
drag, startPoint x: 187, startPoint y: 270, endPoint x: 231, endPoint y: 268, distance: 44.0
click at [231, 268] on icon at bounding box center [232, 270] width 4 height 7
click at [201, 230] on button at bounding box center [198, 229] width 19 height 17
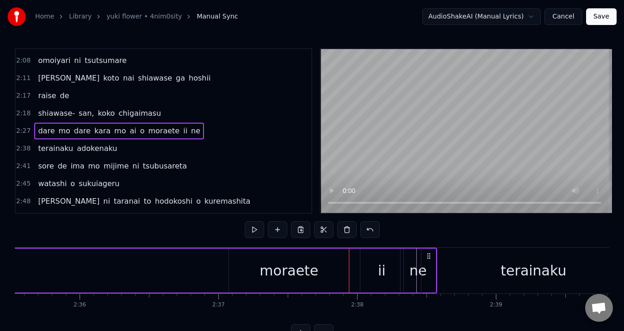
click at [263, 227] on button at bounding box center [254, 229] width 19 height 17
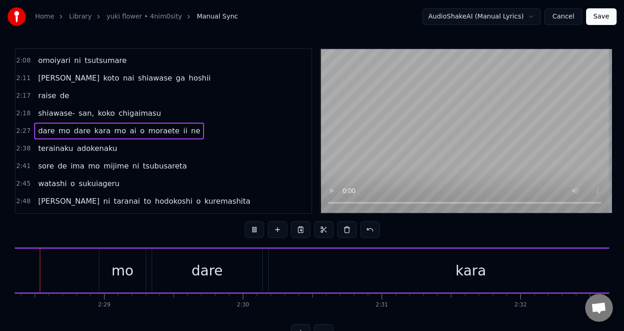
scroll to position [0, 20526]
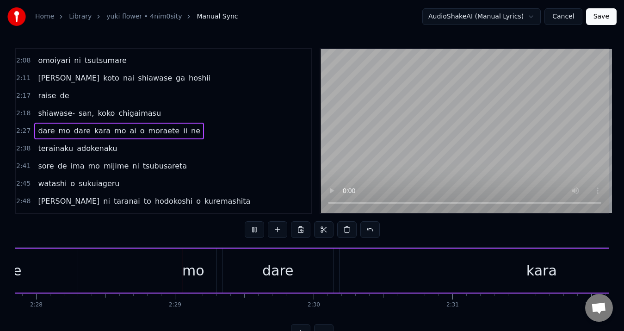
click at [263, 227] on button at bounding box center [254, 229] width 19 height 17
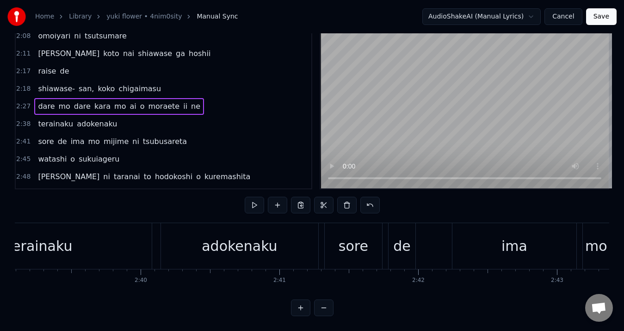
scroll to position [0, 21567]
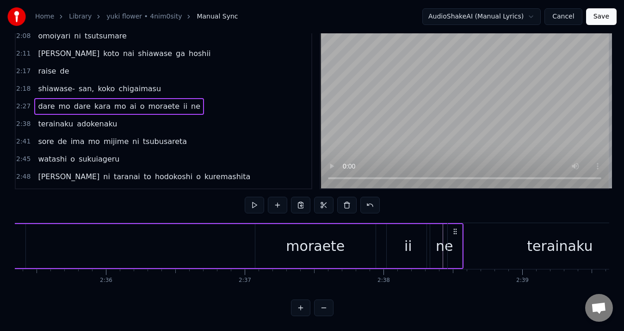
click at [266, 238] on div "moraete" at bounding box center [315, 246] width 120 height 44
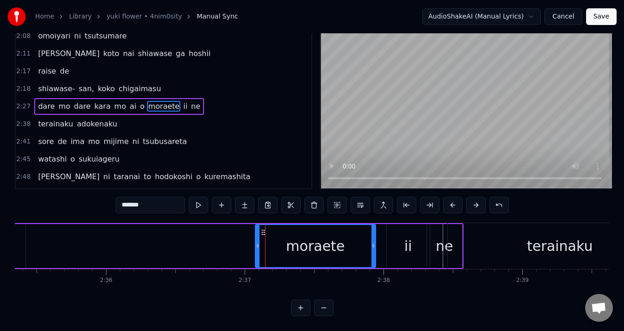
scroll to position [0, 0]
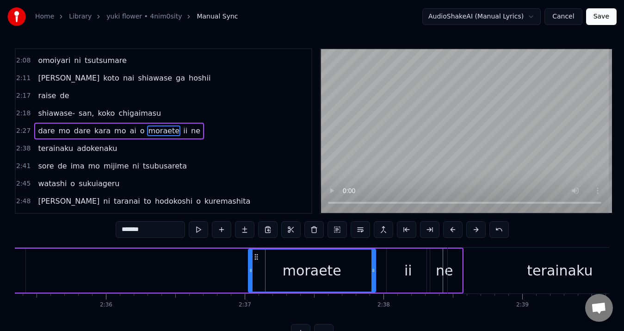
drag, startPoint x: 257, startPoint y: 260, endPoint x: 250, endPoint y: 262, distance: 7.6
click at [250, 262] on div at bounding box center [251, 270] width 4 height 42
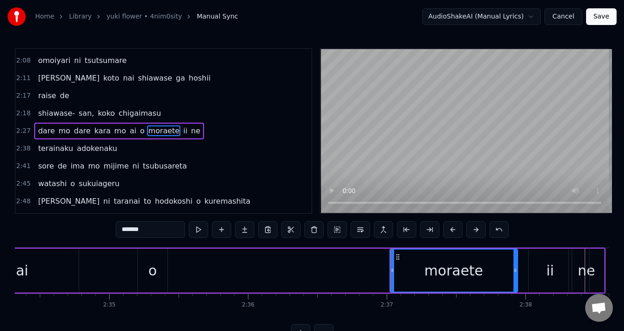
scroll to position [0, 21304]
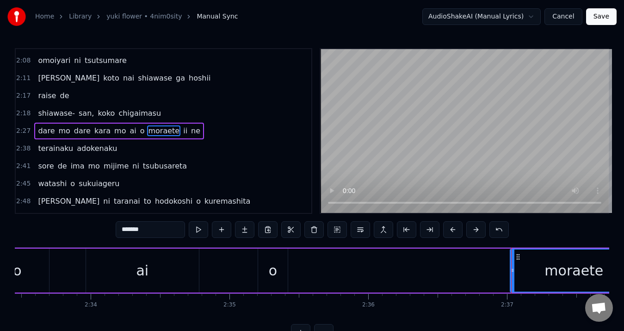
click at [272, 273] on div "o" at bounding box center [273, 270] width 8 height 21
type input "*"
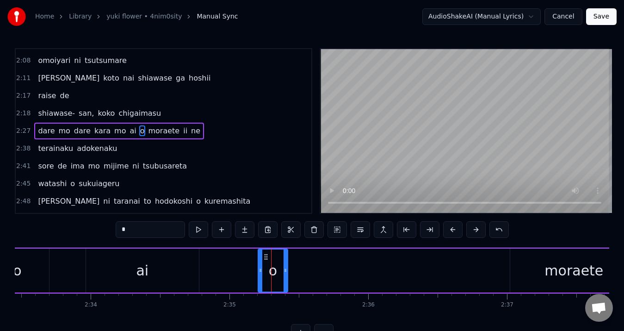
drag, startPoint x: 272, startPoint y: 273, endPoint x: 438, endPoint y: 274, distance: 165.7
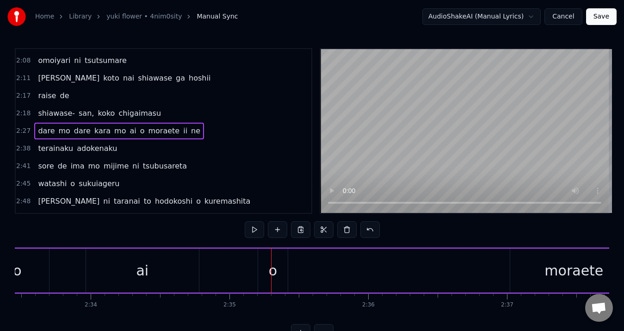
click at [263, 259] on div "o" at bounding box center [273, 271] width 30 height 44
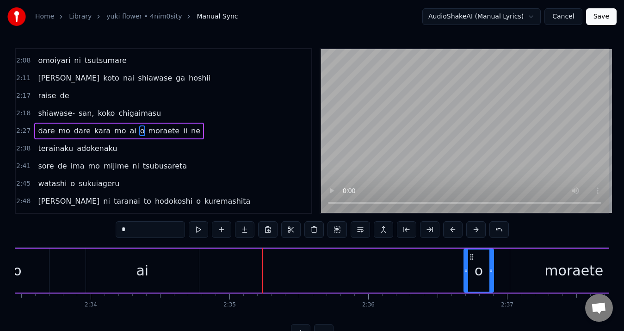
drag, startPoint x: 266, startPoint y: 260, endPoint x: 472, endPoint y: 261, distance: 205.9
click at [472, 261] on div "o" at bounding box center [479, 270] width 29 height 42
click at [199, 231] on button at bounding box center [198, 229] width 19 height 17
click at [468, 258] on icon at bounding box center [468, 256] width 7 height 7
click at [146, 270] on div "ai" at bounding box center [142, 270] width 12 height 21
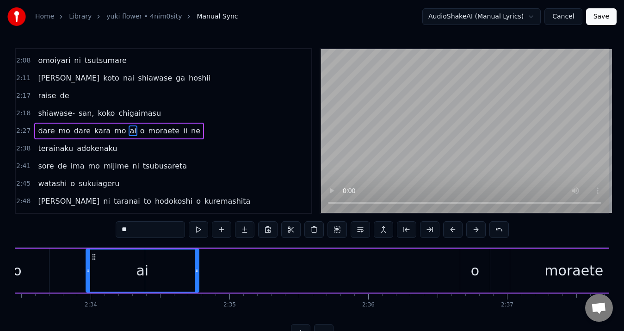
type input "**"
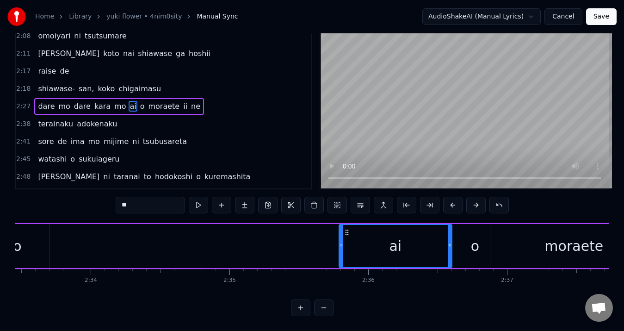
drag, startPoint x: 119, startPoint y: 264, endPoint x: 356, endPoint y: 230, distance: 239.0
click at [356, 230] on div "ai" at bounding box center [396, 246] width 112 height 42
drag, startPoint x: 342, startPoint y: 238, endPoint x: 376, endPoint y: 238, distance: 33.8
click at [376, 242] on icon at bounding box center [375, 245] width 4 height 7
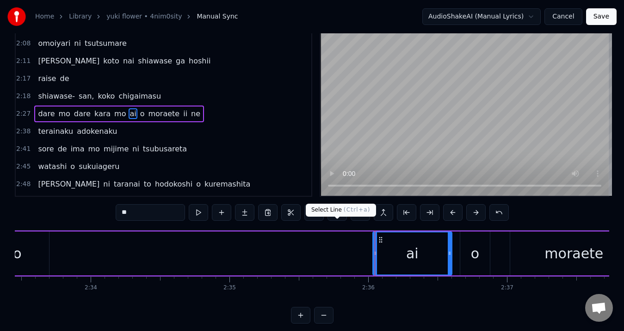
scroll to position [0, 0]
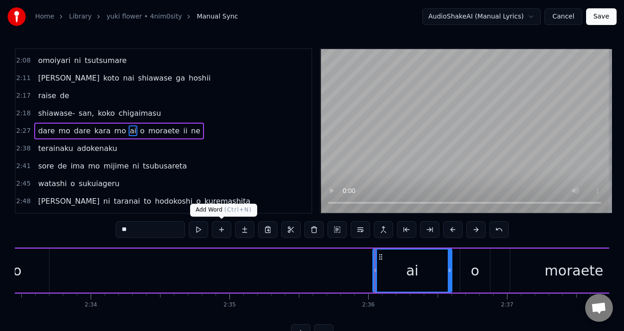
click at [209, 231] on div "**" at bounding box center [312, 229] width 393 height 17
click at [202, 230] on button at bounding box center [198, 229] width 19 height 17
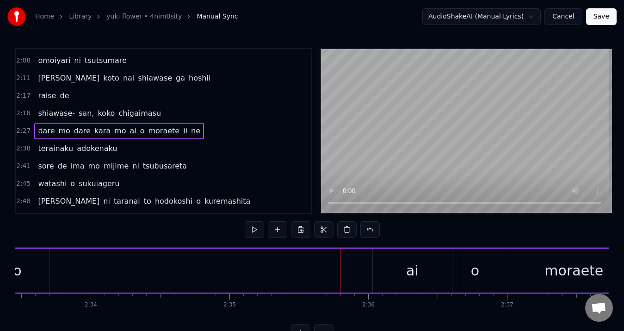
click at [407, 271] on div "ai" at bounding box center [412, 270] width 12 height 21
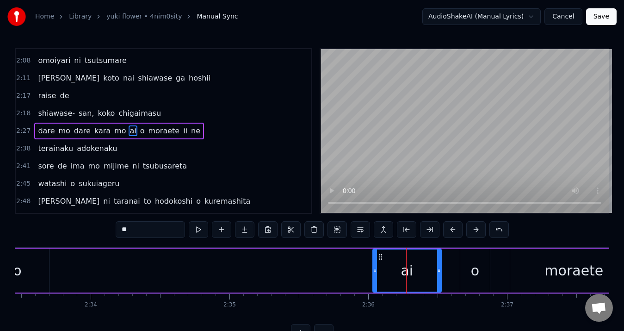
click at [437, 267] on icon at bounding box center [439, 270] width 4 height 7
click at [472, 264] on div "o" at bounding box center [475, 270] width 8 height 21
type input "*"
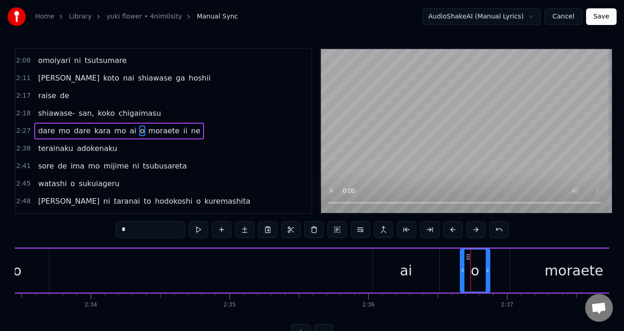
drag, startPoint x: 472, startPoint y: 265, endPoint x: 463, endPoint y: 267, distance: 8.9
click at [463, 267] on div "o" at bounding box center [475, 270] width 29 height 42
drag, startPoint x: 456, startPoint y: 266, endPoint x: 450, endPoint y: 266, distance: 6.5
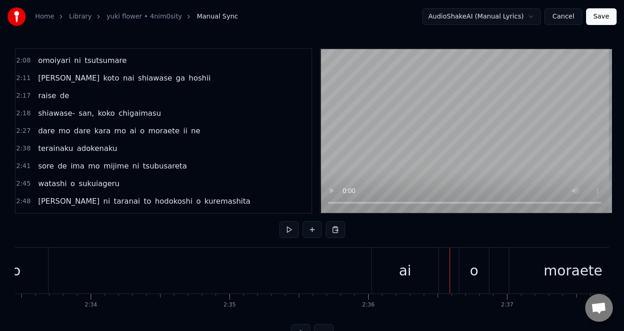
click at [462, 267] on div "o" at bounding box center [475, 271] width 30 height 46
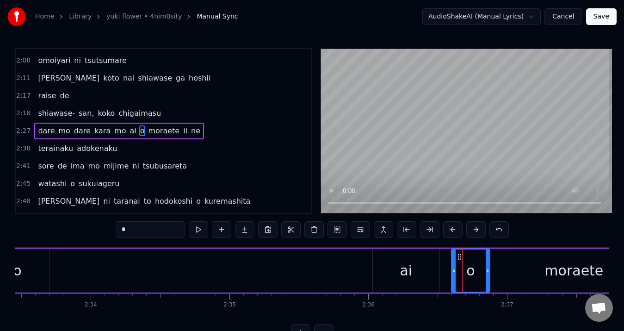
drag, startPoint x: 461, startPoint y: 270, endPoint x: 453, endPoint y: 270, distance: 8.8
click at [453, 270] on icon at bounding box center [454, 270] width 4 height 7
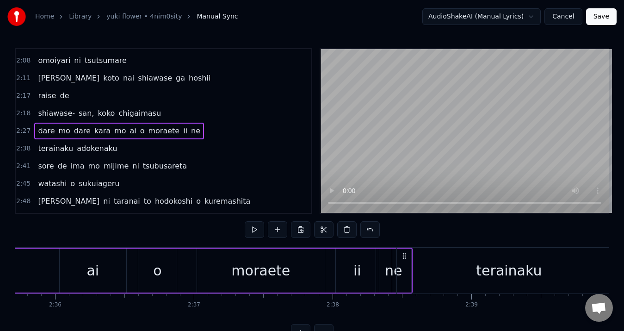
scroll to position [0, 21545]
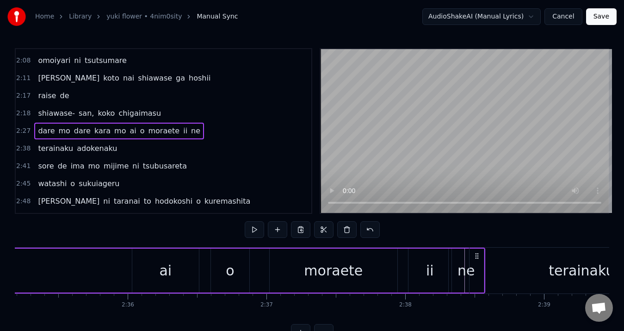
click at [353, 262] on div "moraete" at bounding box center [333, 270] width 59 height 21
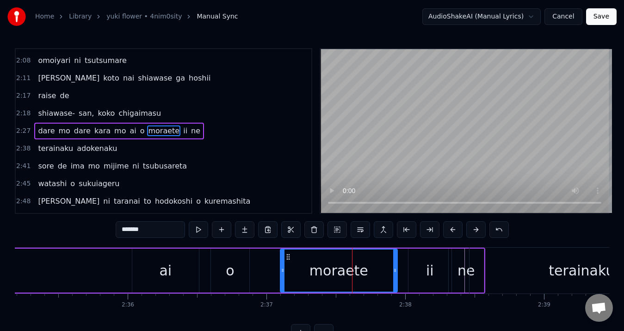
drag, startPoint x: 273, startPoint y: 273, endPoint x: 284, endPoint y: 271, distance: 10.7
click at [284, 271] on icon at bounding box center [283, 270] width 4 height 7
click at [197, 232] on button at bounding box center [198, 229] width 19 height 17
drag, startPoint x: 284, startPoint y: 268, endPoint x: 303, endPoint y: 267, distance: 19.0
click at [302, 267] on icon at bounding box center [300, 270] width 4 height 7
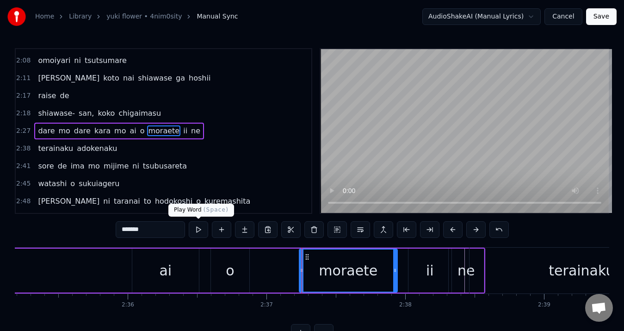
click at [194, 230] on button at bounding box center [198, 229] width 19 height 17
click at [226, 274] on div "o" at bounding box center [230, 270] width 8 height 21
type input "*"
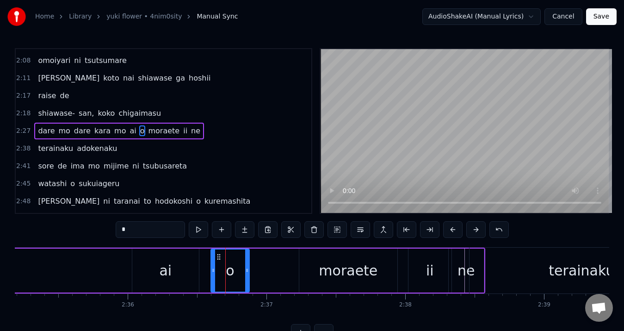
drag, startPoint x: 226, startPoint y: 274, endPoint x: 238, endPoint y: 257, distance: 21.3
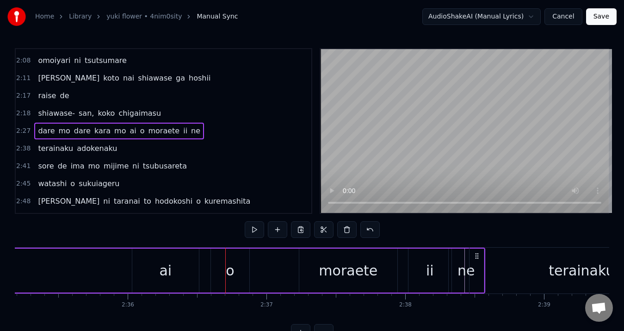
click at [220, 255] on div "o" at bounding box center [230, 271] width 38 height 44
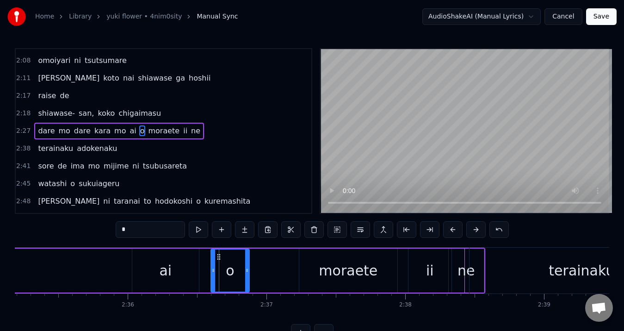
drag, startPoint x: 219, startPoint y: 255, endPoint x: 263, endPoint y: 252, distance: 44.0
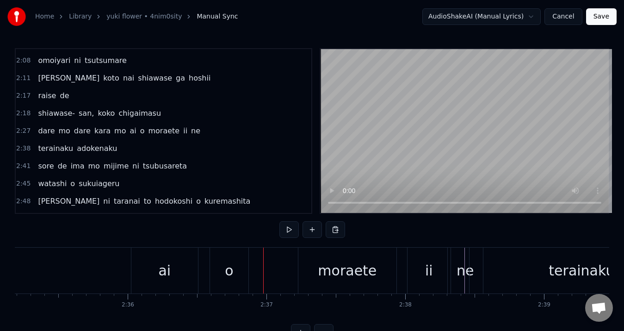
click at [219, 257] on div "o" at bounding box center [229, 271] width 38 height 46
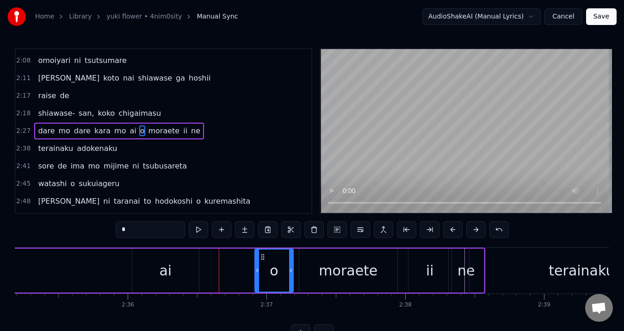
drag, startPoint x: 216, startPoint y: 256, endPoint x: 260, endPoint y: 255, distance: 44.0
click at [260, 255] on icon at bounding box center [262, 256] width 7 height 7
click at [205, 232] on button at bounding box center [198, 229] width 19 height 17
click at [168, 277] on div "ai" at bounding box center [165, 270] width 12 height 21
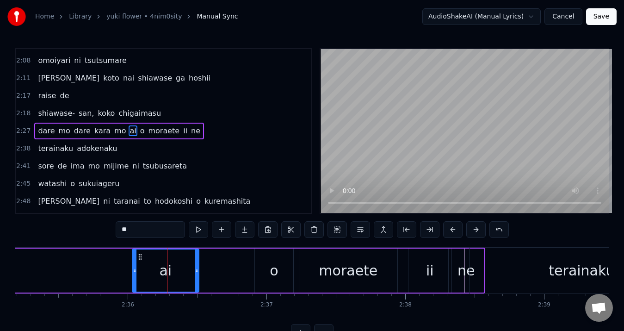
click at [257, 271] on div "o" at bounding box center [274, 271] width 38 height 44
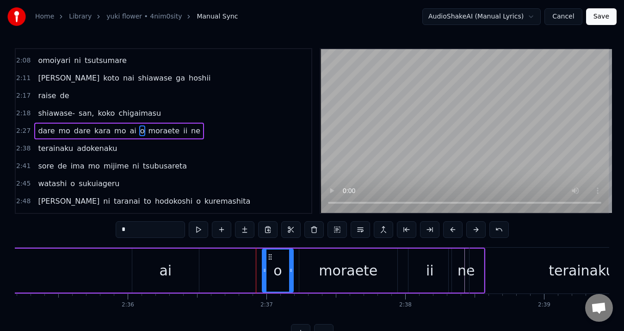
drag, startPoint x: 255, startPoint y: 270, endPoint x: 262, endPoint y: 270, distance: 7.4
click at [263, 270] on icon at bounding box center [265, 270] width 4 height 7
click at [174, 273] on div "ai" at bounding box center [165, 271] width 67 height 44
type input "**"
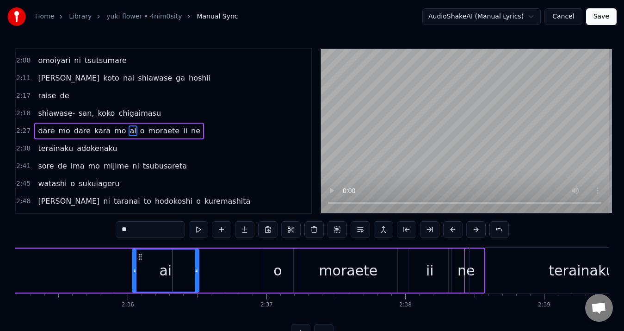
drag, startPoint x: 158, startPoint y: 268, endPoint x: 219, endPoint y: 271, distance: 61.1
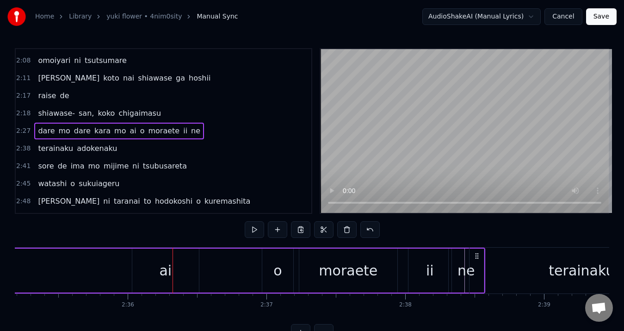
click at [141, 254] on div "ai" at bounding box center [165, 271] width 67 height 44
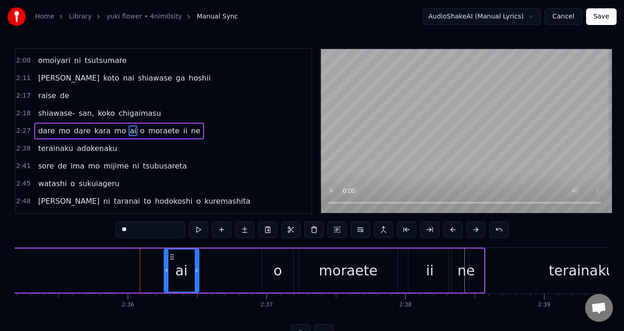
drag, startPoint x: 132, startPoint y: 262, endPoint x: 159, endPoint y: 267, distance: 26.9
click at [165, 267] on div at bounding box center [167, 270] width 4 height 42
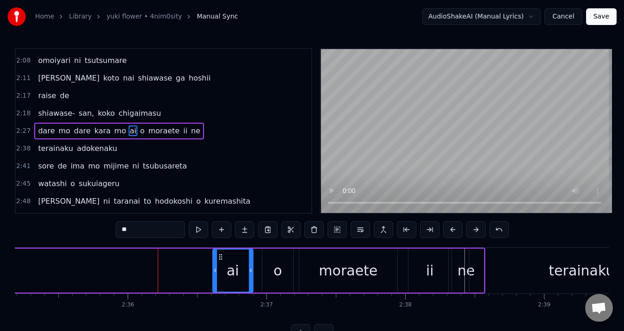
drag, startPoint x: 168, startPoint y: 257, endPoint x: 222, endPoint y: 256, distance: 54.2
click at [222, 256] on icon at bounding box center [220, 256] width 7 height 7
click at [199, 233] on button at bounding box center [198, 229] width 19 height 17
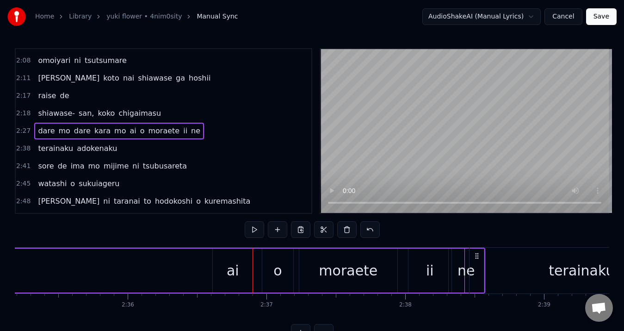
click at [251, 230] on button at bounding box center [254, 229] width 19 height 17
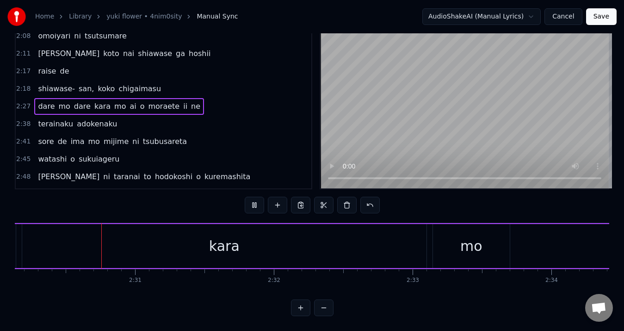
scroll to position [0, 20852]
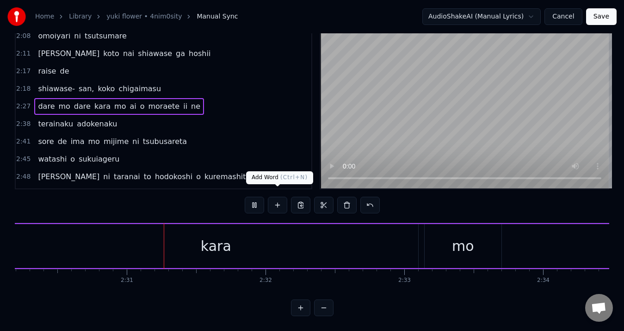
click at [261, 197] on button at bounding box center [254, 205] width 19 height 17
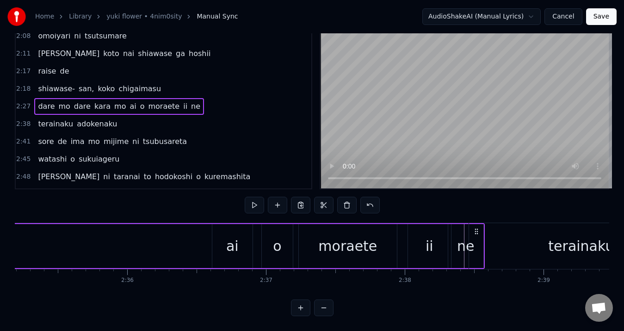
scroll to position [0, 21521]
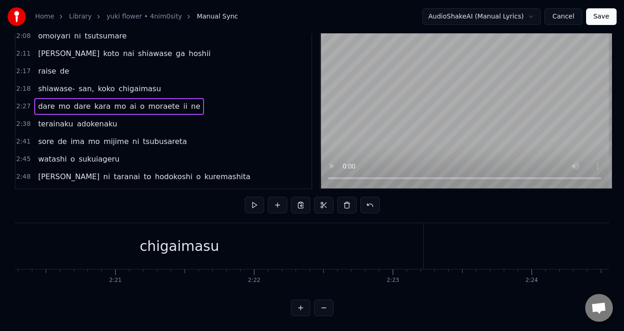
scroll to position [0, 19427]
click at [221, 240] on div "chigaimasu" at bounding box center [228, 246] width 80 height 21
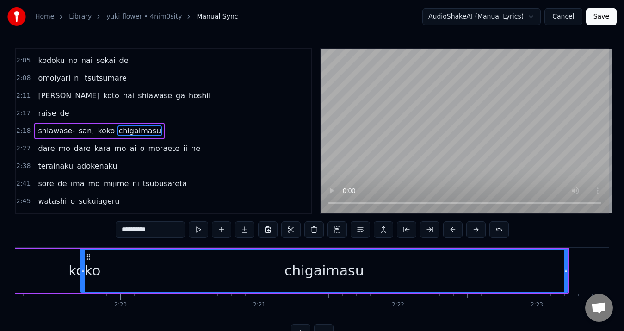
scroll to position [0, 19307]
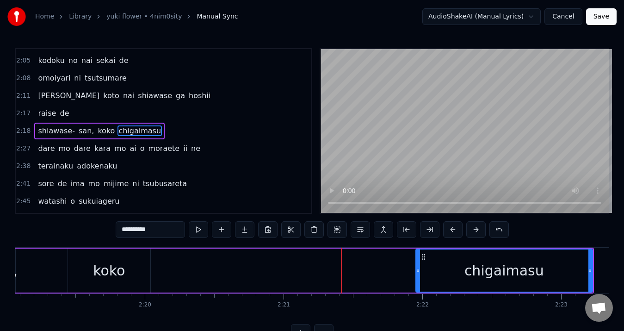
drag, startPoint x: 107, startPoint y: 277, endPoint x: 429, endPoint y: 271, distance: 322.6
click at [420, 271] on div at bounding box center [419, 270] width 4 height 42
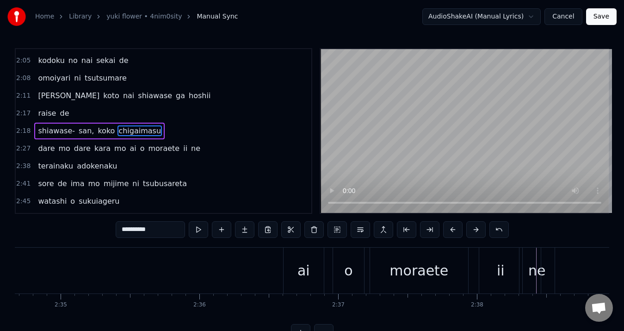
scroll to position [0, 21401]
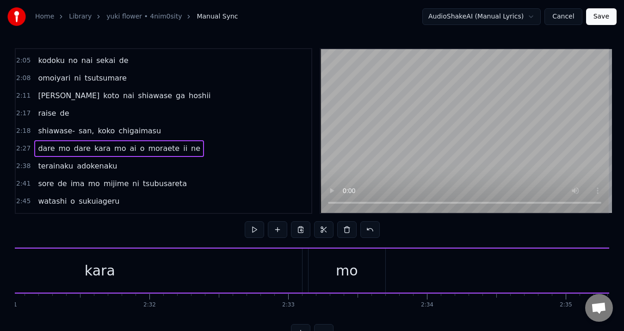
scroll to position [0, 20944]
click at [374, 274] on div "mo" at bounding box center [372, 270] width 22 height 21
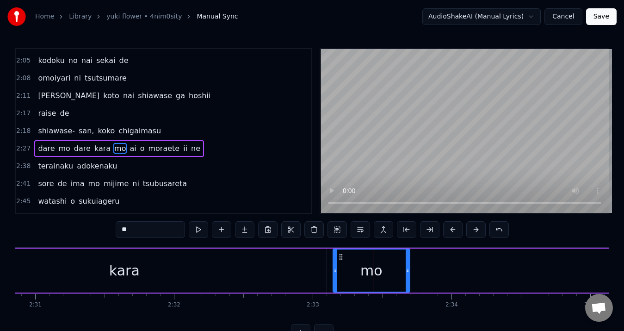
scroll to position [402, 0]
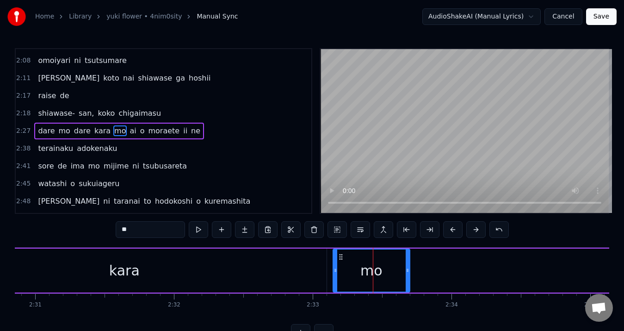
click at [44, 127] on span "dare" at bounding box center [46, 130] width 19 height 11
type input "****"
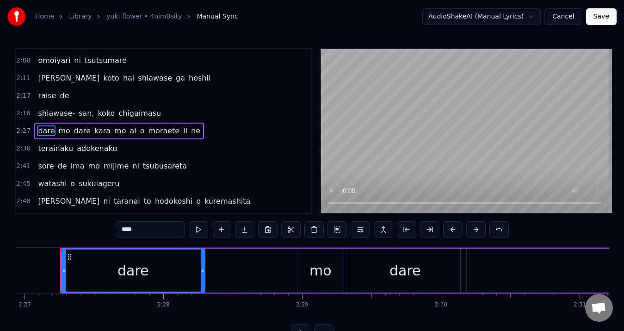
scroll to position [0, 20397]
click at [323, 270] on div "mo" at bounding box center [322, 270] width 22 height 21
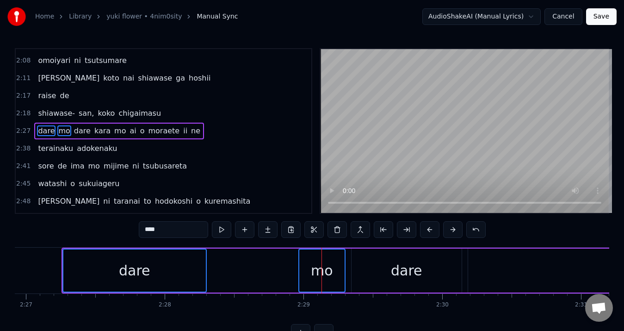
click at [417, 272] on div "dare" at bounding box center [406, 270] width 31 height 21
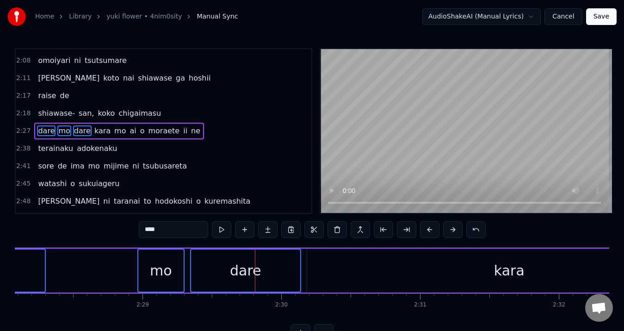
scroll to position [0, 20655]
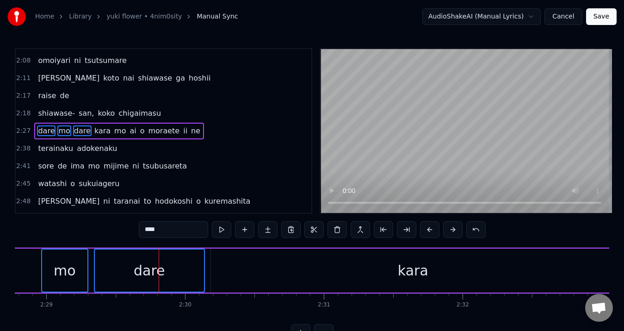
click at [417, 271] on div "kara" at bounding box center [413, 270] width 31 height 21
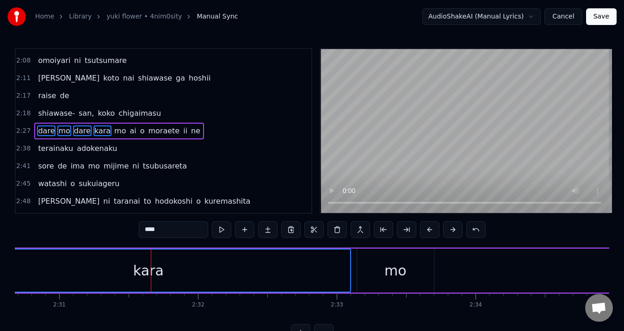
scroll to position [0, 21016]
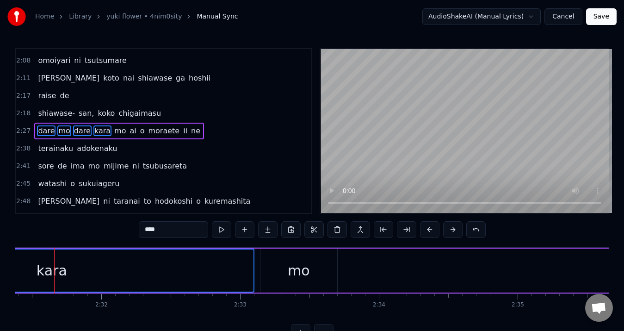
click at [322, 273] on div "mo" at bounding box center [299, 271] width 77 height 44
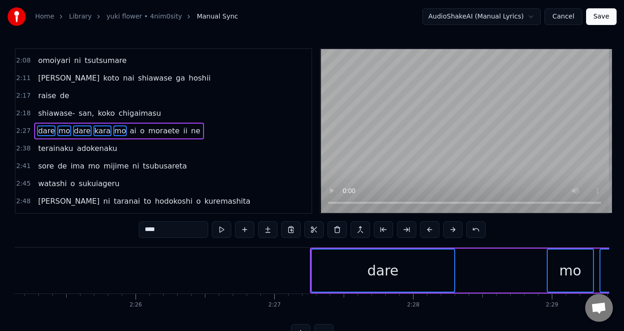
scroll to position [0, 20149]
click at [321, 262] on div "dare" at bounding box center [382, 270] width 143 height 42
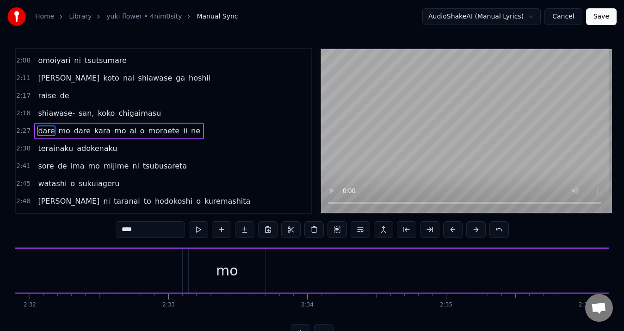
scroll to position [0, 21184]
click at [605, 22] on button "Save" at bounding box center [601, 16] width 31 height 17
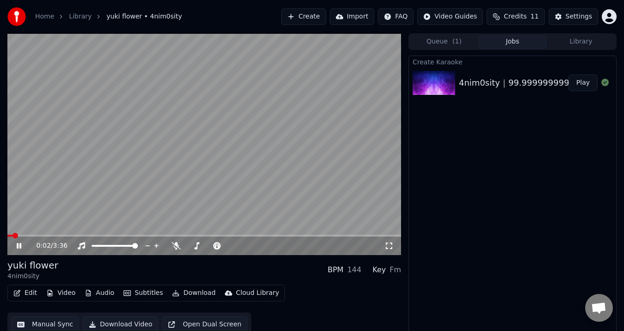
click at [20, 248] on icon at bounding box center [19, 246] width 5 height 6
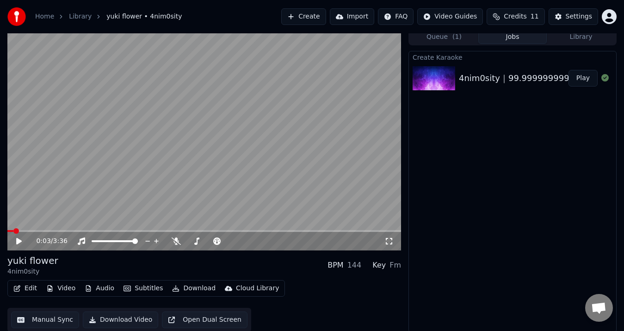
scroll to position [6, 0]
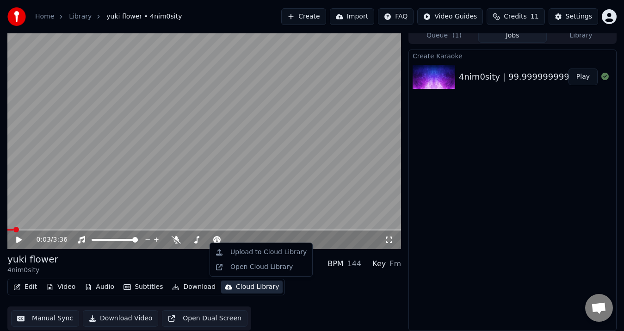
click at [237, 286] on div "Cloud Library" at bounding box center [257, 286] width 43 height 9
click at [253, 255] on div "Upload to Cloud Library" at bounding box center [268, 252] width 76 height 9
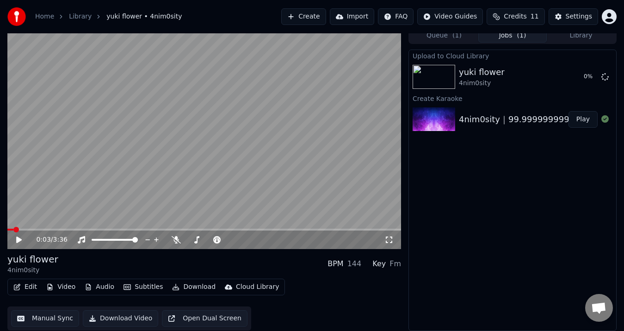
click at [71, 20] on link "Library" at bounding box center [80, 16] width 23 height 9
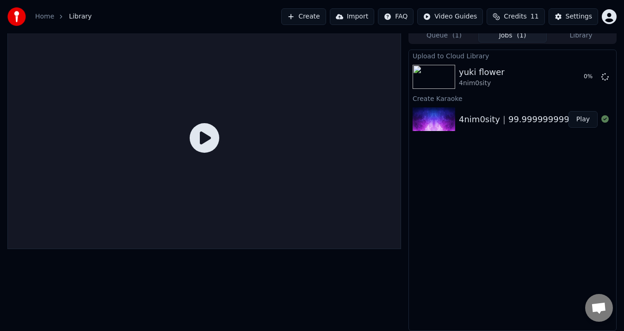
click at [41, 18] on link "Home" at bounding box center [44, 16] width 19 height 9
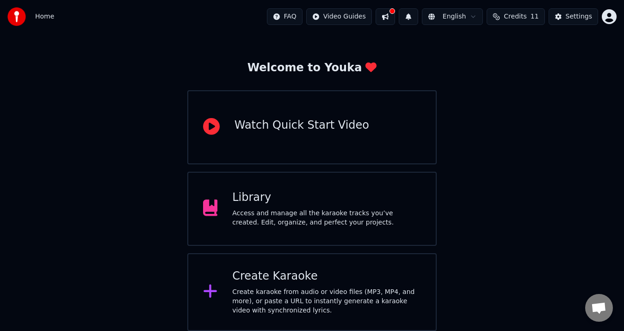
click at [248, 193] on div "Library" at bounding box center [326, 197] width 189 height 15
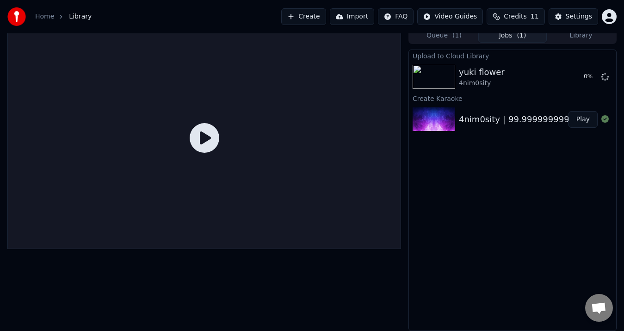
scroll to position [6, 0]
